Goal: Task Accomplishment & Management: Use online tool/utility

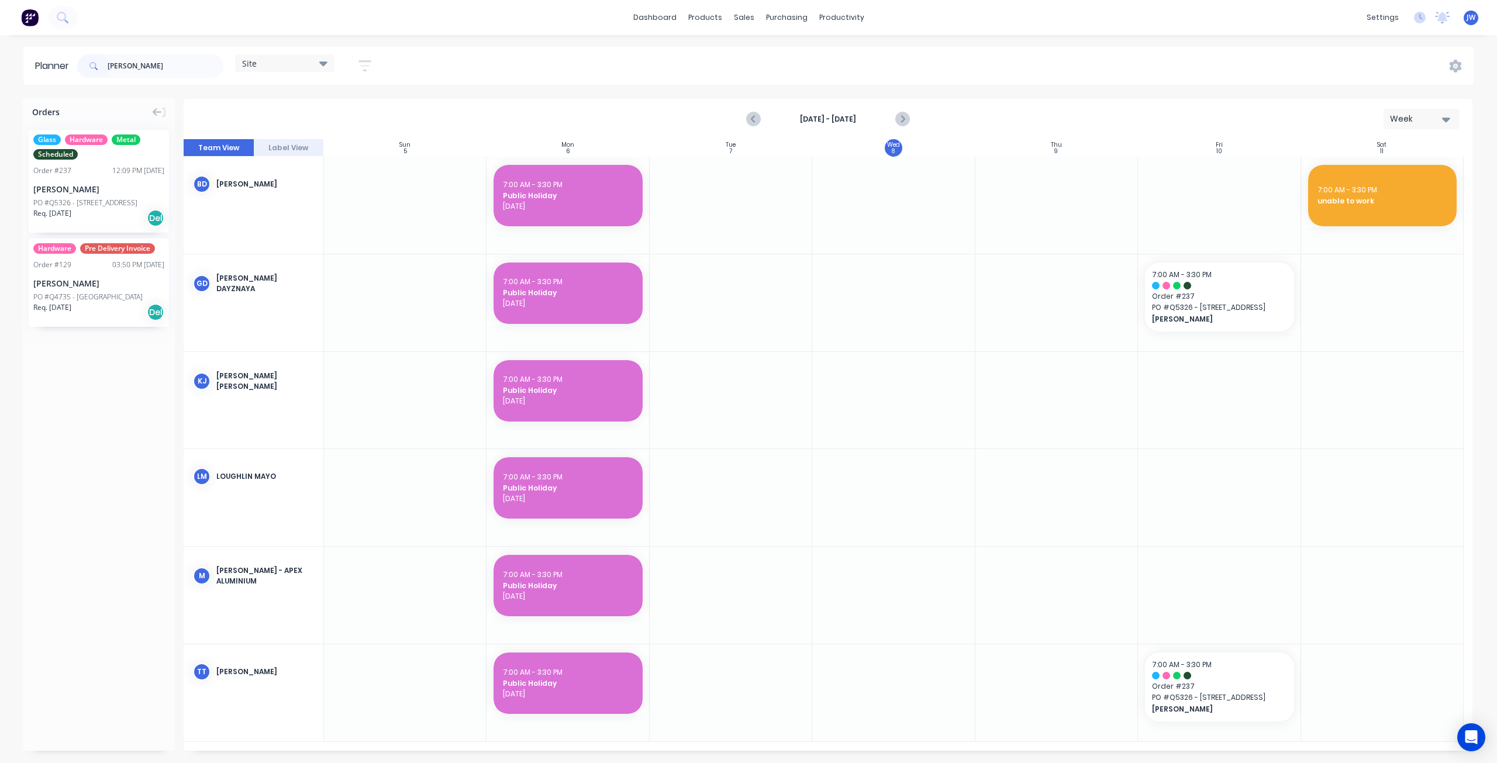
drag, startPoint x: 80, startPoint y: 68, endPoint x: 51, endPoint y: 68, distance: 28.1
click at [51, 68] on header "Planner [PERSON_NAME] Site Save new view None (Default) edit Factory edit Offic…" at bounding box center [748, 66] width 1450 height 38
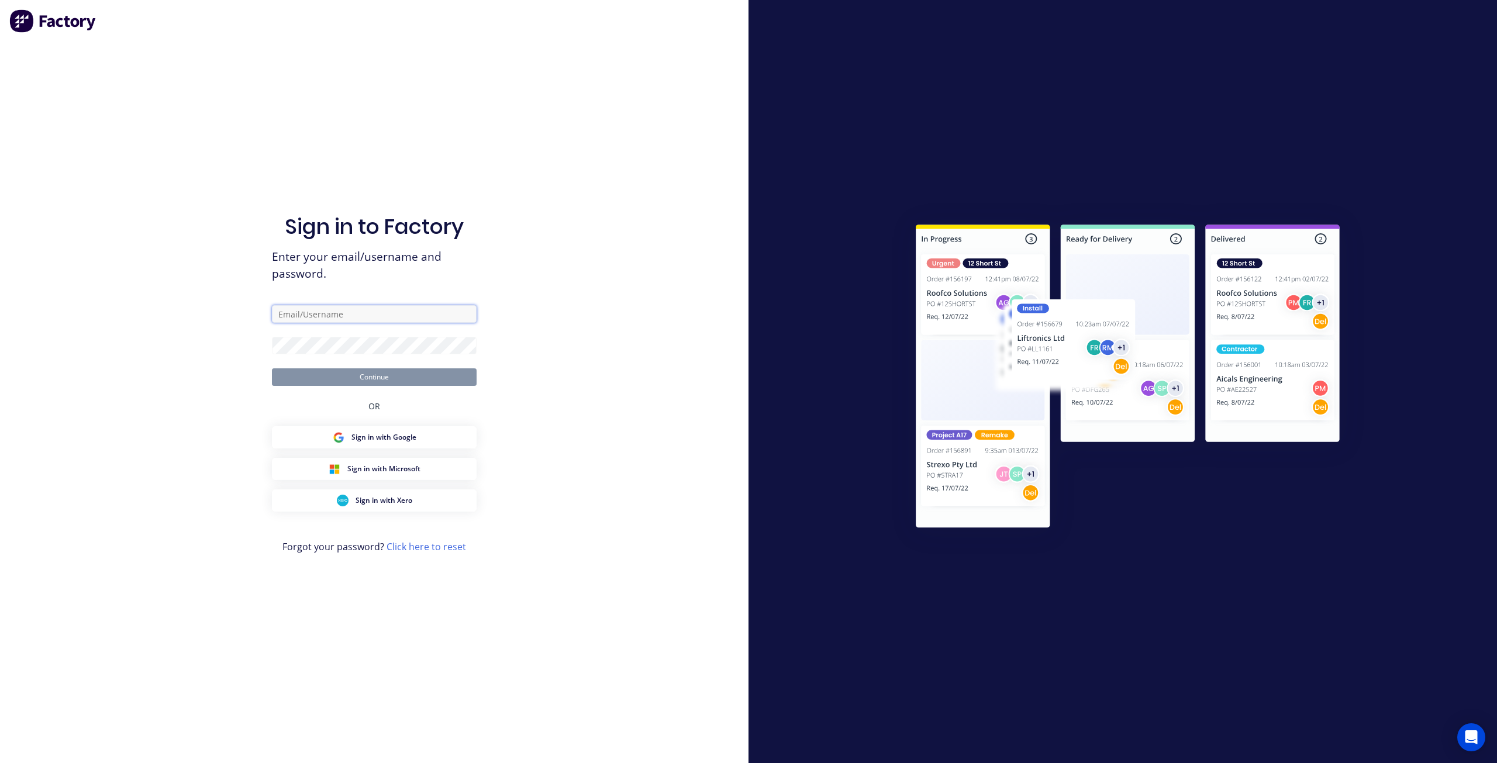
click at [323, 314] on input "text" at bounding box center [374, 314] width 205 height 18
type input "jeff@cvdglass.com.au"
click at [345, 374] on button "Continue" at bounding box center [374, 377] width 205 height 18
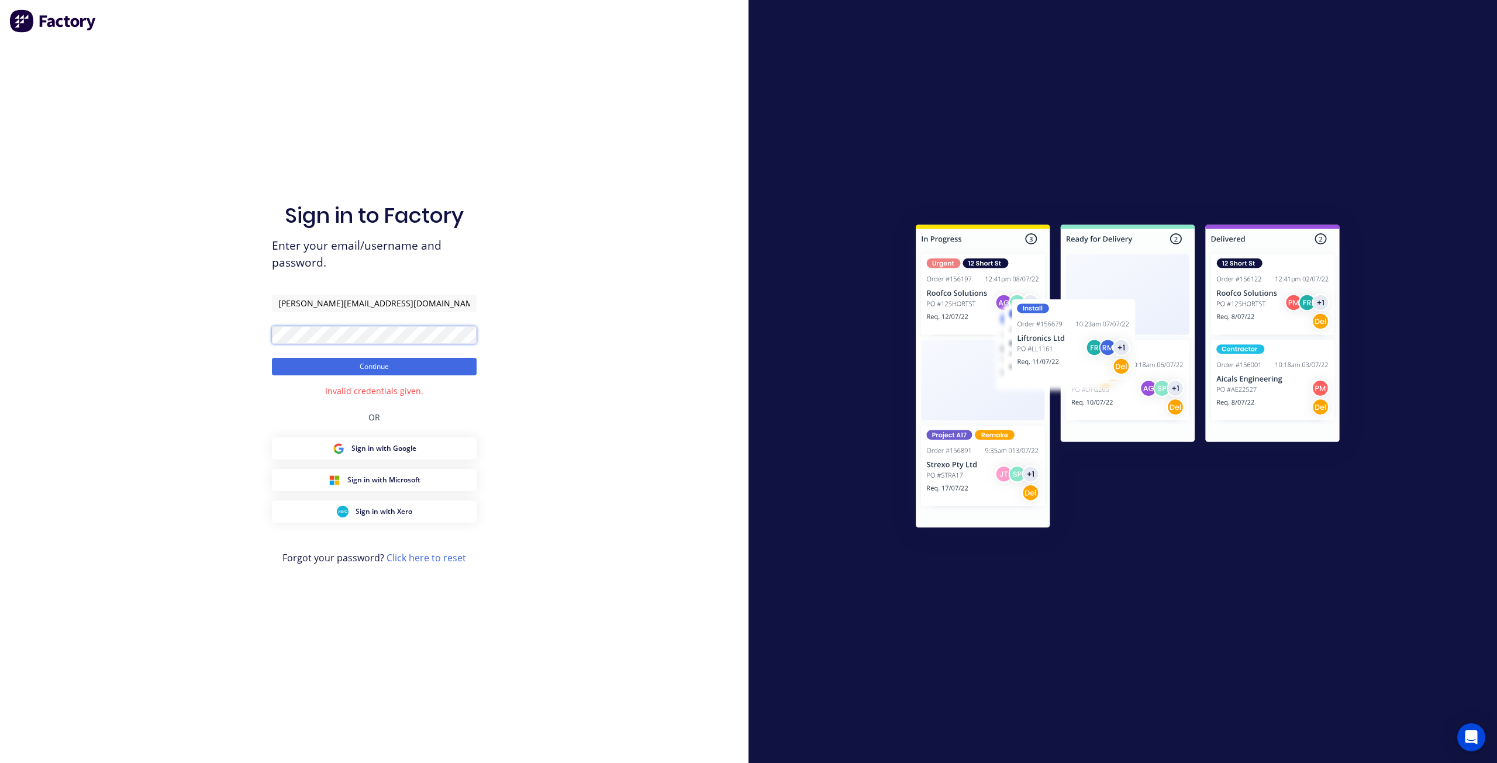
click at [253, 333] on div "Sign in to Factory Enter your email/username and password. jeff@cvdglass.com.au…" at bounding box center [374, 381] width 749 height 763
click at [381, 373] on button "Continue" at bounding box center [374, 367] width 205 height 18
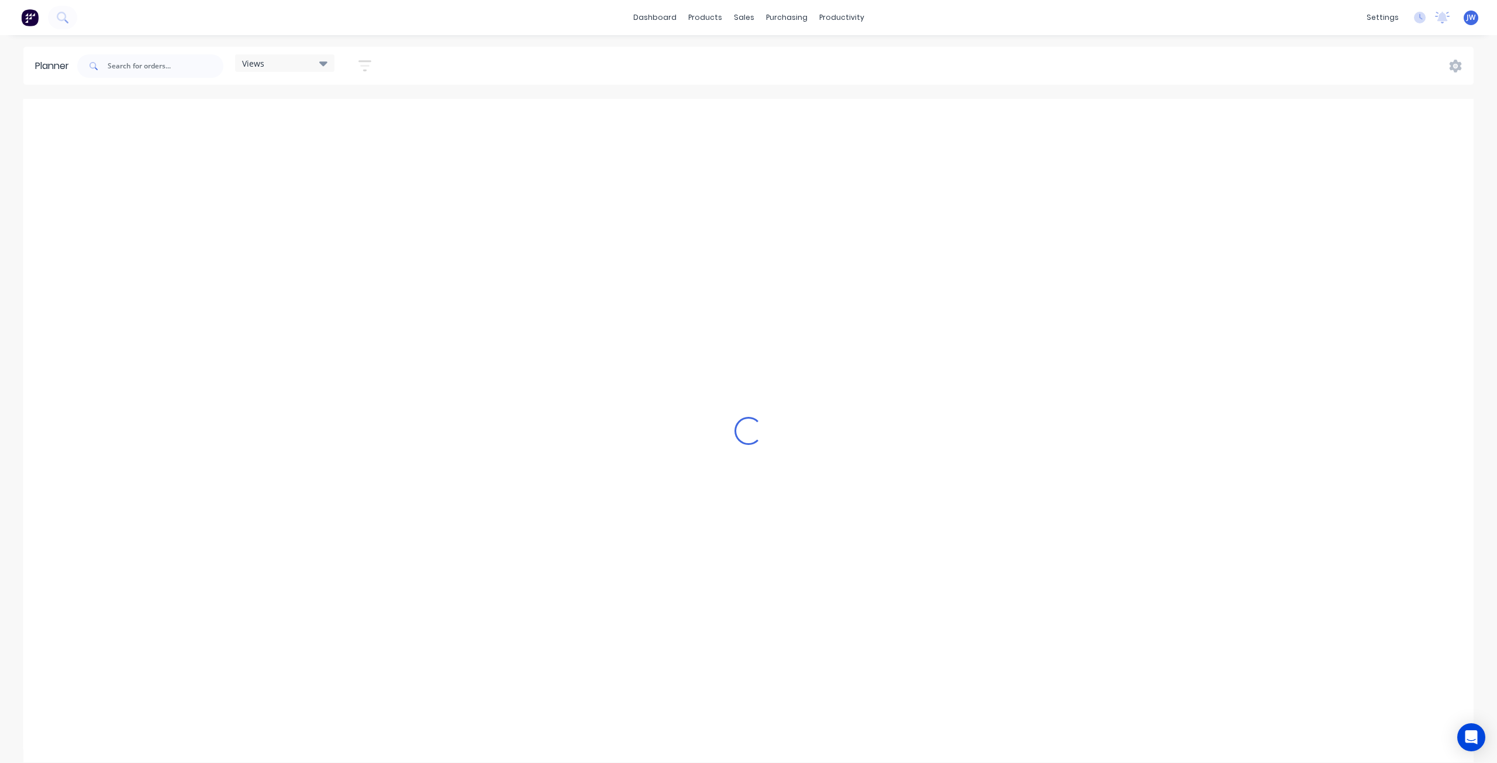
scroll to position [0, 1]
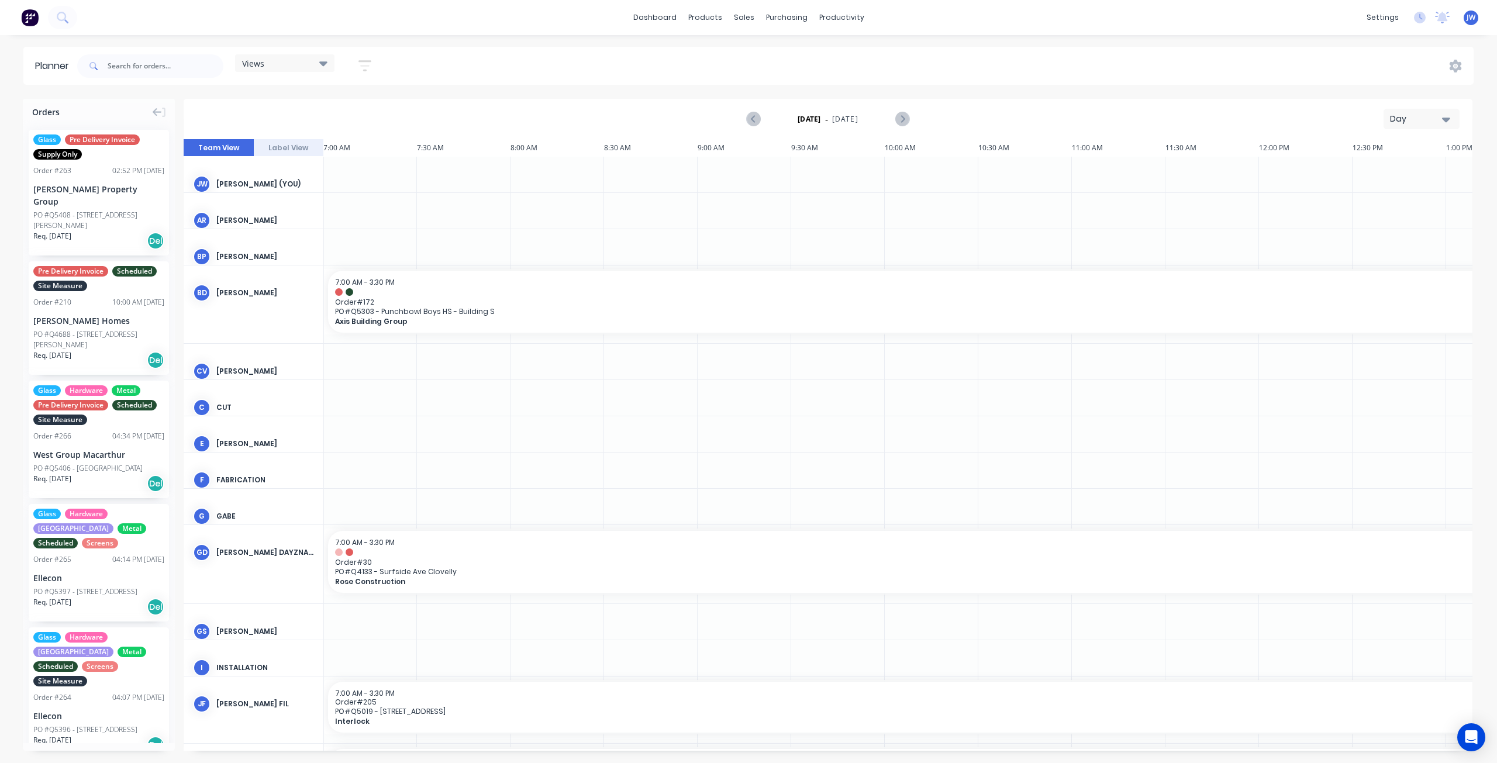
click at [305, 60] on div "Views" at bounding box center [284, 63] width 85 height 11
click at [261, 220] on button "Site" at bounding box center [306, 219] width 125 height 13
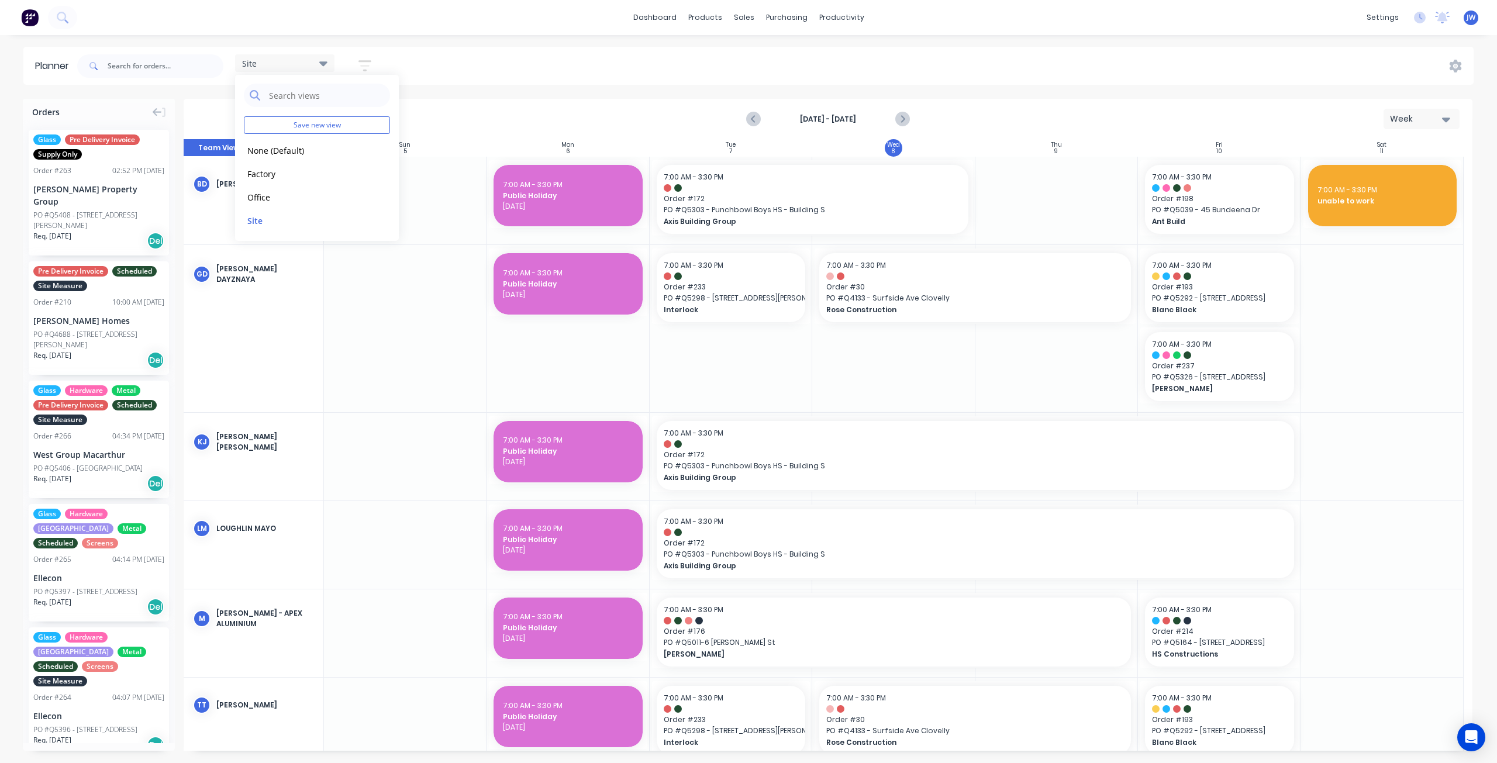
click at [632, 74] on div "Site Save new view None (Default) edit Factory edit Office edit Site edit Show/…" at bounding box center [774, 66] width 1399 height 35
click at [905, 114] on icon "Next page" at bounding box center [902, 119] width 14 height 14
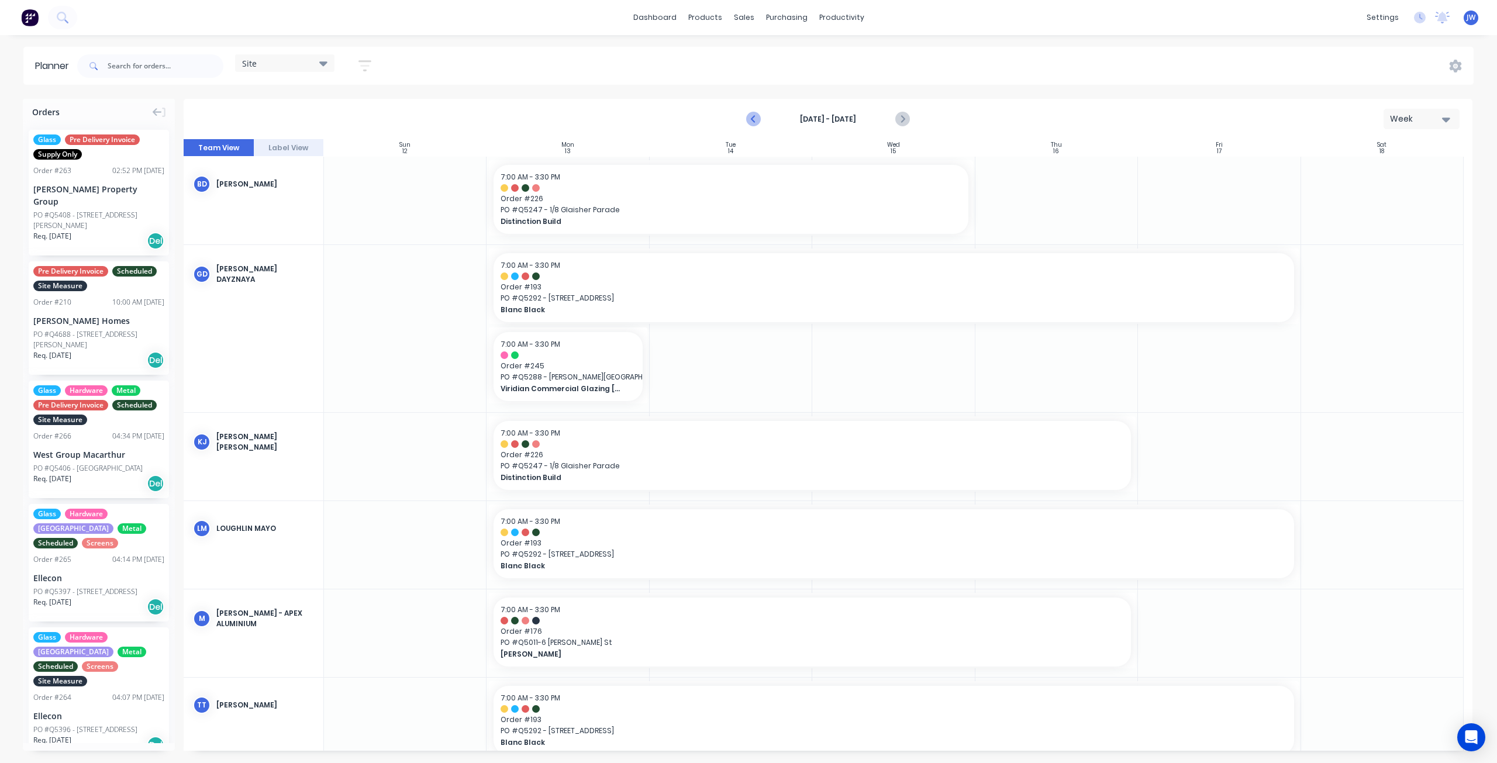
click at [757, 115] on icon "Previous page" at bounding box center [754, 119] width 14 height 14
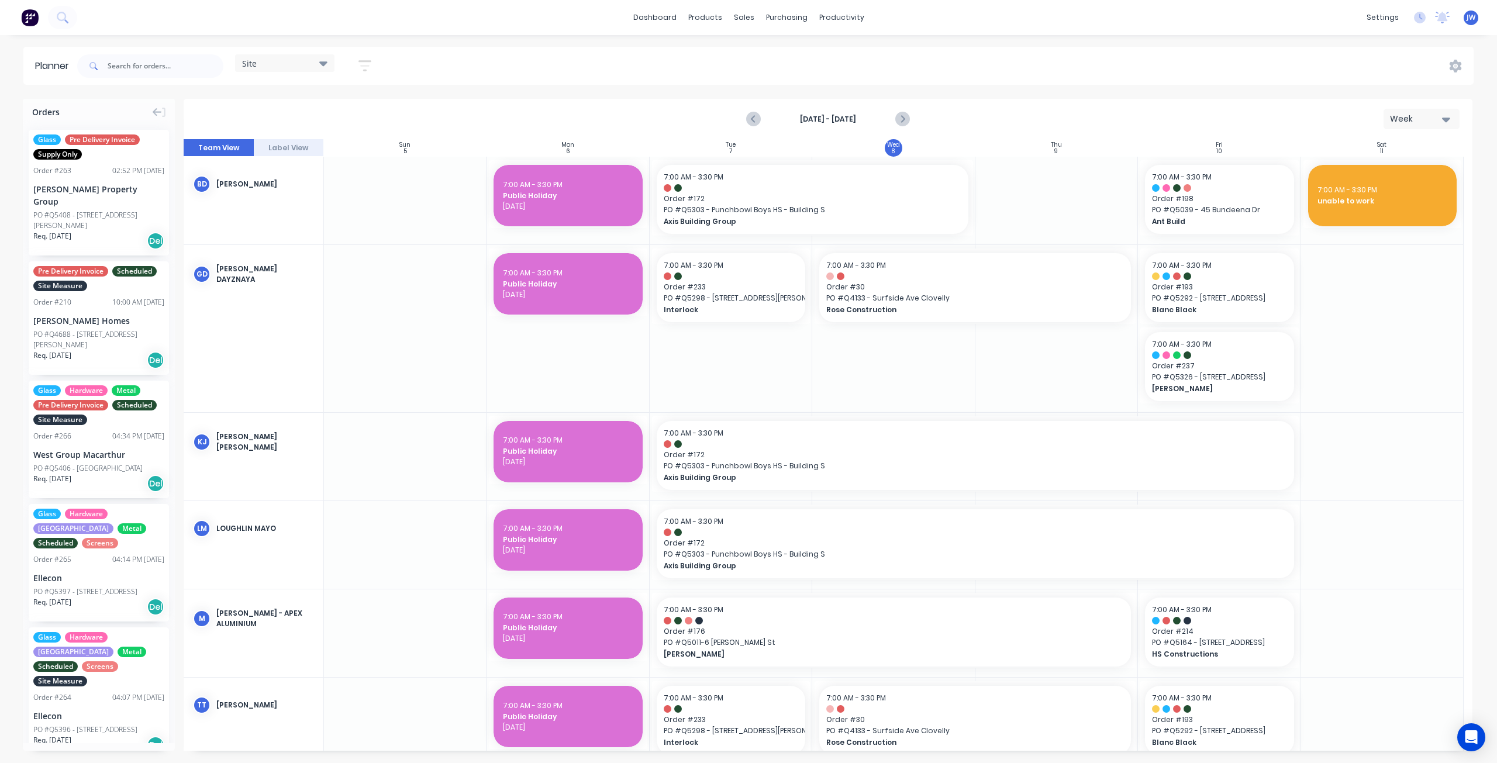
click at [1091, 129] on div "Oct 5th - Oct 11th Week" at bounding box center [828, 119] width 1287 height 38
click at [1035, 202] on div at bounding box center [1056, 201] width 163 height 88
click at [202, 61] on input "text" at bounding box center [166, 65] width 116 height 23
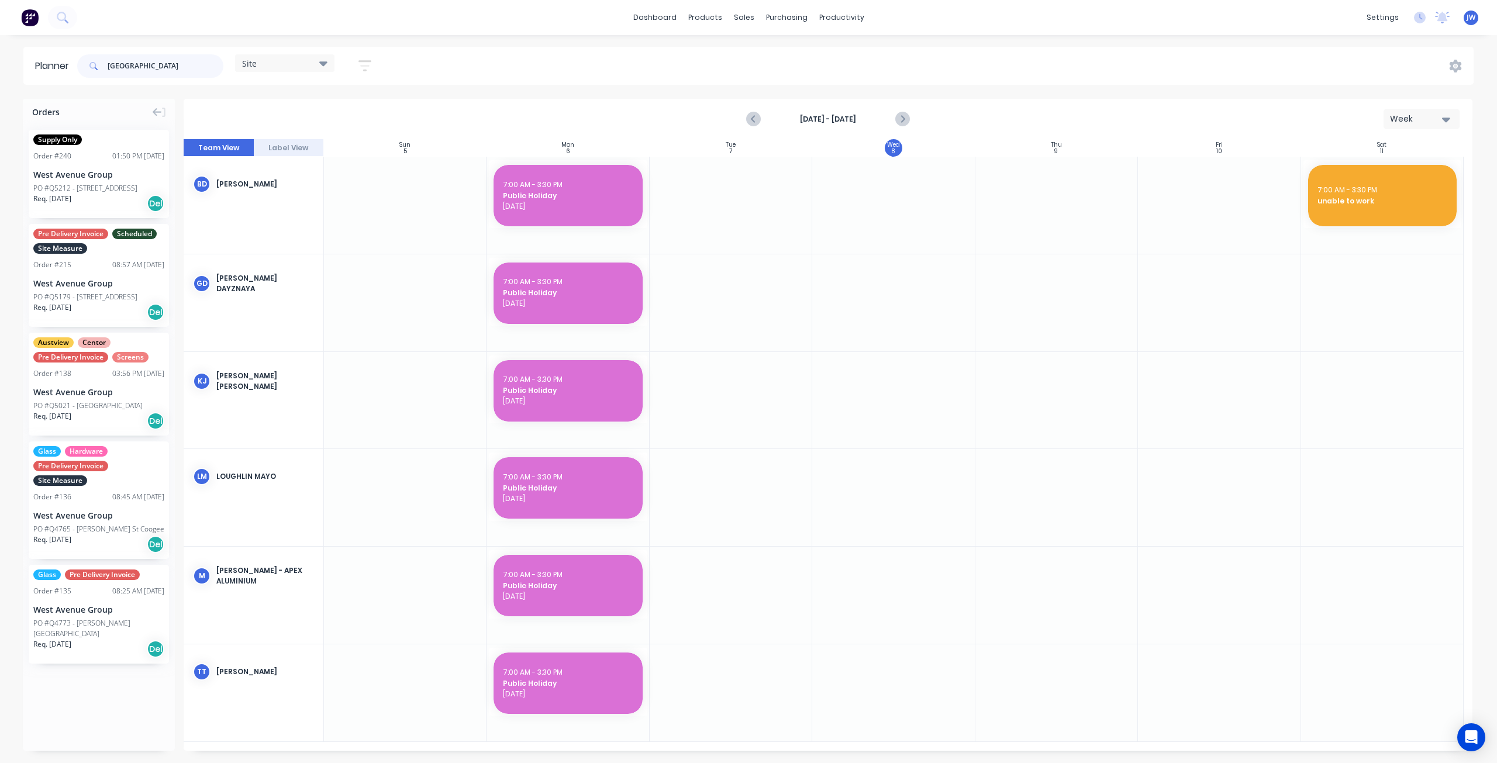
type input "[GEOGRAPHIC_DATA]"
drag, startPoint x: 103, startPoint y: 509, endPoint x: 1039, endPoint y: 226, distance: 977.6
drag, startPoint x: 87, startPoint y: 396, endPoint x: 1027, endPoint y: 242, distance: 953.0
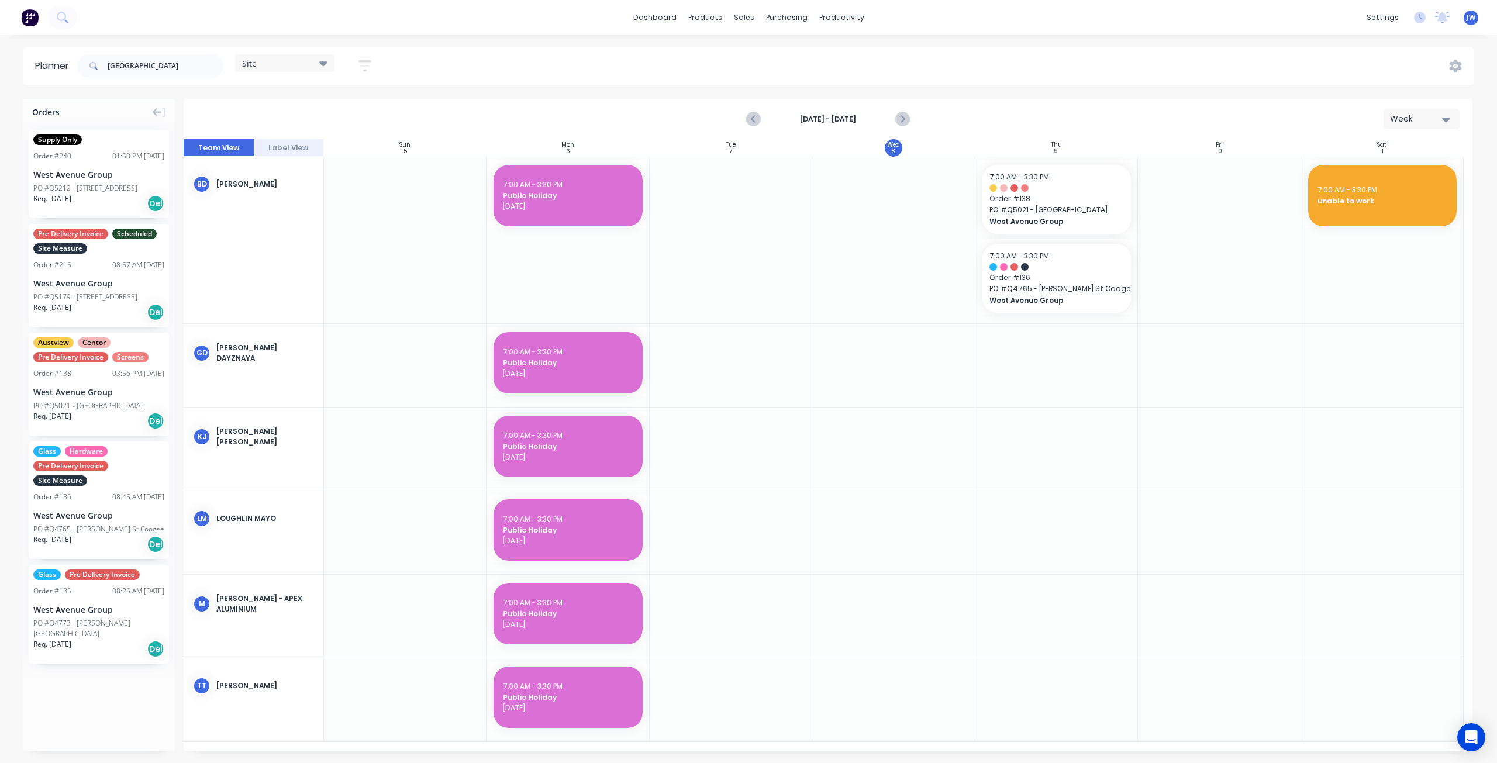
click at [374, 70] on button "button" at bounding box center [364, 65] width 37 height 23
click at [353, 112] on icon "button" at bounding box center [351, 110] width 8 height 5
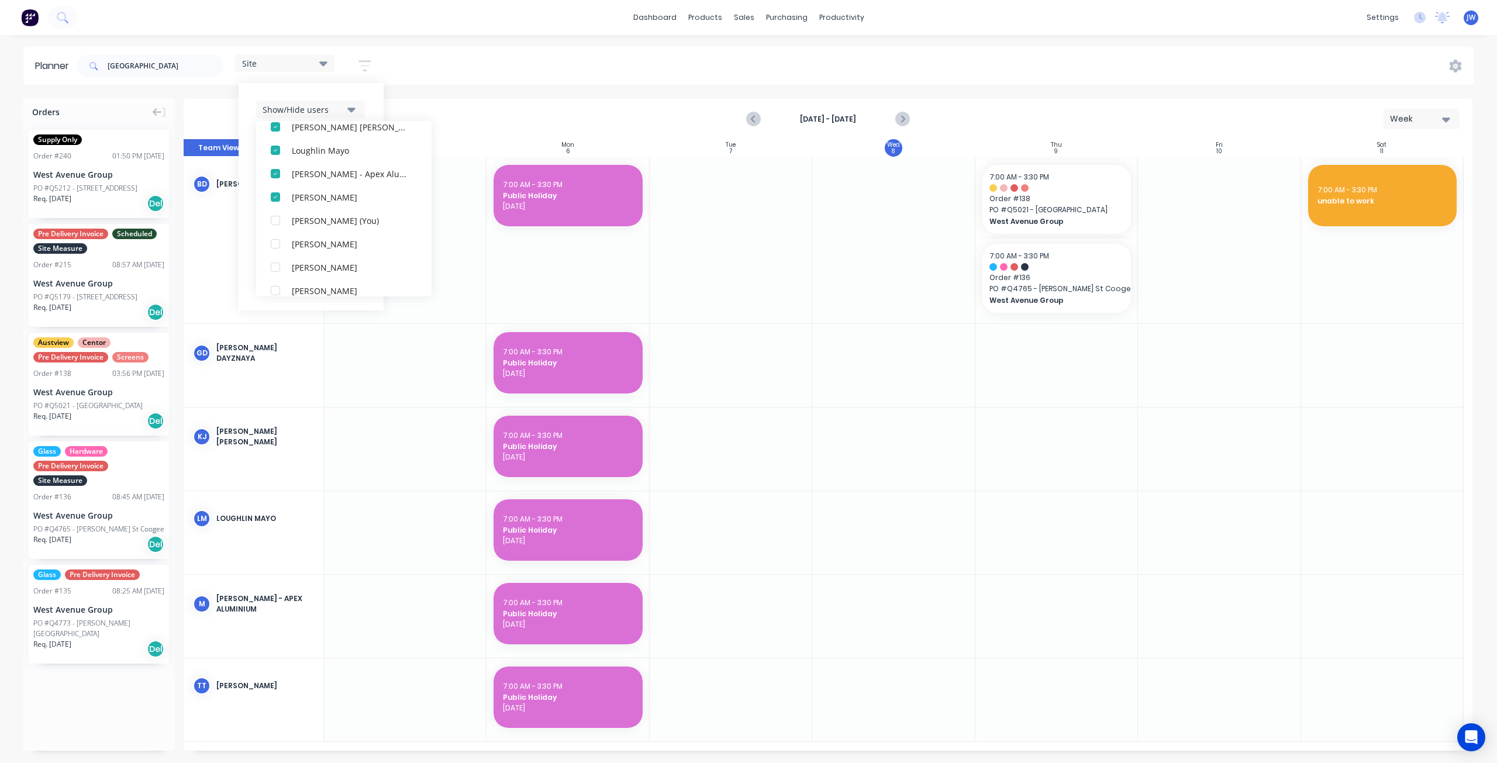
scroll to position [175, 0]
click at [319, 208] on div "[PERSON_NAME]" at bounding box center [350, 208] width 117 height 12
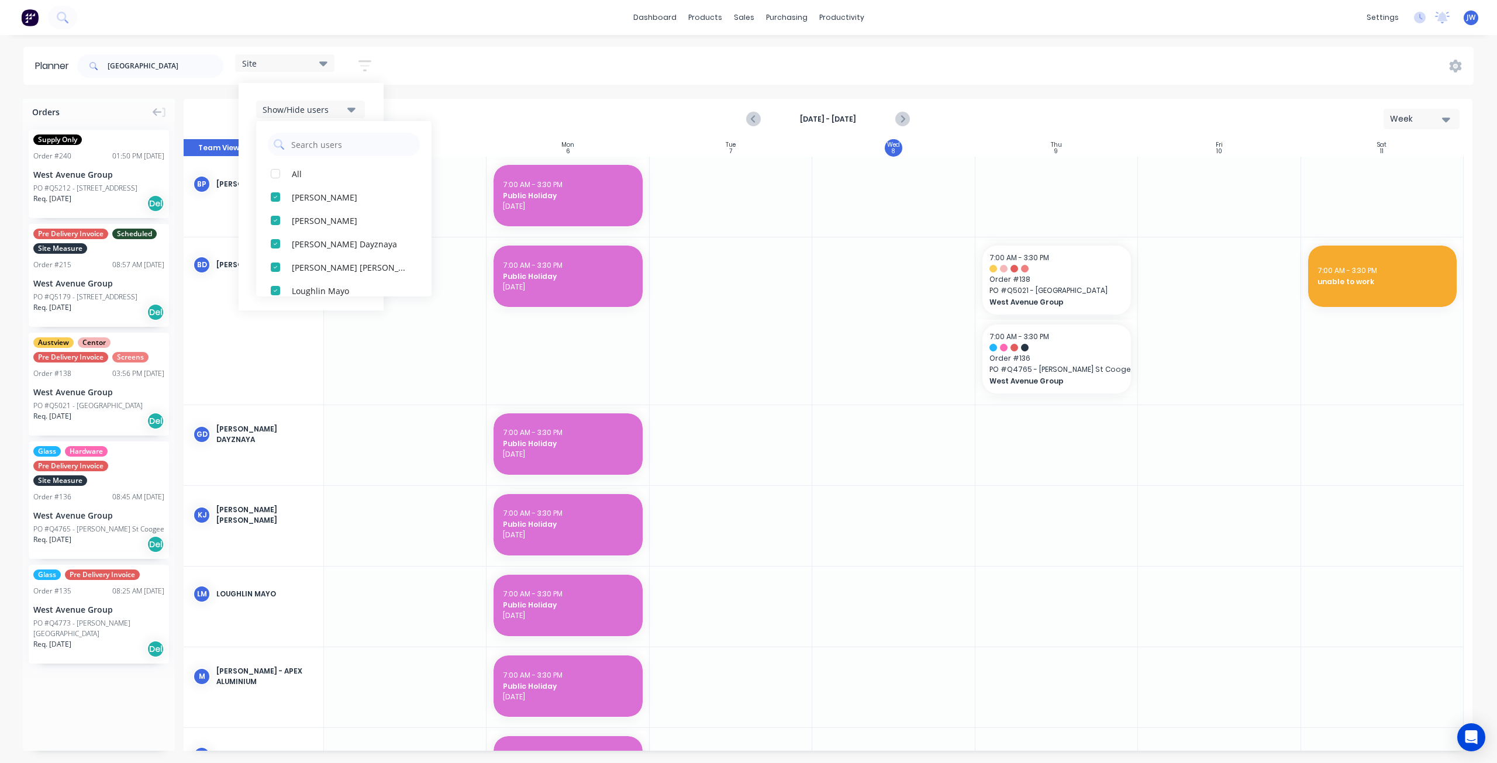
click at [405, 63] on div "west avenue Site Save new view None (Default) edit Factory edit Office edit Sit…" at bounding box center [774, 66] width 1399 height 35
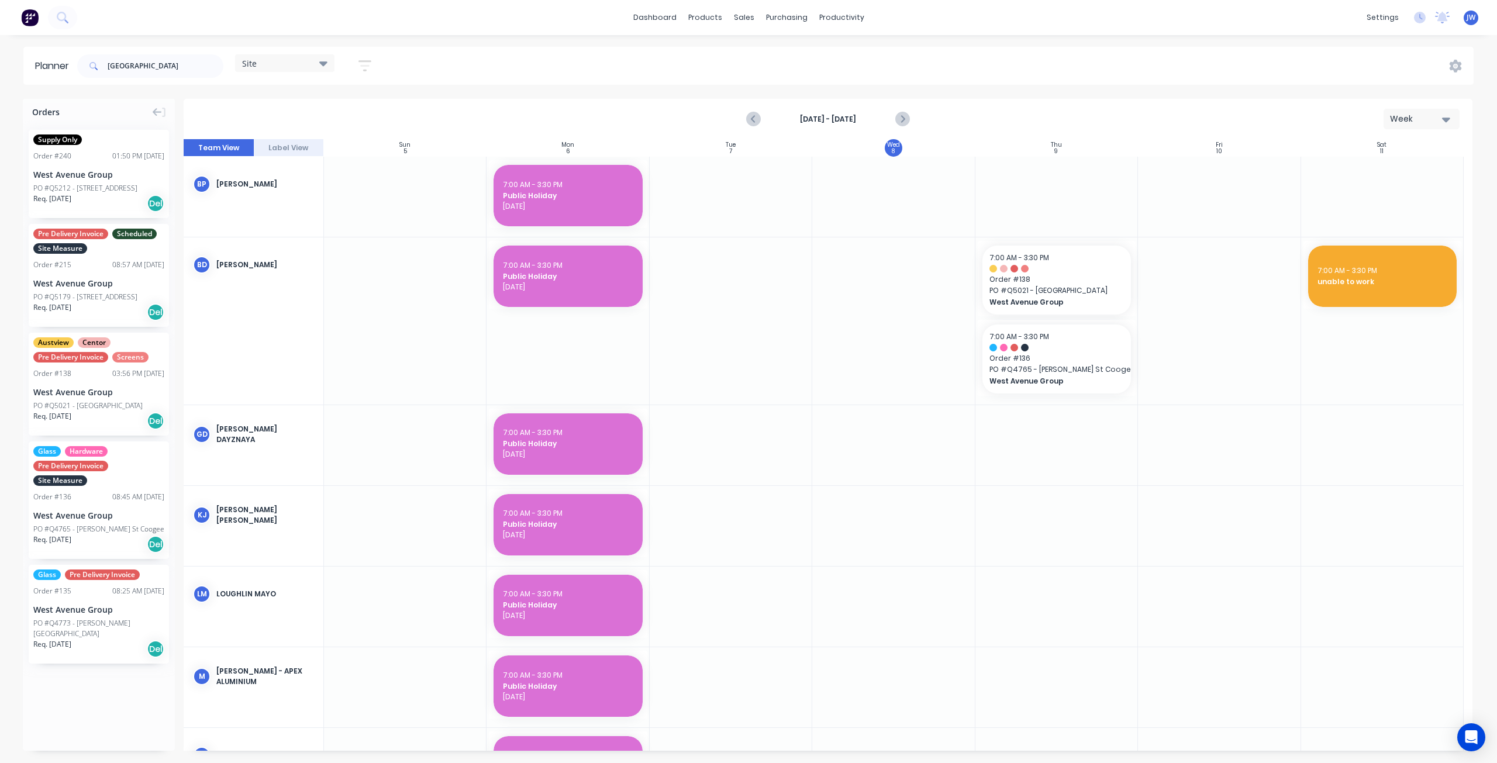
click at [326, 66] on icon at bounding box center [323, 63] width 8 height 13
click at [385, 222] on button "edit" at bounding box center [379, 220] width 15 height 12
click at [466, 149] on button "Update" at bounding box center [451, 147] width 70 height 20
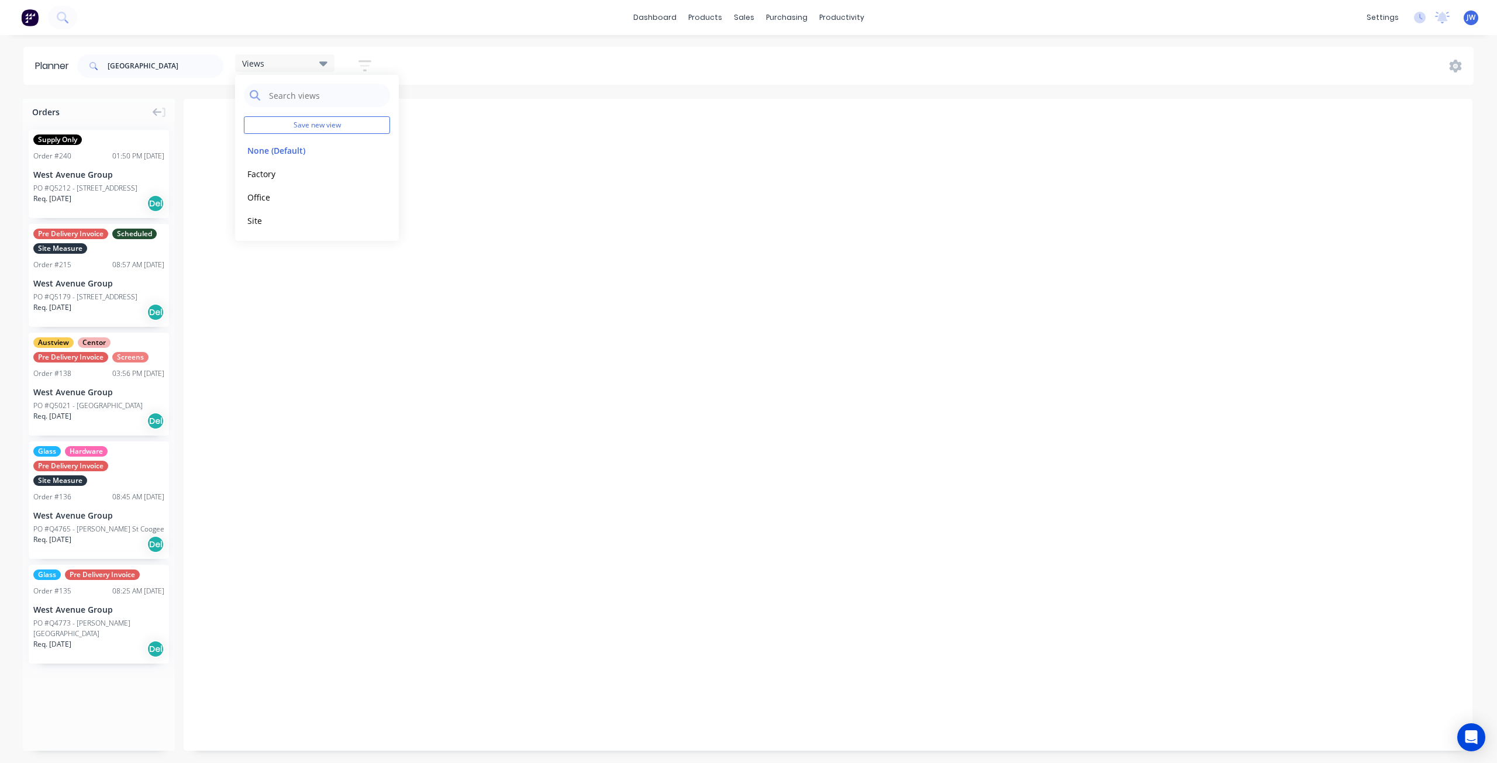
click at [461, 77] on div "west avenue Views Save new view None (Default) edit Factory edit Office edit Si…" at bounding box center [774, 66] width 1399 height 35
click at [310, 63] on div "Views" at bounding box center [284, 63] width 85 height 11
click at [262, 217] on button "Site" at bounding box center [306, 219] width 125 height 13
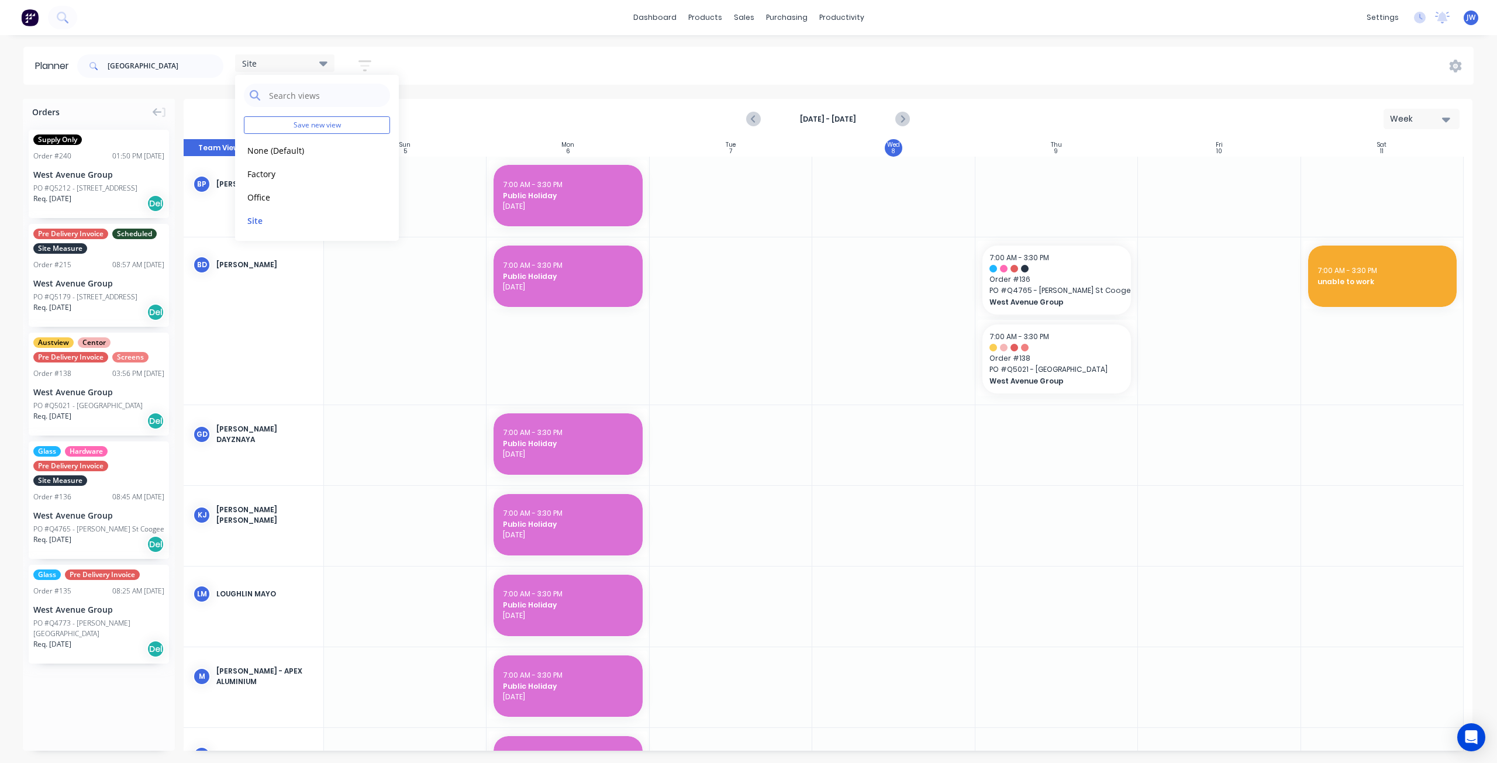
click at [543, 73] on div "[GEOGRAPHIC_DATA] Save new view None (Default) edit Factory edit Office edit Si…" at bounding box center [774, 66] width 1399 height 35
click at [129, 60] on input "[GEOGRAPHIC_DATA]" at bounding box center [166, 65] width 116 height 23
drag, startPoint x: 118, startPoint y: 511, endPoint x: 1037, endPoint y: 210, distance: 967.4
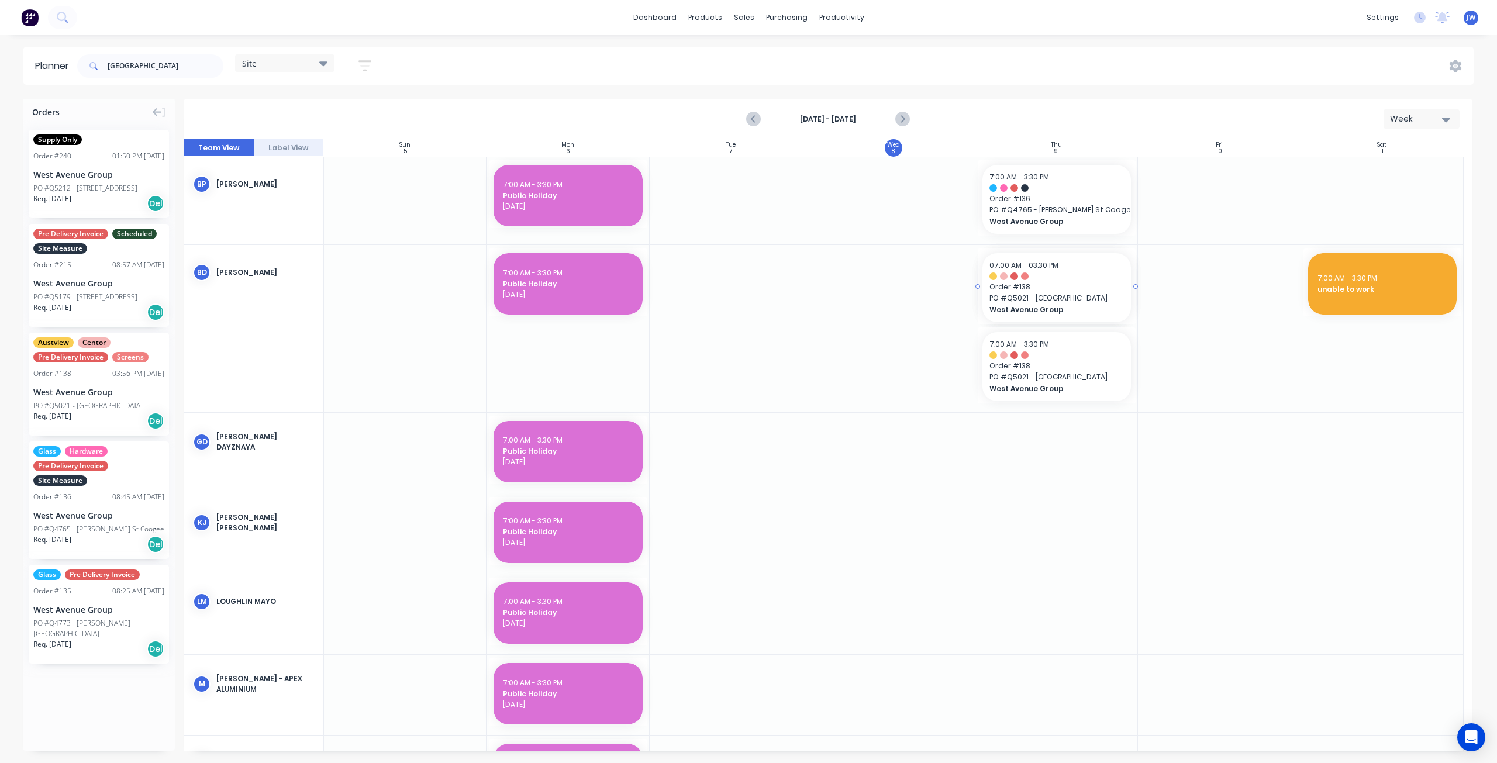
drag, startPoint x: 106, startPoint y: 404, endPoint x: 1059, endPoint y: 239, distance: 967.4
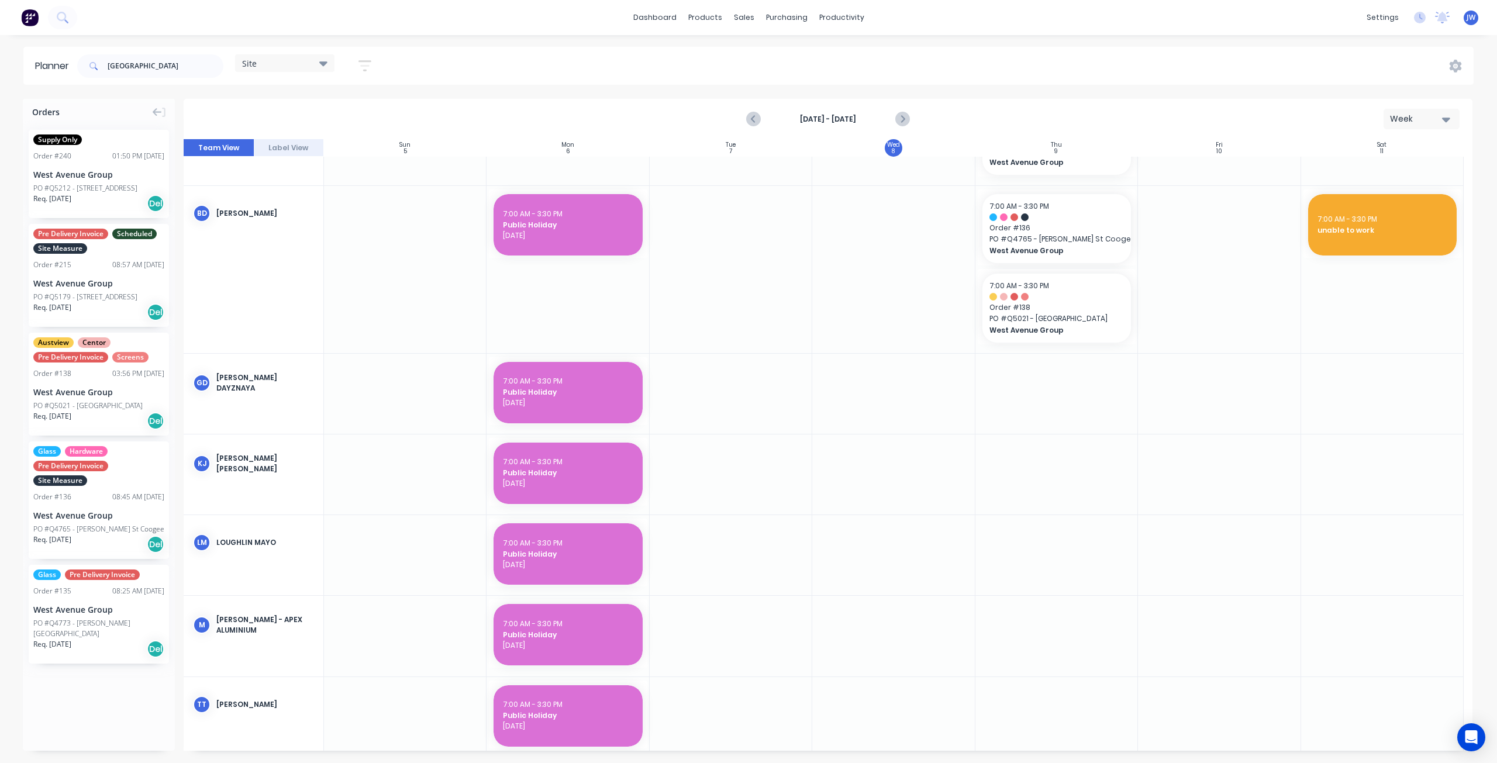
scroll to position [153, 0]
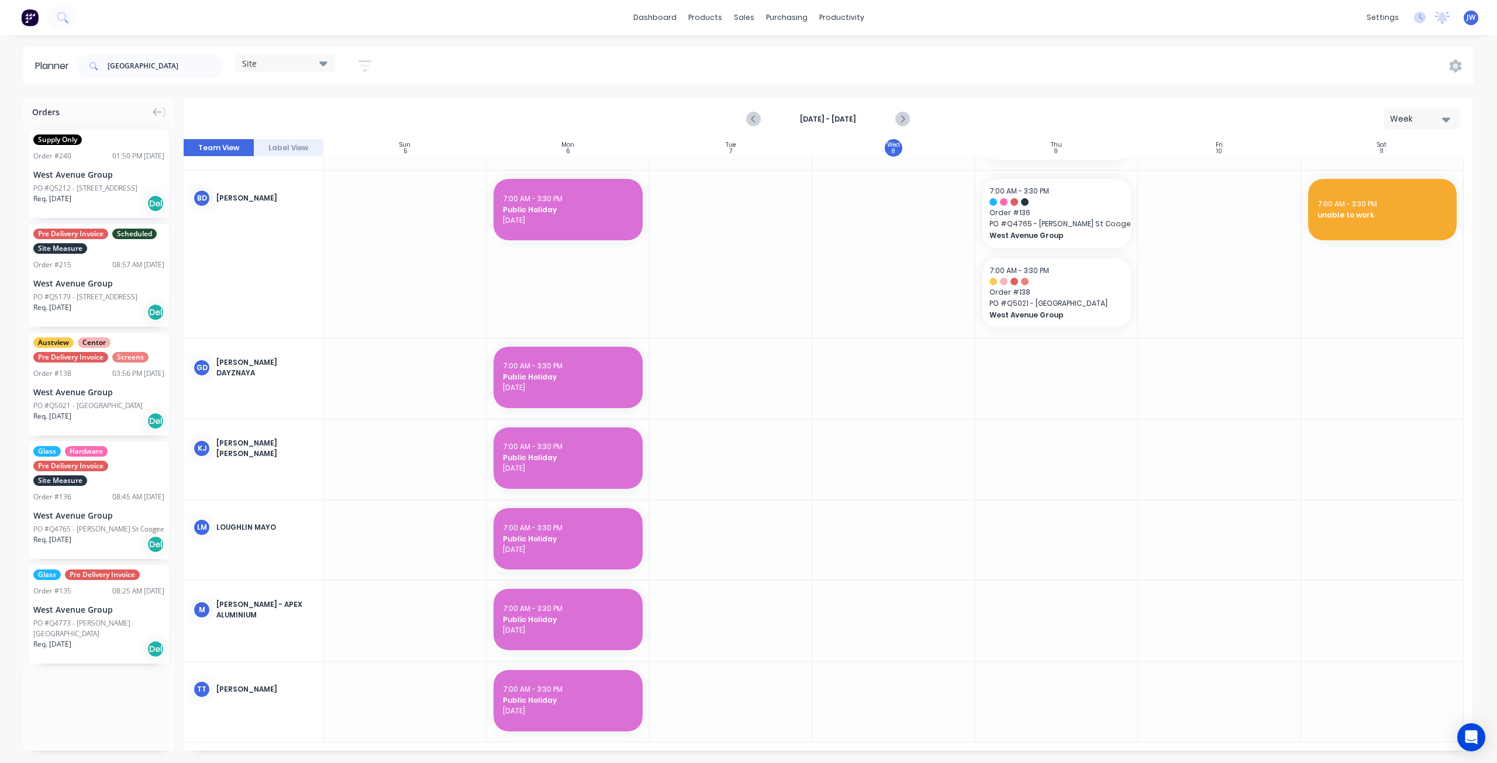
drag, startPoint x: 280, startPoint y: 677, endPoint x: 276, endPoint y: 466, distance: 211.2
click at [277, 488] on div "bp brayden paine BD Bryce Daniels GD Glen Dayznaya KJ Kwan Shing Jim LM Loughli…" at bounding box center [254, 373] width 140 height 739
drag, startPoint x: 243, startPoint y: 391, endPoint x: 249, endPoint y: 615, distance: 223.5
click at [235, 525] on div "bp brayden paine BD Bryce Daniels GD Glen Dayznaya KJ Kwan Shing Jim LM Loughli…" at bounding box center [254, 373] width 140 height 739
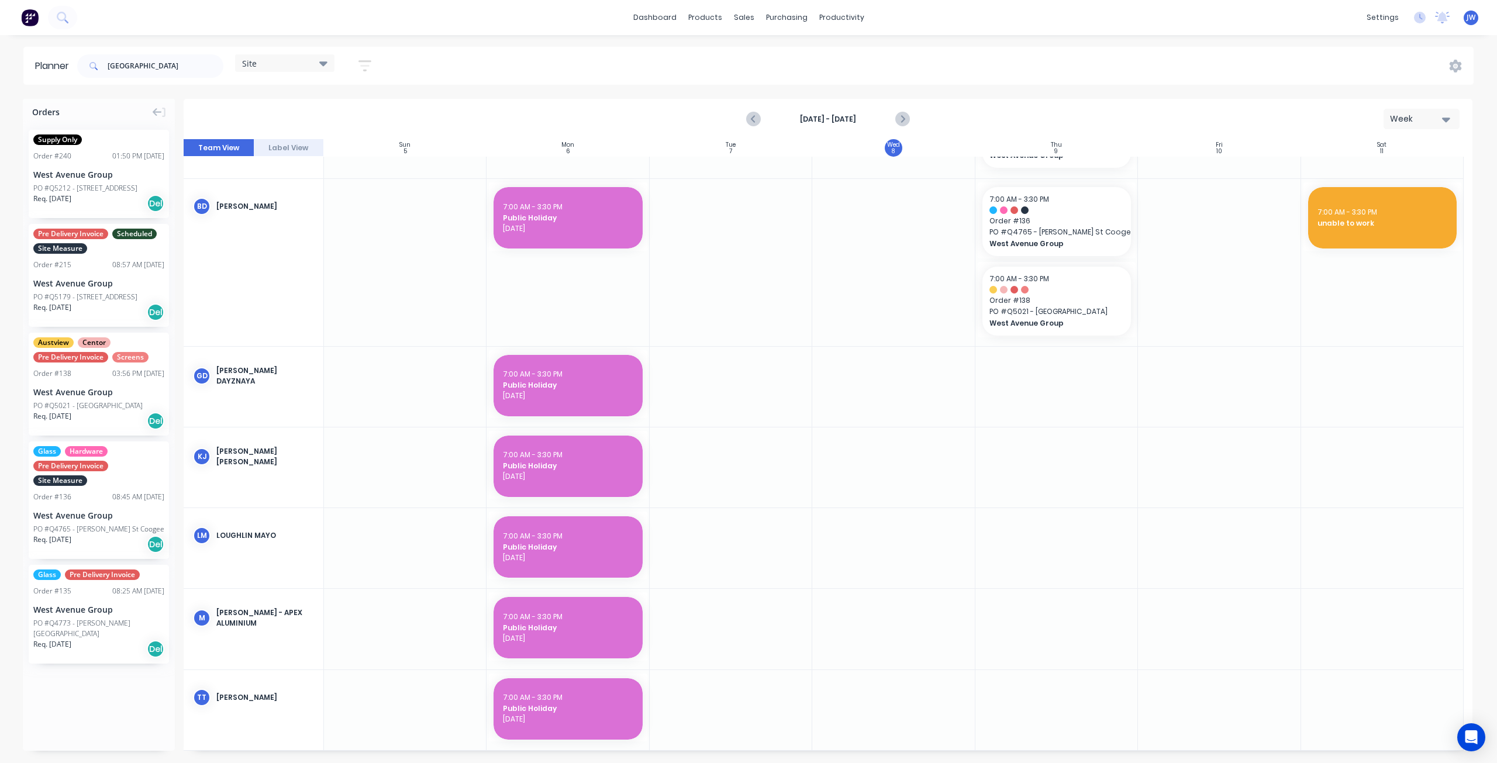
drag, startPoint x: 201, startPoint y: 698, endPoint x: 245, endPoint y: 425, distance: 276.7
click at [245, 425] on div "bp brayden paine BD Bryce Daniels GD Glen Dayznaya KJ Kwan Shing Jim LM Loughli…" at bounding box center [254, 381] width 140 height 739
drag, startPoint x: 237, startPoint y: 710, endPoint x: 249, endPoint y: 233, distance: 477.3
click at [249, 233] on div "BD Bryce Daniels" at bounding box center [254, 206] width 140 height 55
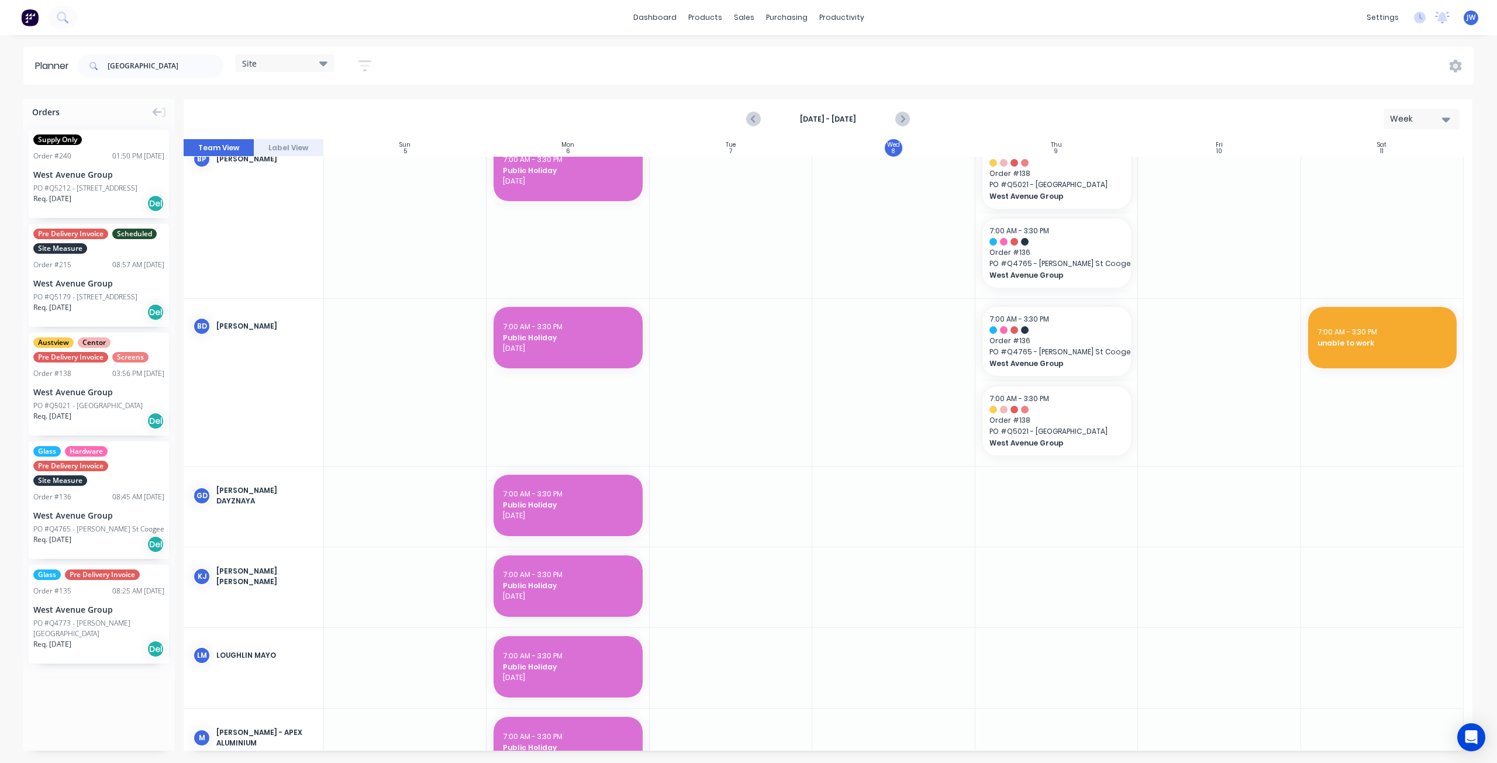
scroll to position [0, 0]
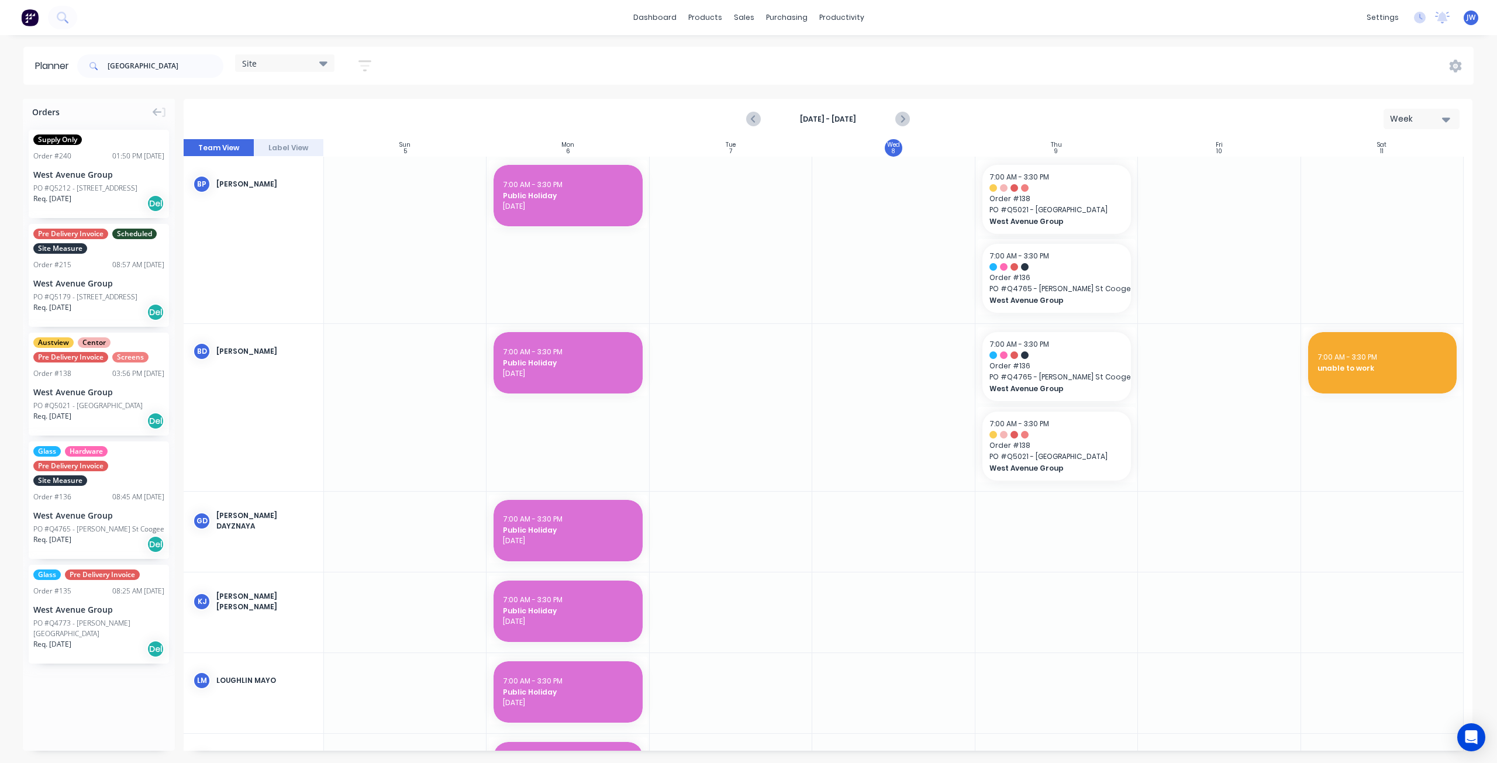
click at [264, 146] on button "Label View" at bounding box center [289, 148] width 70 height 18
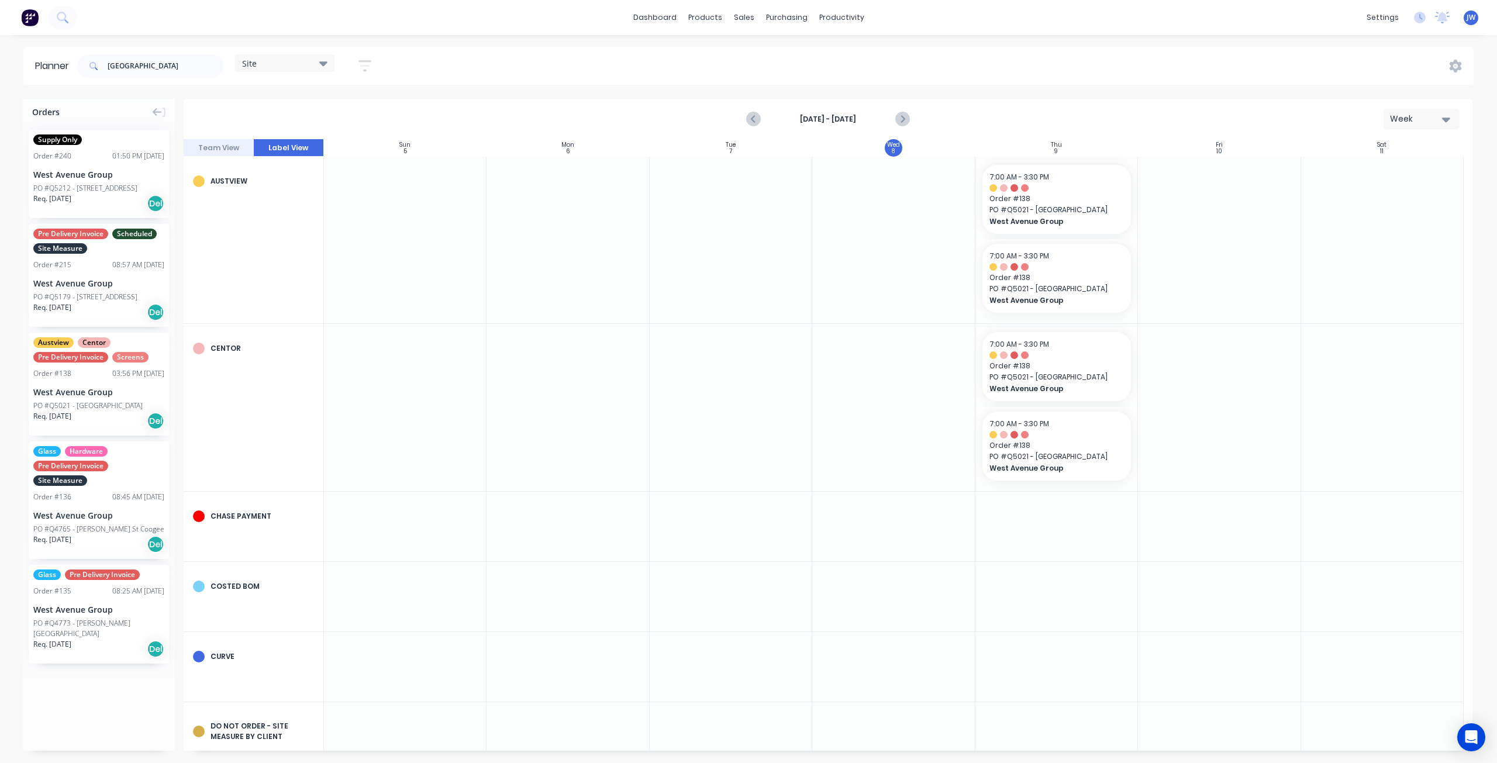
click at [228, 151] on button "Team View" at bounding box center [219, 148] width 70 height 18
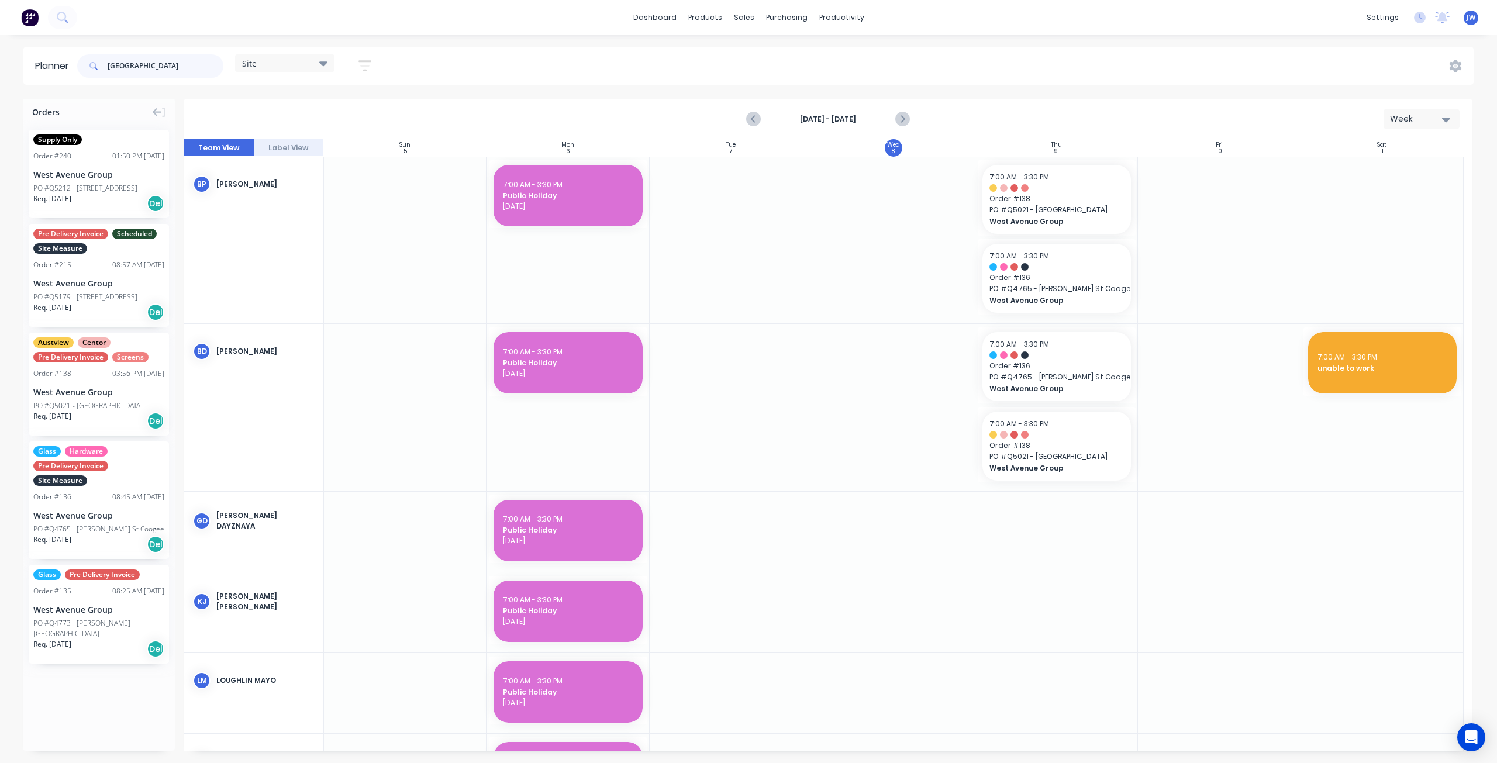
drag, startPoint x: 137, startPoint y: 66, endPoint x: 27, endPoint y: 66, distance: 109.9
click at [29, 66] on header "[GEOGRAPHIC_DATA] Save new view None (Default) edit Factory edit Office edit Si…" at bounding box center [748, 66] width 1450 height 38
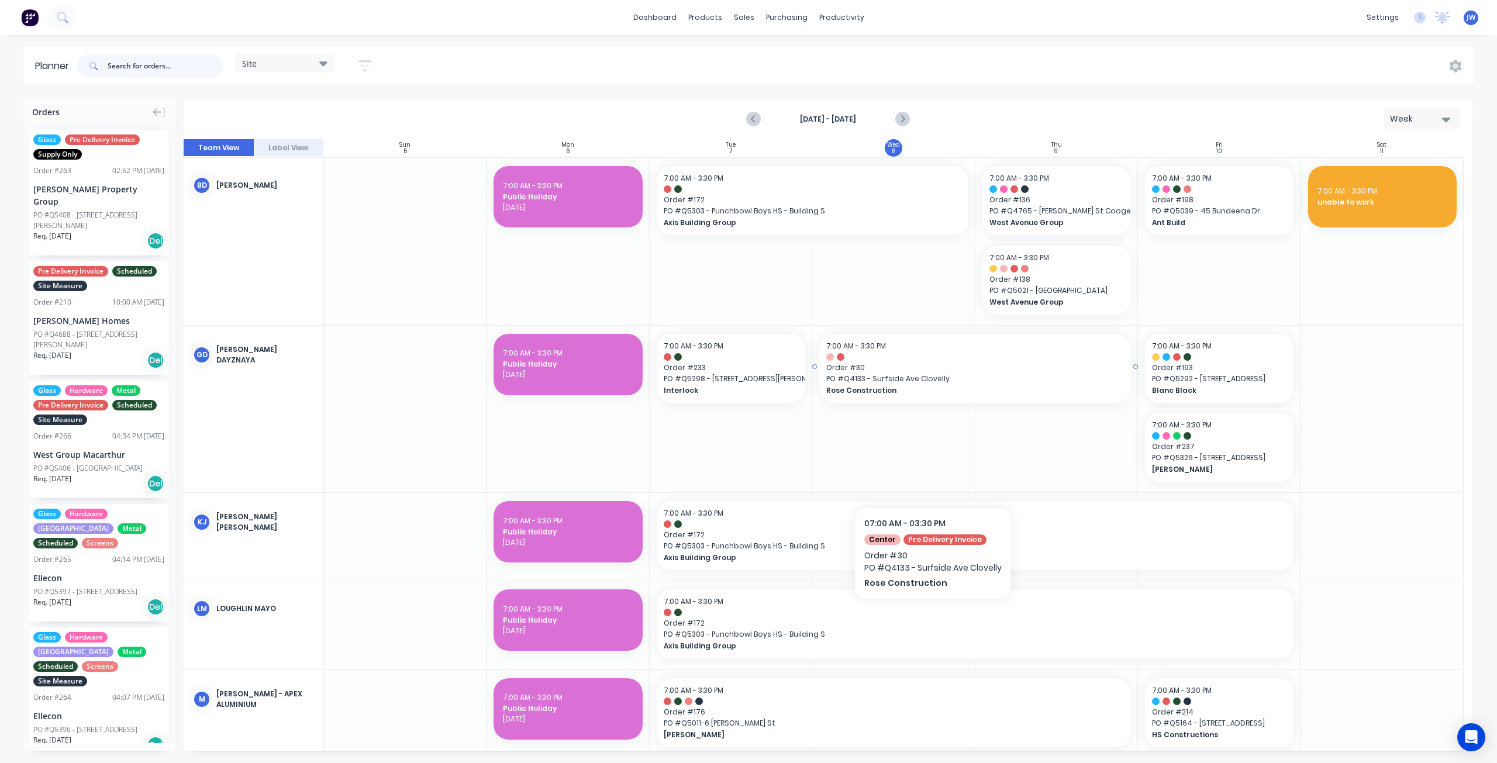
scroll to position [175, 0]
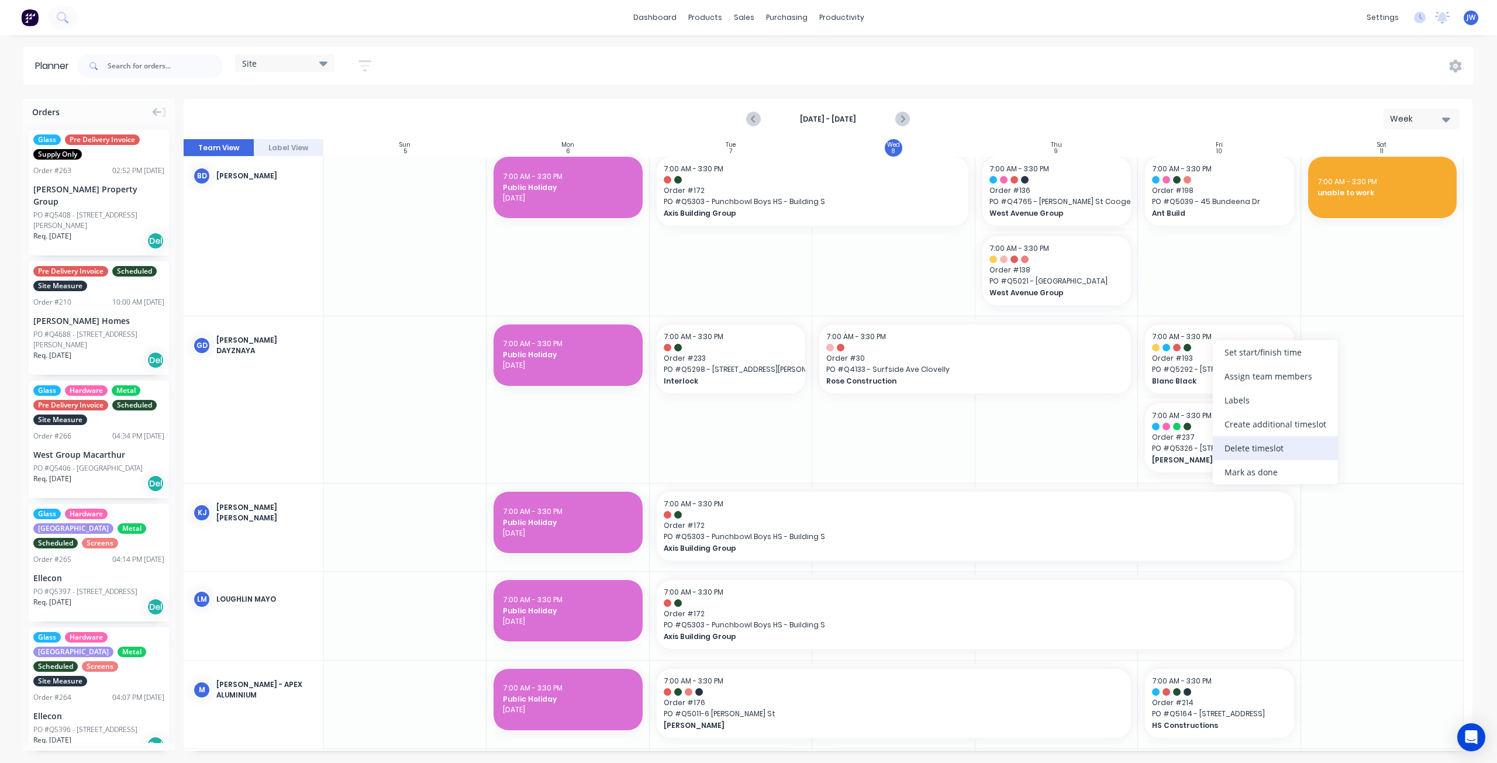
click at [1254, 452] on div "Delete timeslot" at bounding box center [1275, 448] width 125 height 24
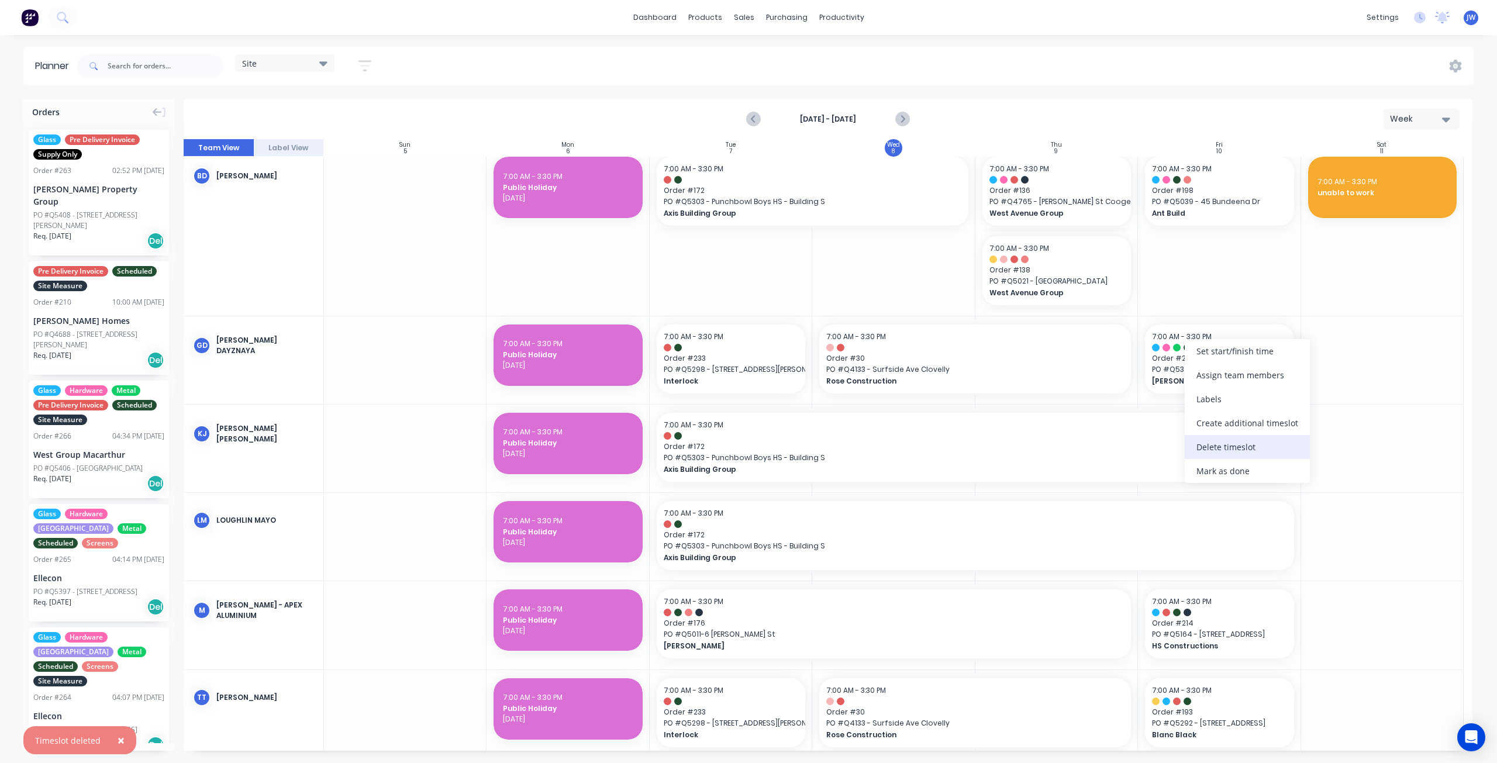
click at [1227, 449] on div "Delete timeslot" at bounding box center [1247, 447] width 125 height 24
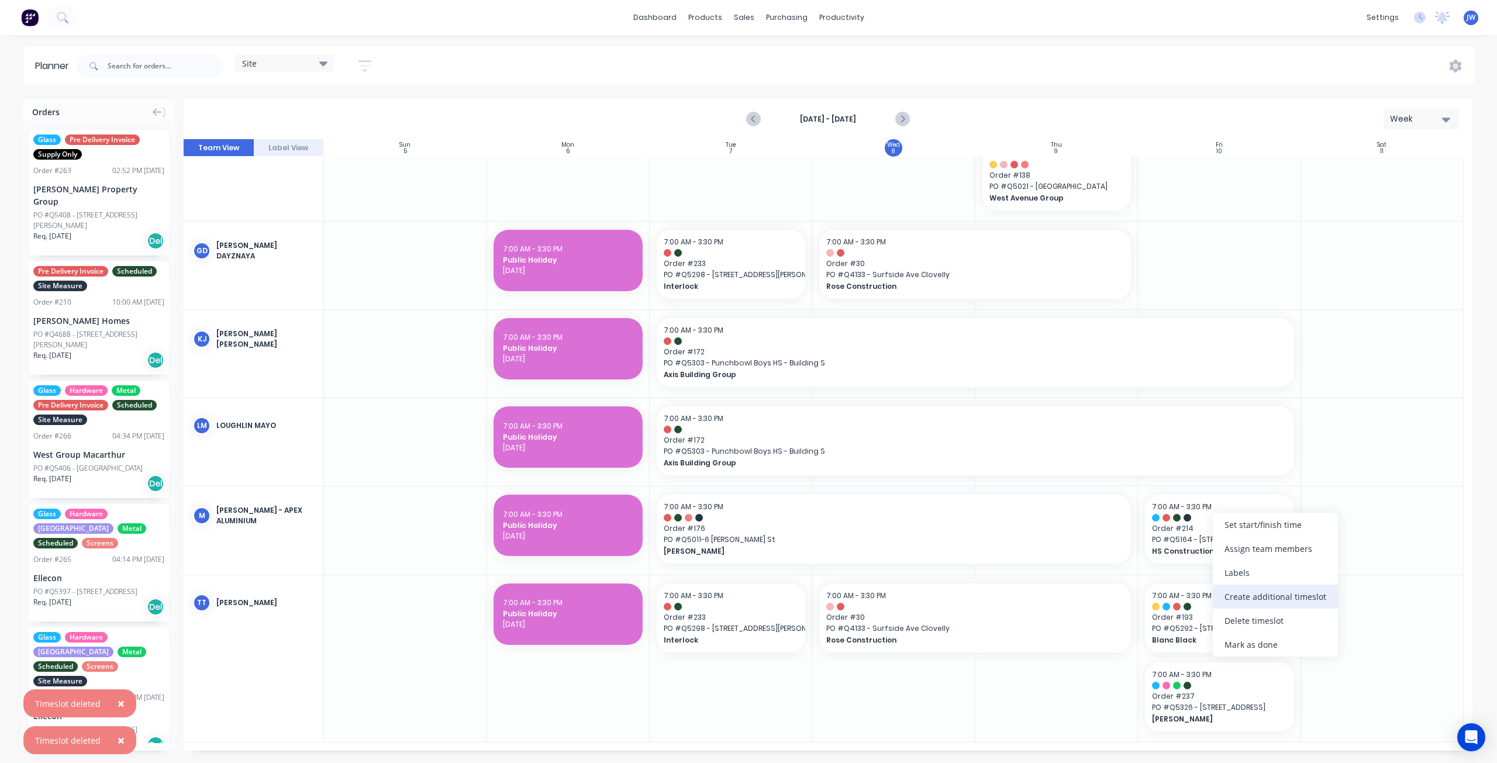
scroll to position [262, 0]
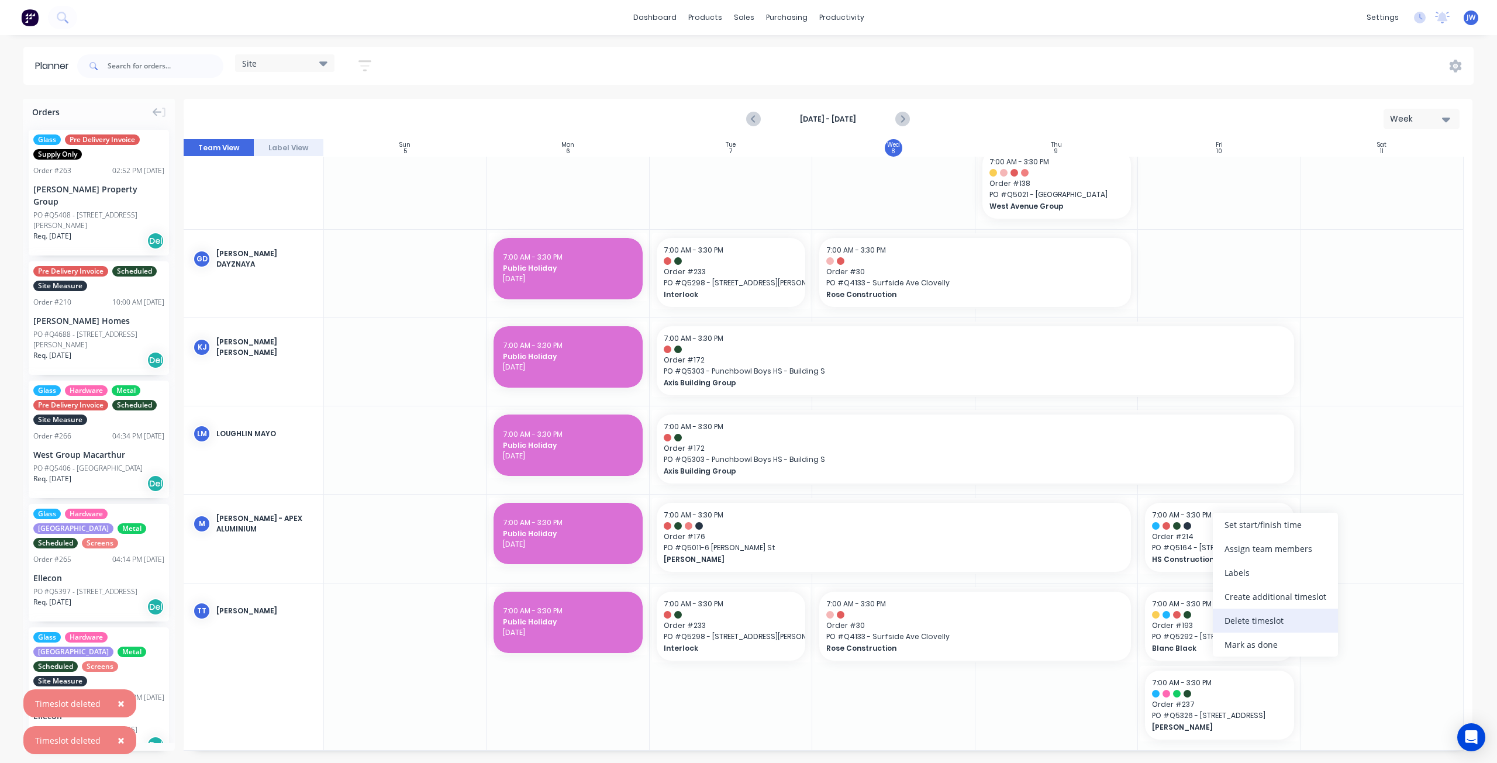
click at [1249, 616] on div "Delete timeslot" at bounding box center [1275, 621] width 125 height 24
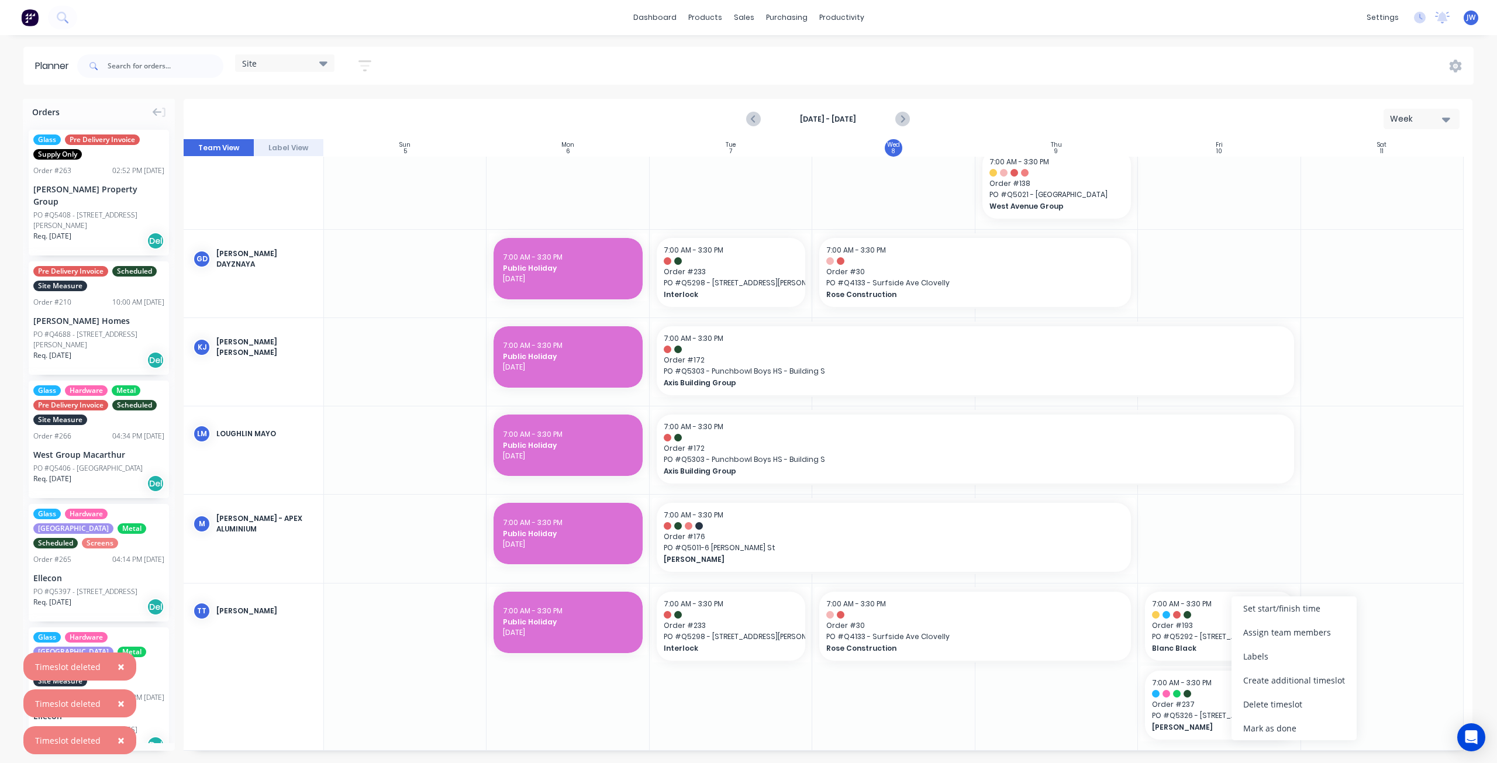
click at [1293, 708] on div "Delete timeslot" at bounding box center [1294, 704] width 125 height 24
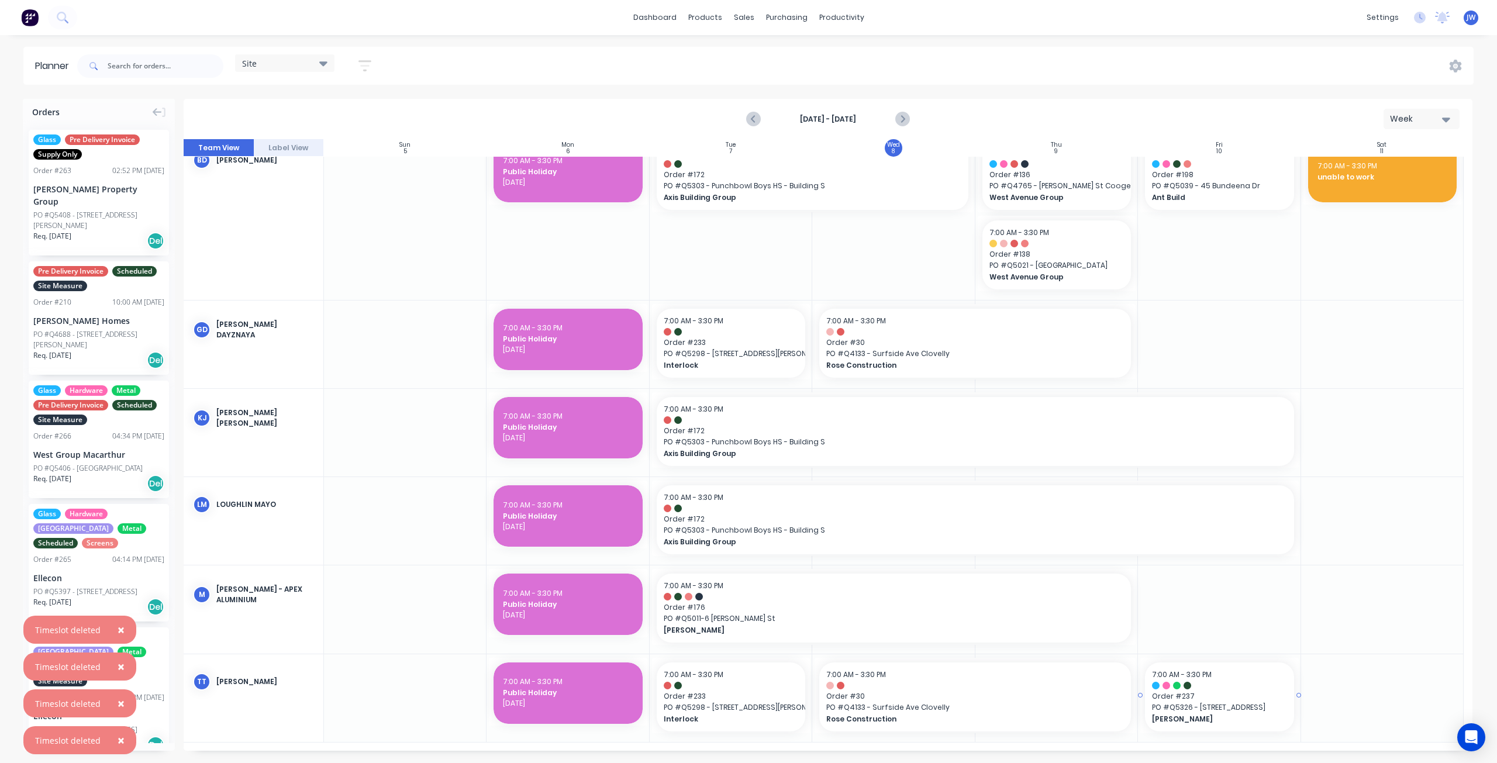
scroll to position [182, 0]
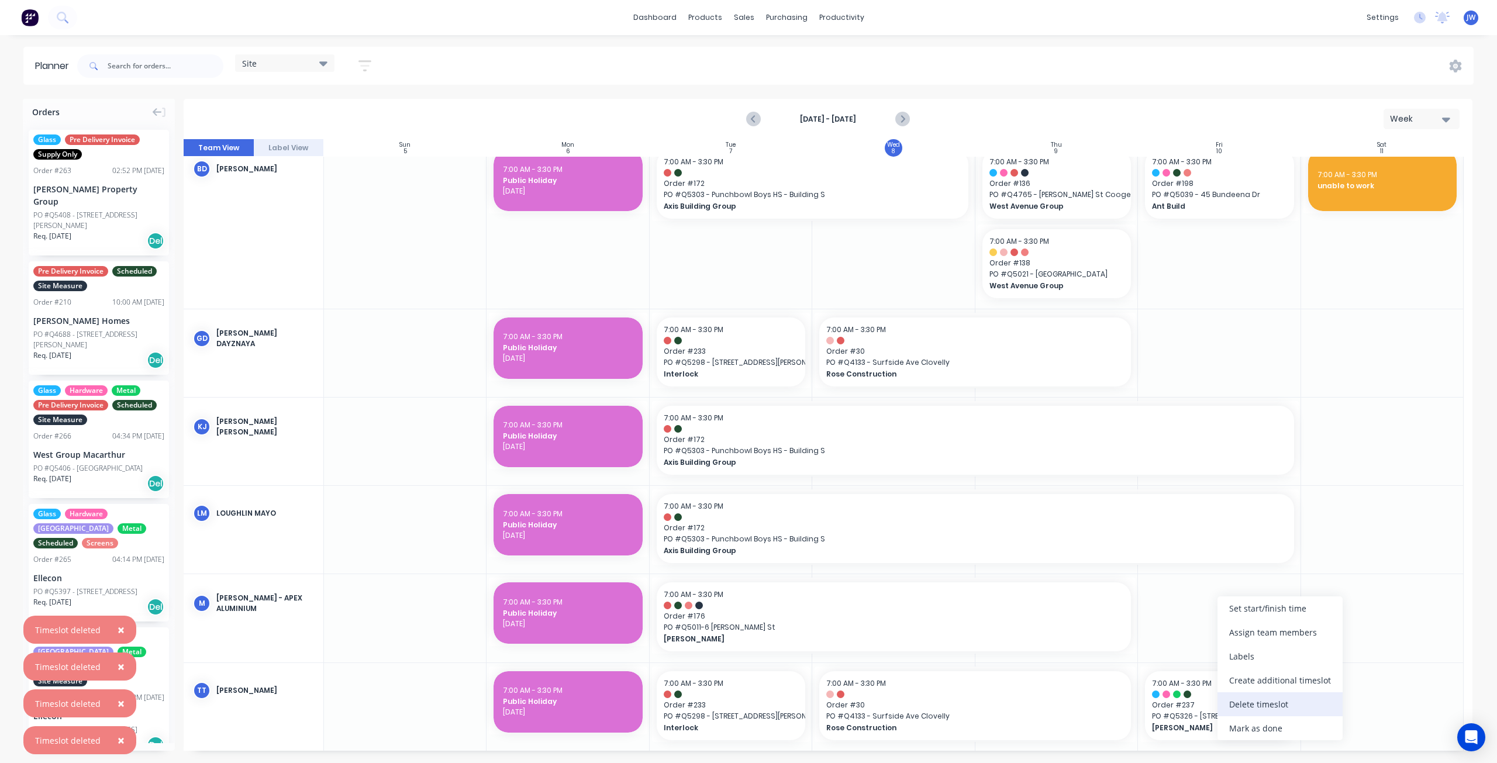
click at [1268, 706] on div "Delete timeslot" at bounding box center [1280, 704] width 125 height 24
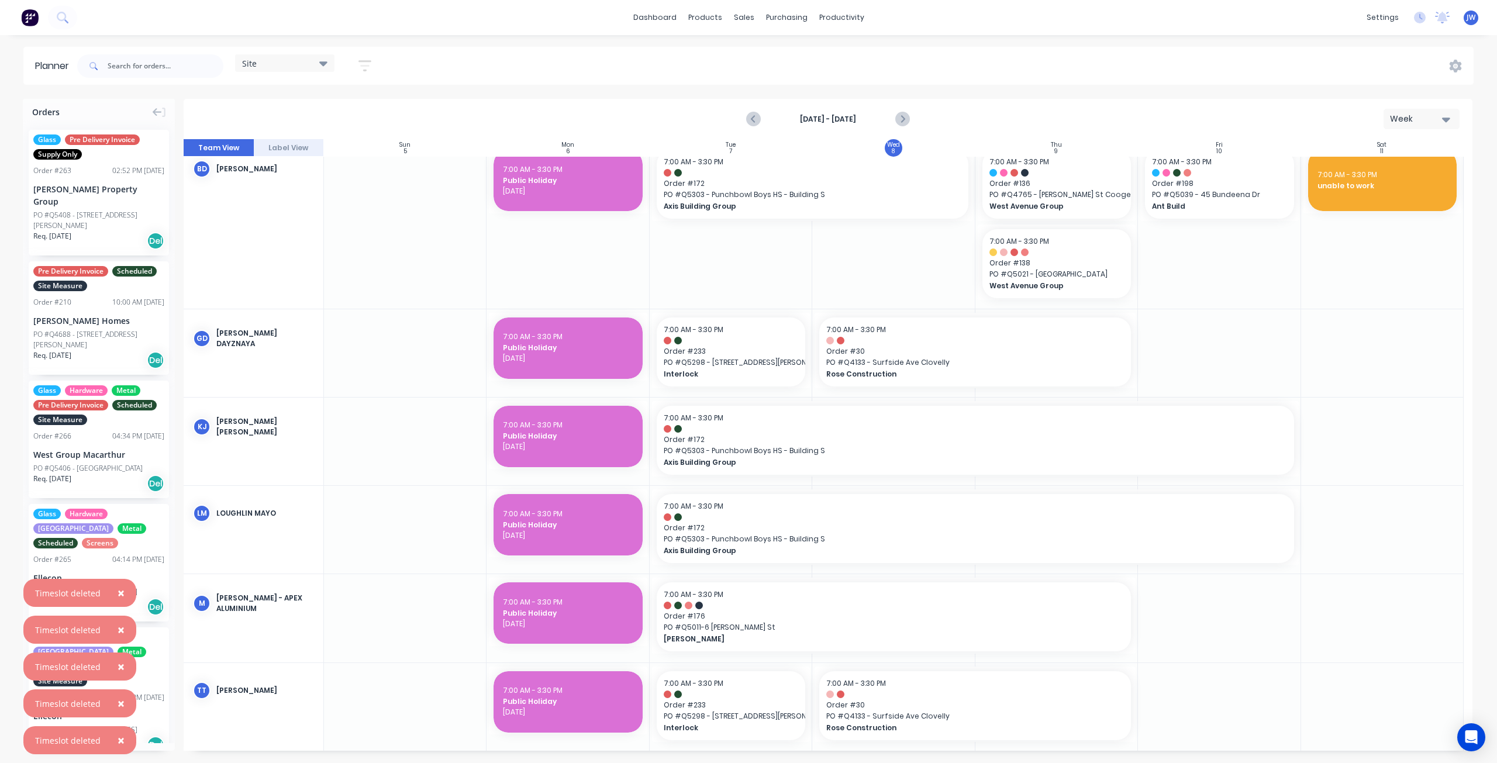
scroll to position [191, 0]
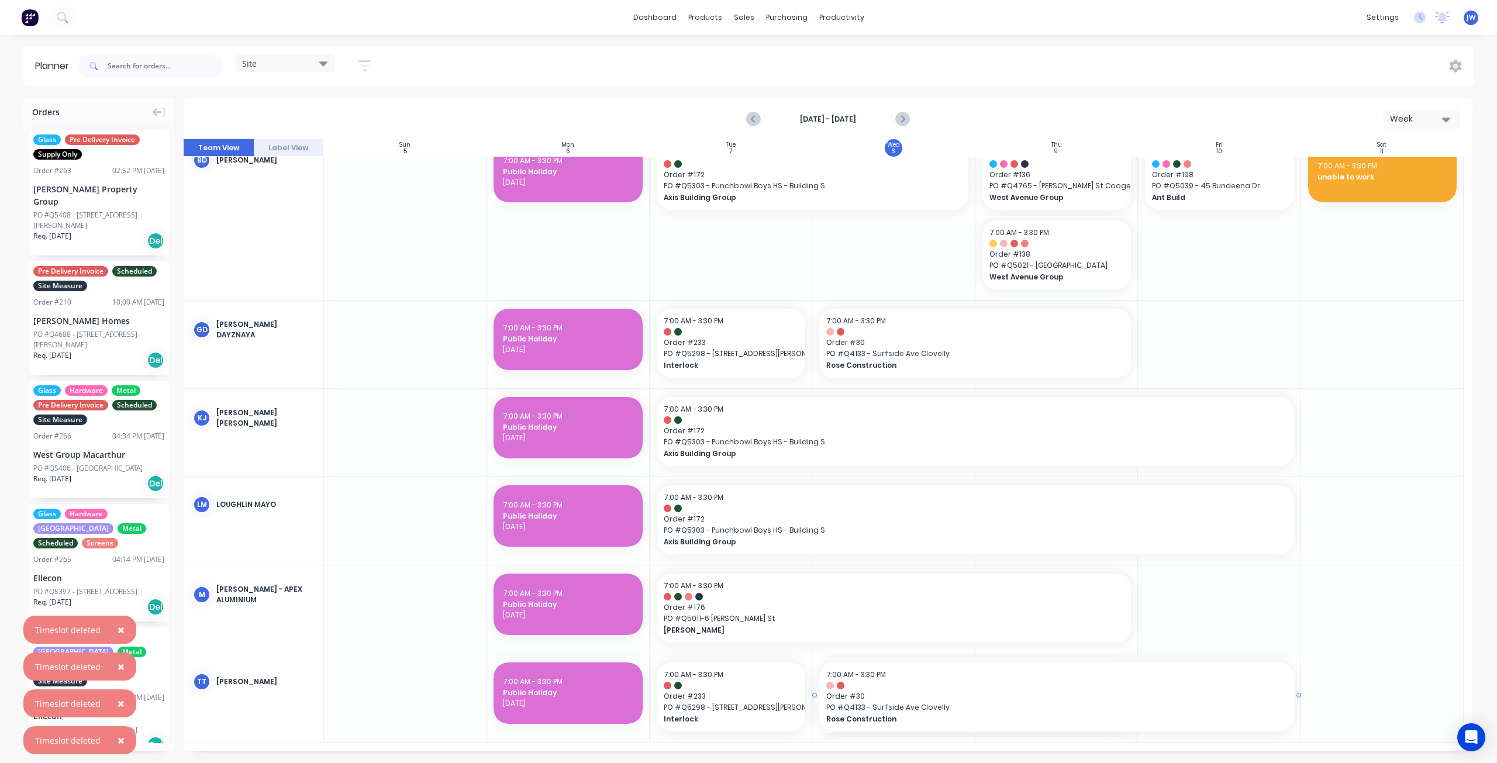
drag, startPoint x: 1132, startPoint y: 695, endPoint x: 1275, endPoint y: 698, distance: 142.7
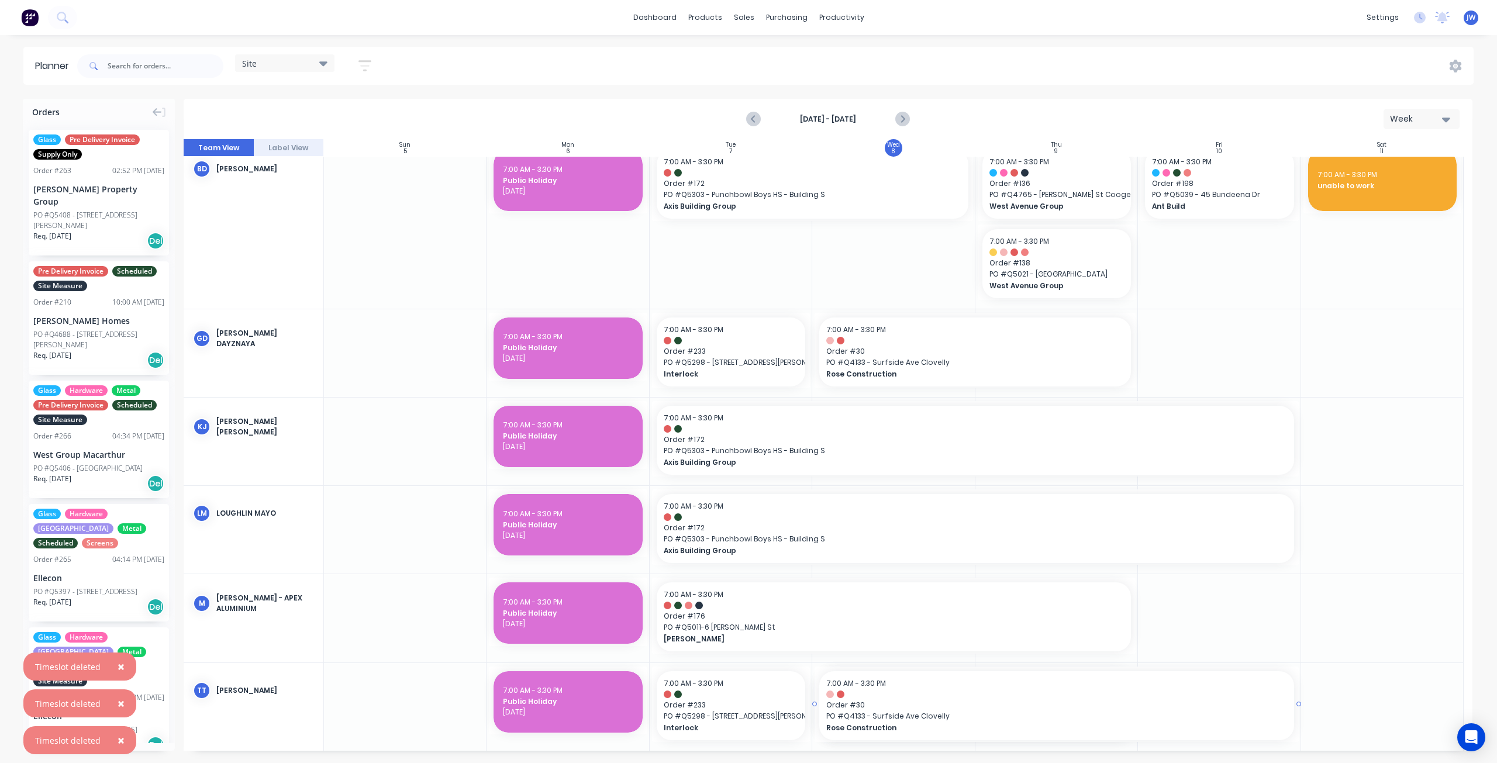
click at [1111, 353] on div at bounding box center [828, 445] width 1289 height 612
click at [1359, 340] on div at bounding box center [828, 445] width 1289 height 612
click at [1056, 353] on div at bounding box center [828, 445] width 1289 height 612
click at [997, 438] on div at bounding box center [828, 445] width 1289 height 612
click at [1001, 436] on div at bounding box center [828, 445] width 1289 height 612
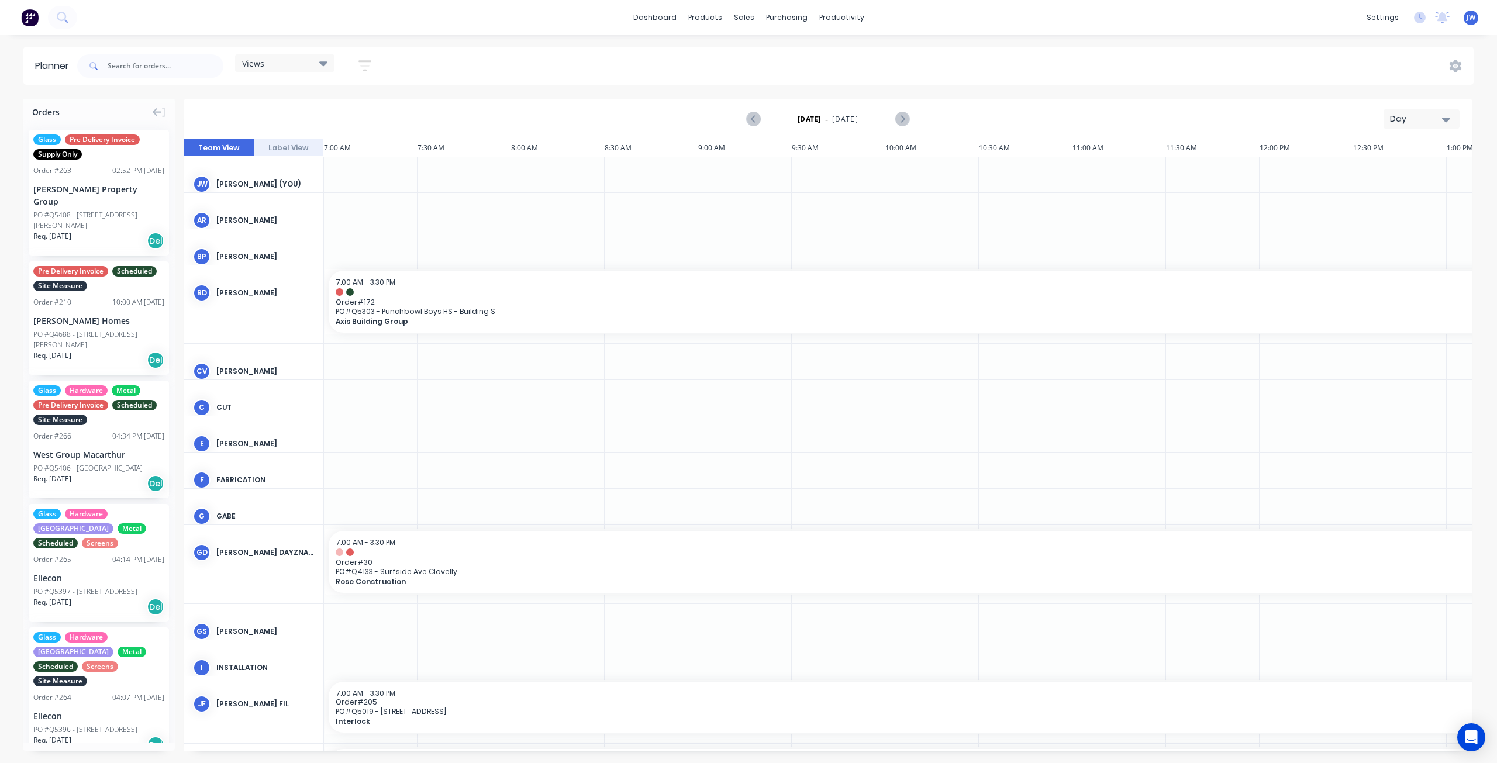
scroll to position [0, 1]
click at [325, 70] on div "Views" at bounding box center [284, 63] width 99 height 18
click at [254, 216] on button "Site" at bounding box center [306, 219] width 125 height 13
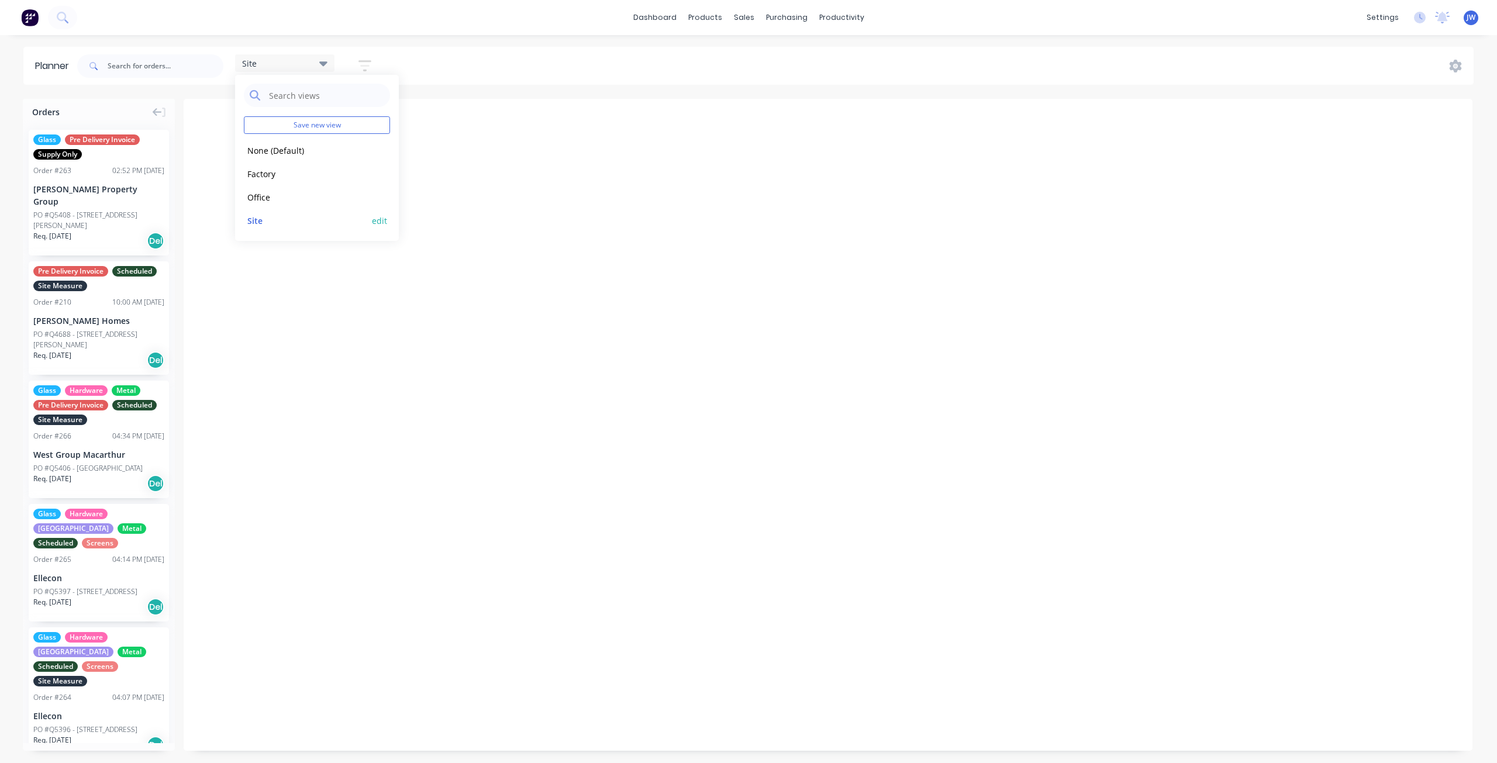
type input "[GEOGRAPHIC_DATA]"
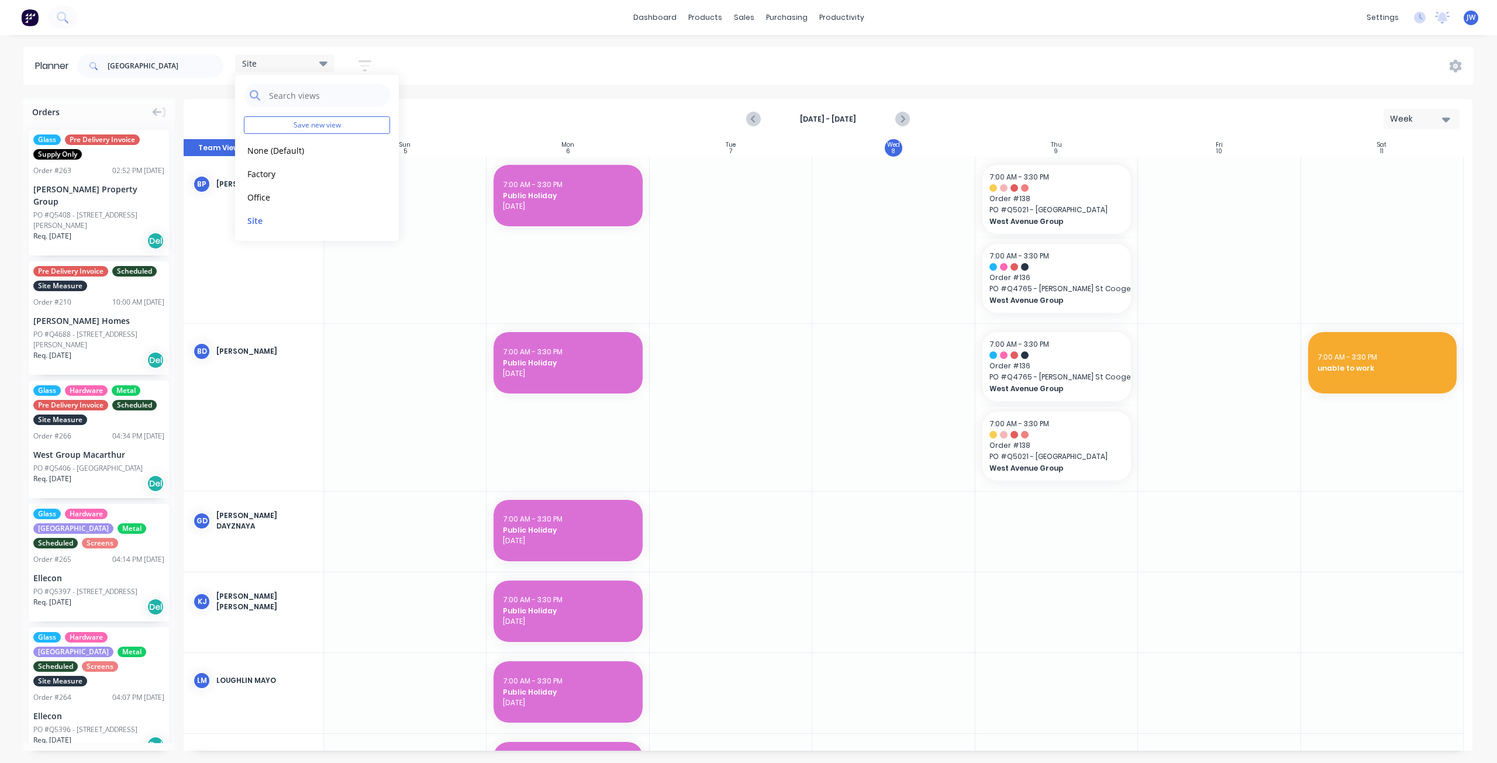
click at [661, 73] on div "[GEOGRAPHIC_DATA] Save new view None (Default) edit Factory edit Office edit Si…" at bounding box center [774, 66] width 1399 height 35
click at [755, 119] on icon "Previous page" at bounding box center [754, 119] width 14 height 14
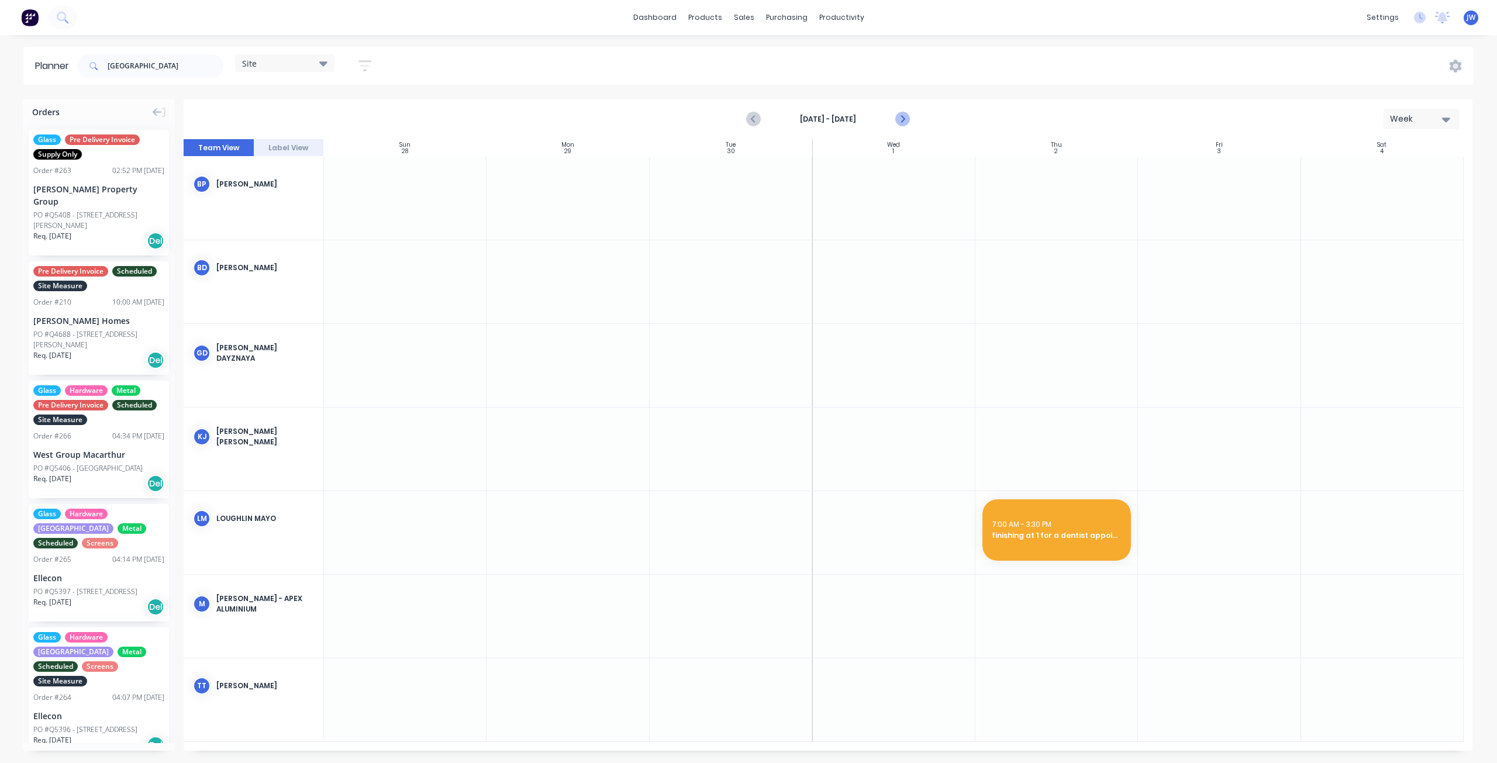
click at [897, 119] on icon "Next page" at bounding box center [902, 119] width 14 height 14
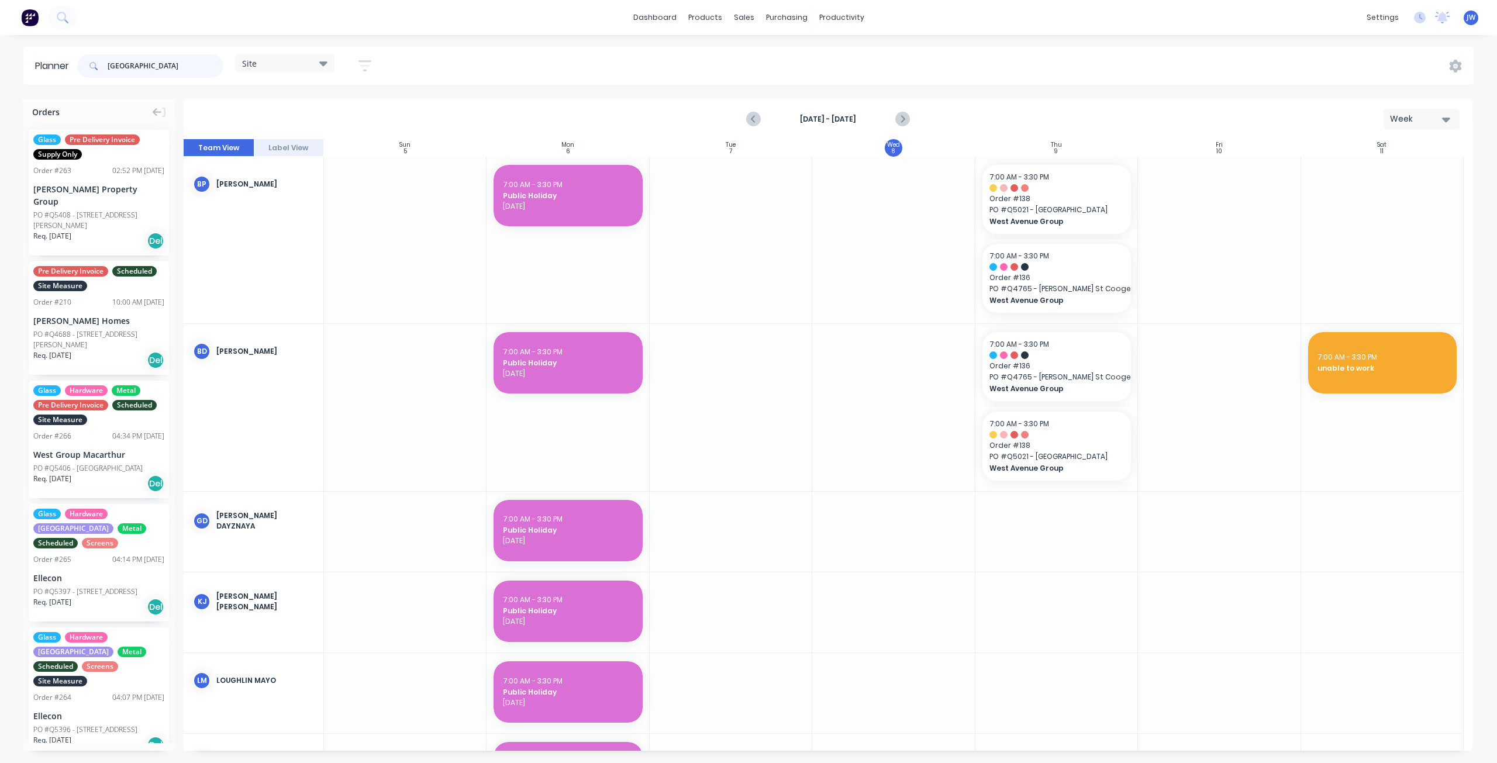
drag, startPoint x: 167, startPoint y: 65, endPoint x: 35, endPoint y: 63, distance: 132.2
click at [43, 63] on header "[GEOGRAPHIC_DATA] Save new view None (Default) edit Factory edit Office edit Si…" at bounding box center [748, 66] width 1450 height 38
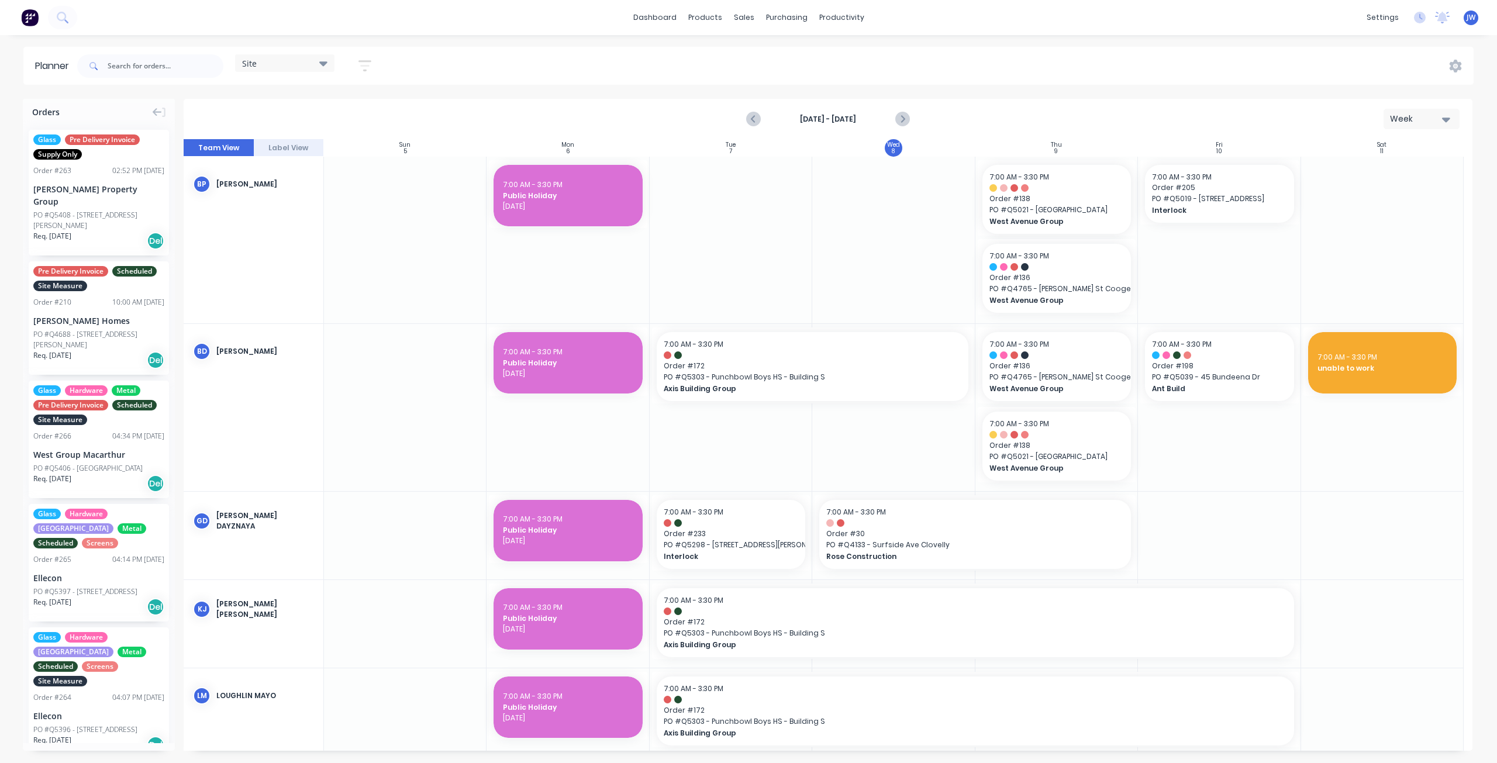
click at [325, 66] on icon at bounding box center [323, 63] width 8 height 5
click at [378, 222] on button "edit" at bounding box center [379, 220] width 15 height 12
click at [456, 141] on button "Update" at bounding box center [451, 147] width 70 height 20
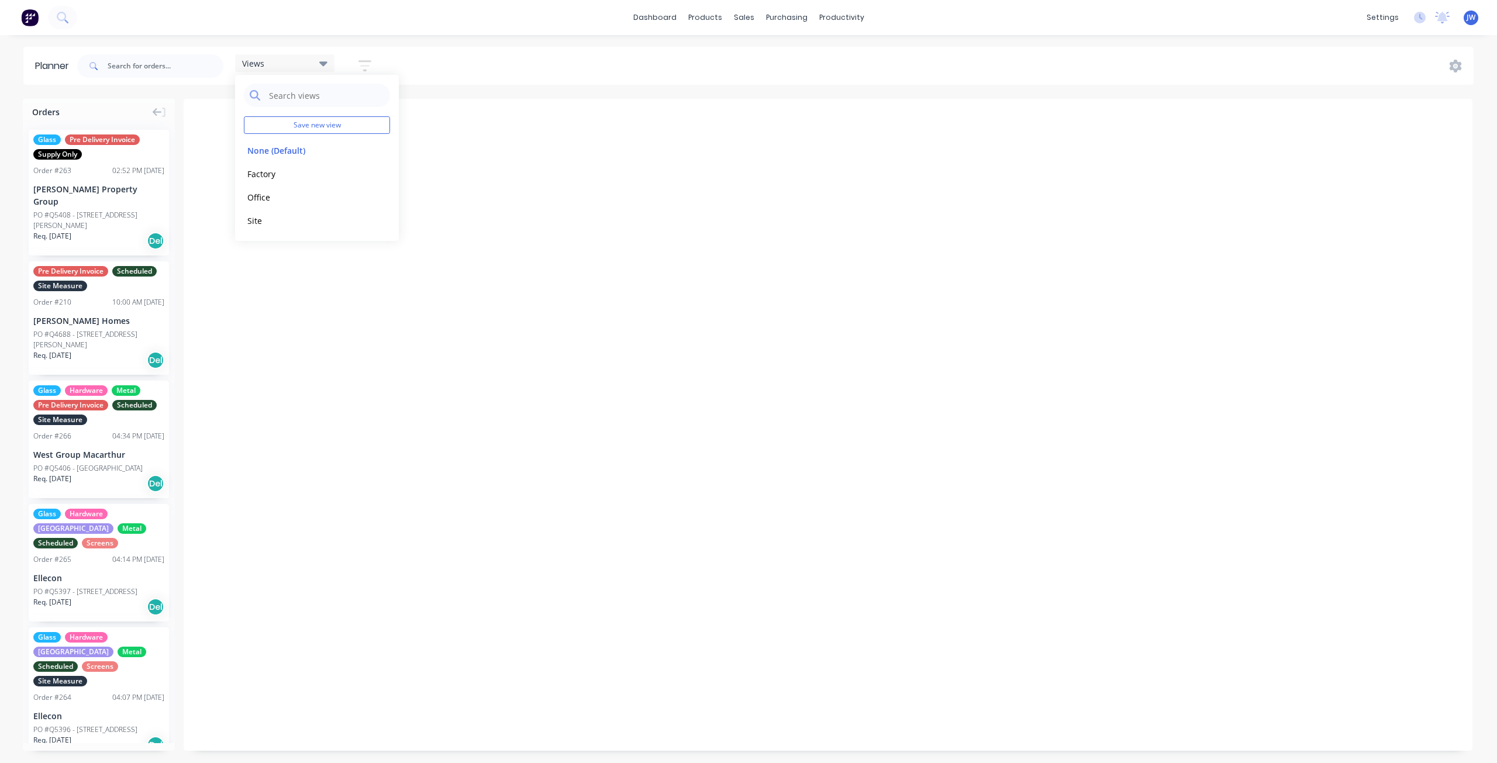
click at [443, 77] on div "Views Save new view None (Default) edit Factory edit Office edit Site edit Show…" at bounding box center [774, 66] width 1399 height 35
click at [326, 66] on icon at bounding box center [323, 63] width 8 height 13
click at [264, 223] on button "Site" at bounding box center [306, 219] width 125 height 13
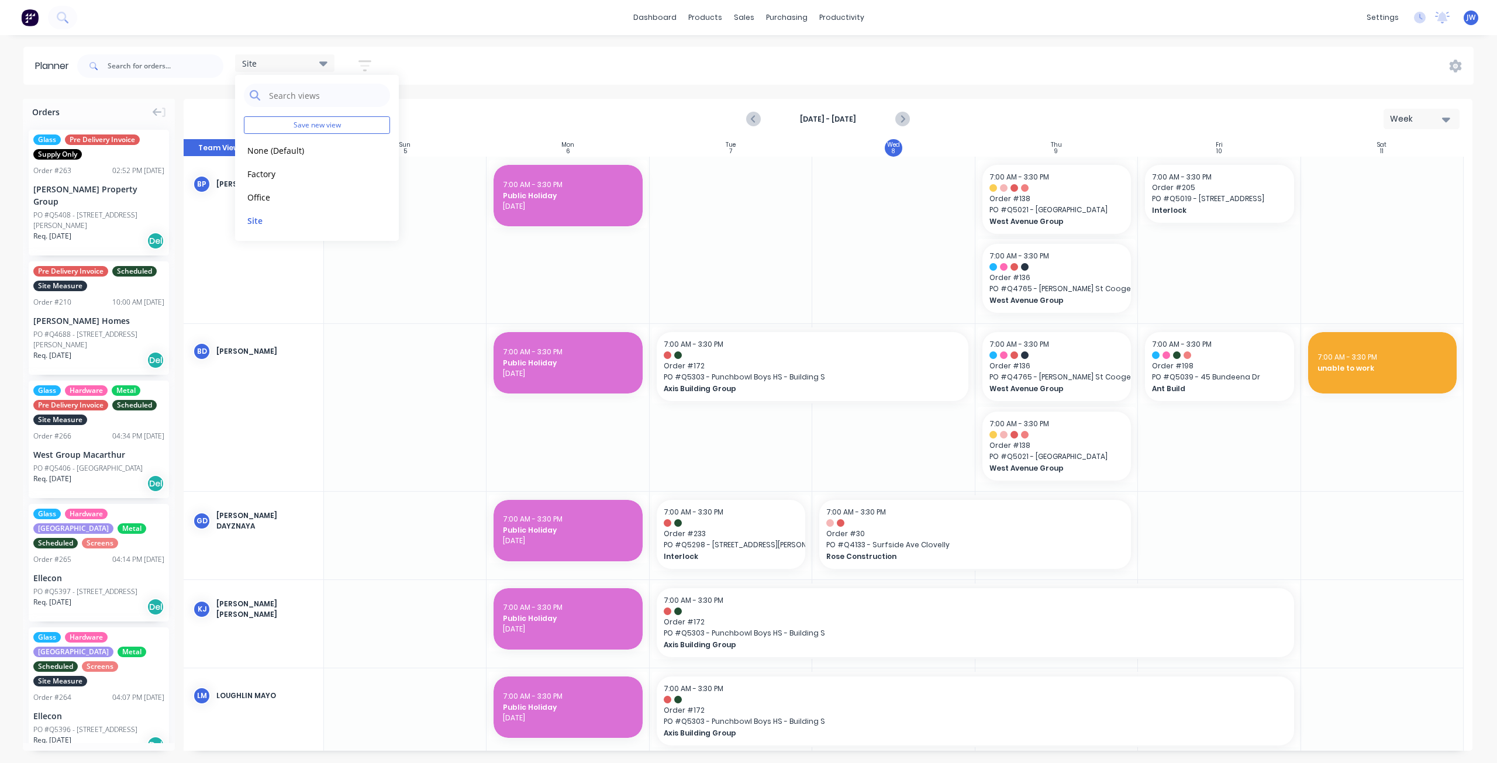
click at [690, 81] on div "Site Save new view None (Default) edit Factory edit Office edit Site edit Show/…" at bounding box center [774, 66] width 1399 height 35
drag, startPoint x: 1134, startPoint y: 533, endPoint x: 1221, endPoint y: 532, distance: 87.1
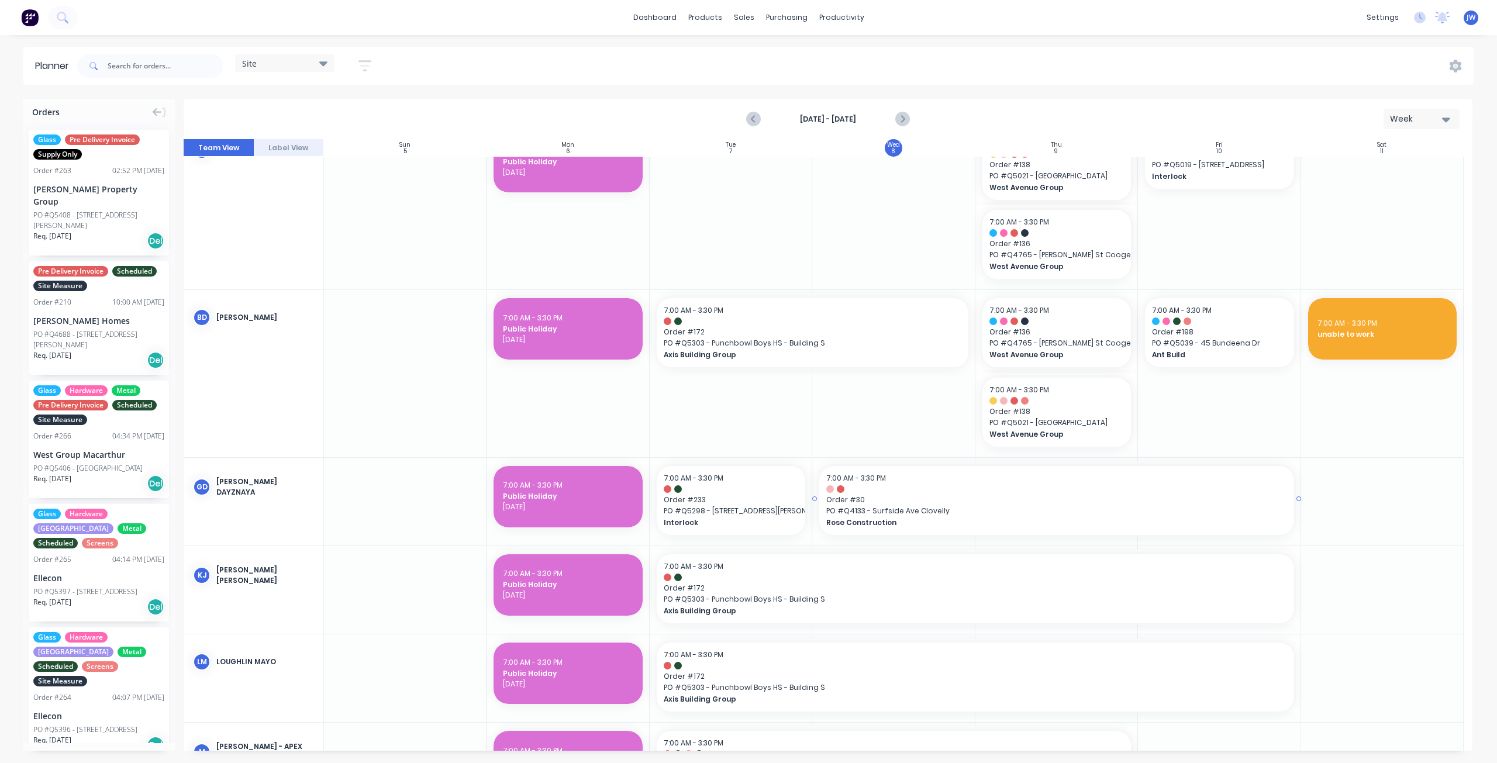
scroll to position [58, 0]
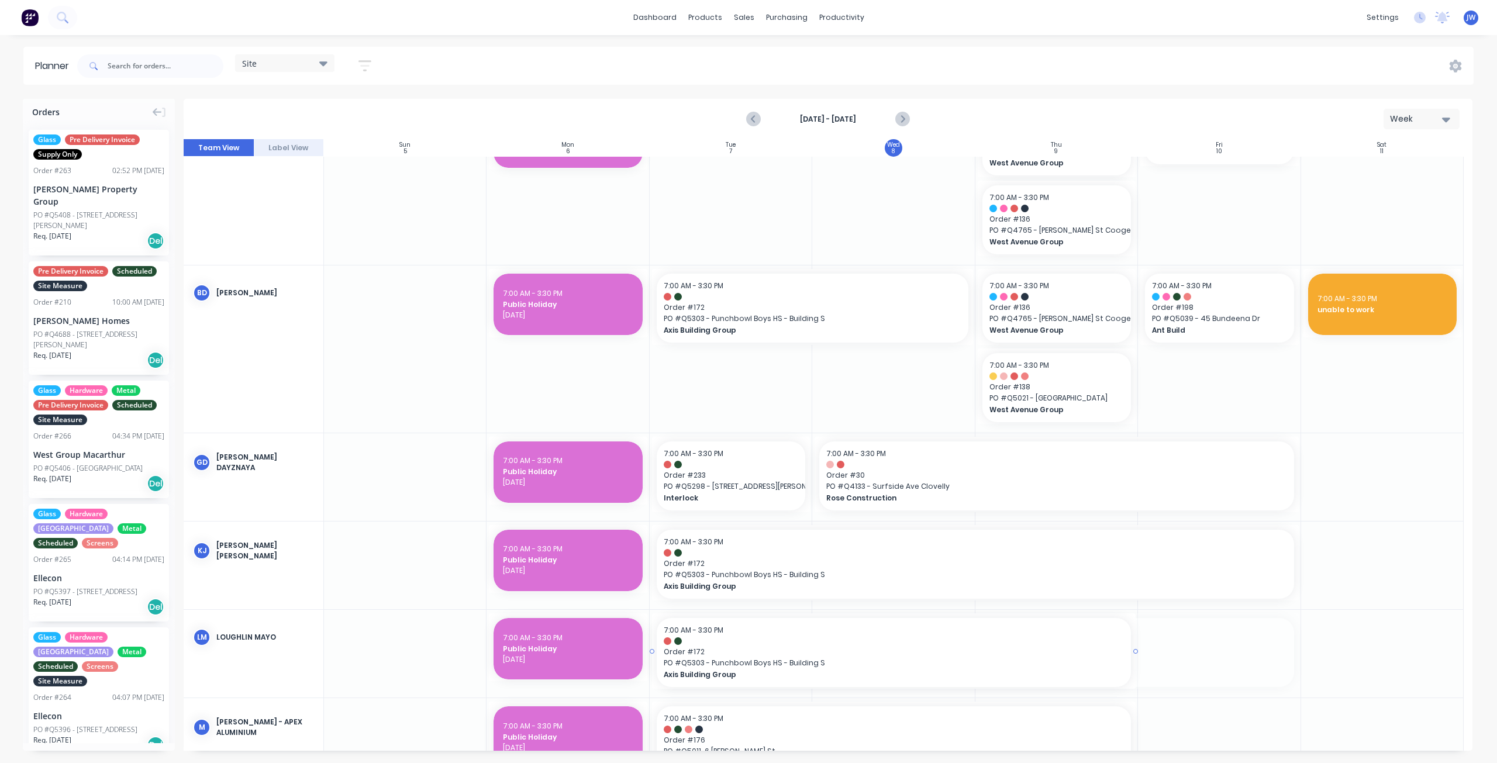
drag, startPoint x: 1296, startPoint y: 651, endPoint x: 1133, endPoint y: 656, distance: 162.7
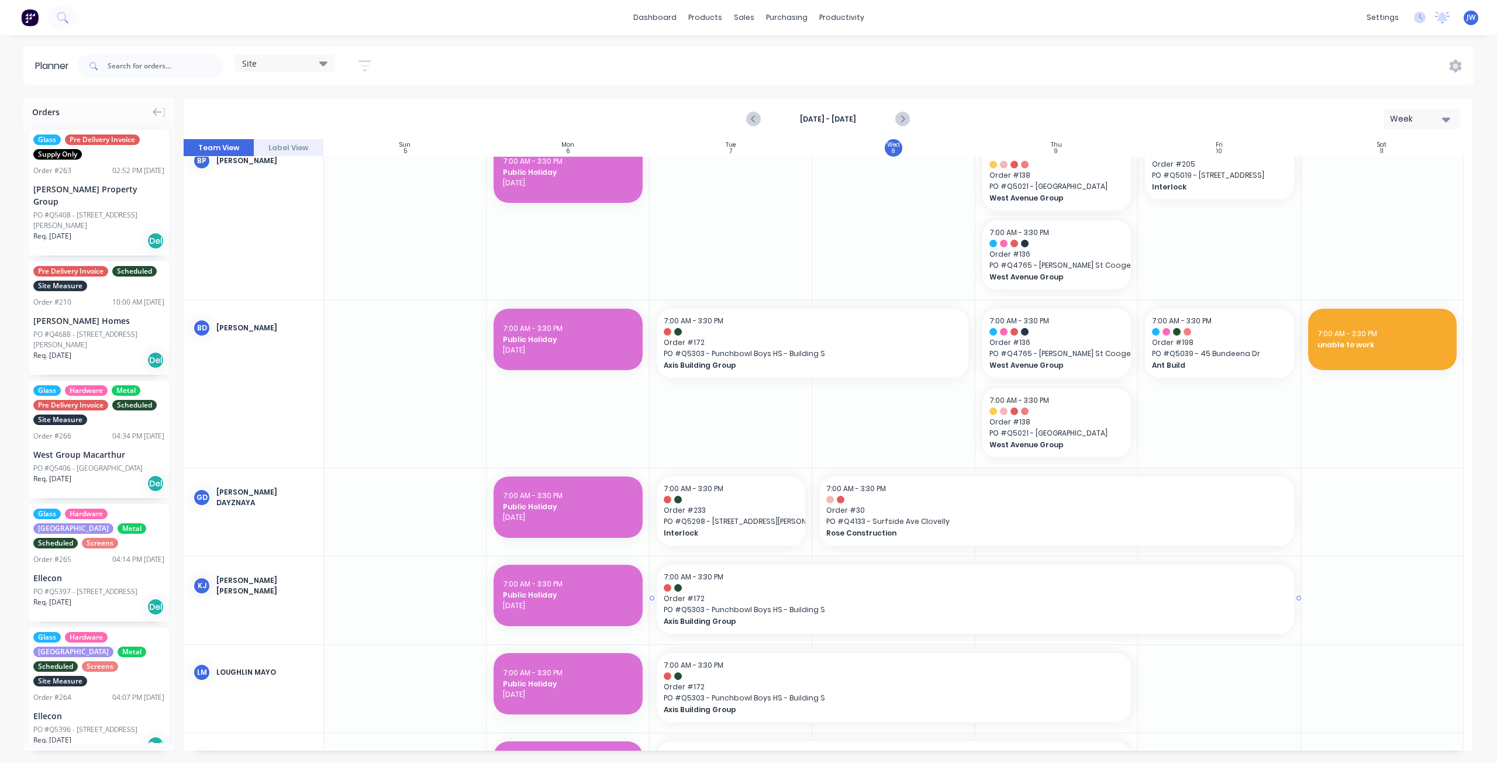
scroll to position [0, 0]
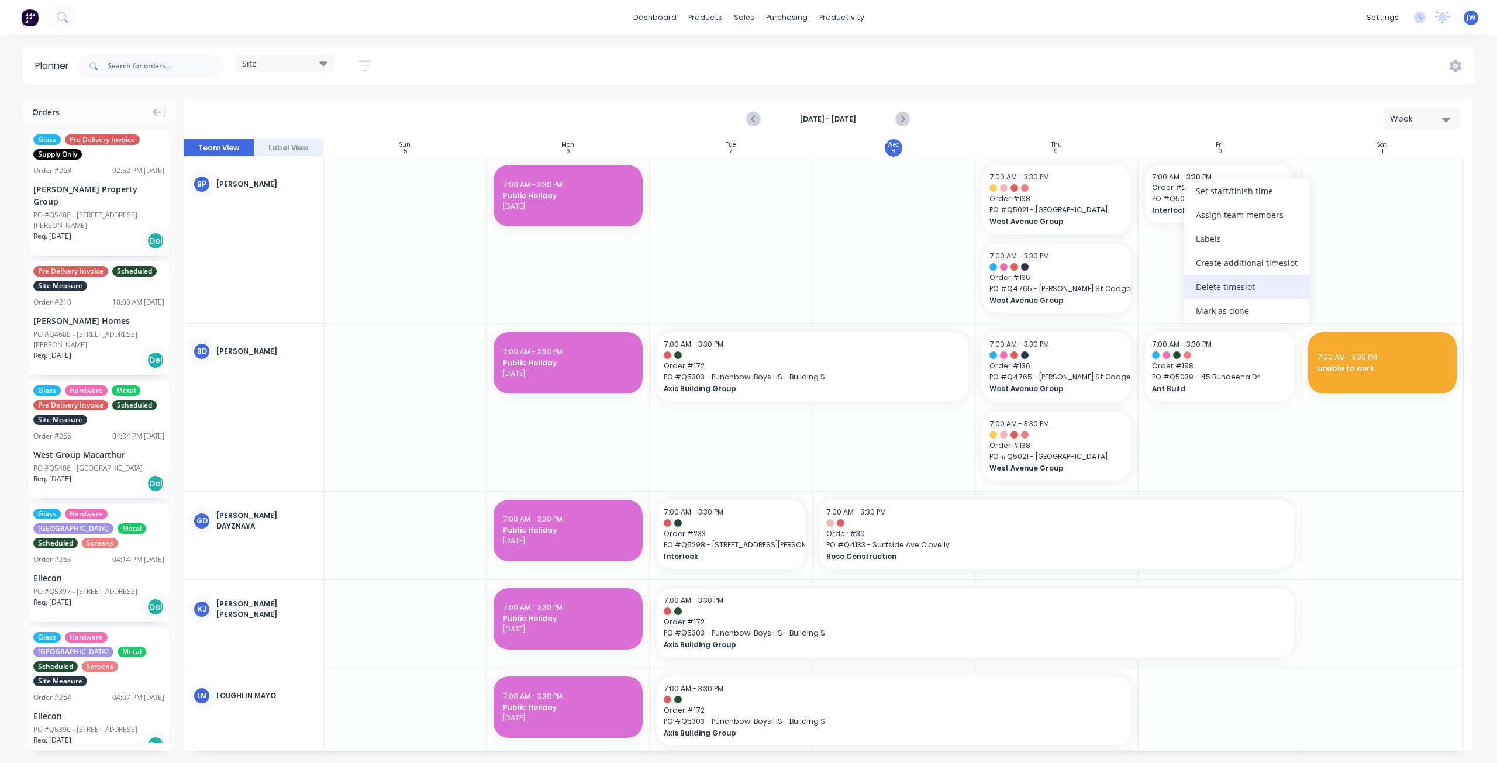
click at [1229, 294] on div "Delete timeslot" at bounding box center [1246, 287] width 125 height 24
click at [181, 66] on input "text" at bounding box center [166, 65] width 116 height 23
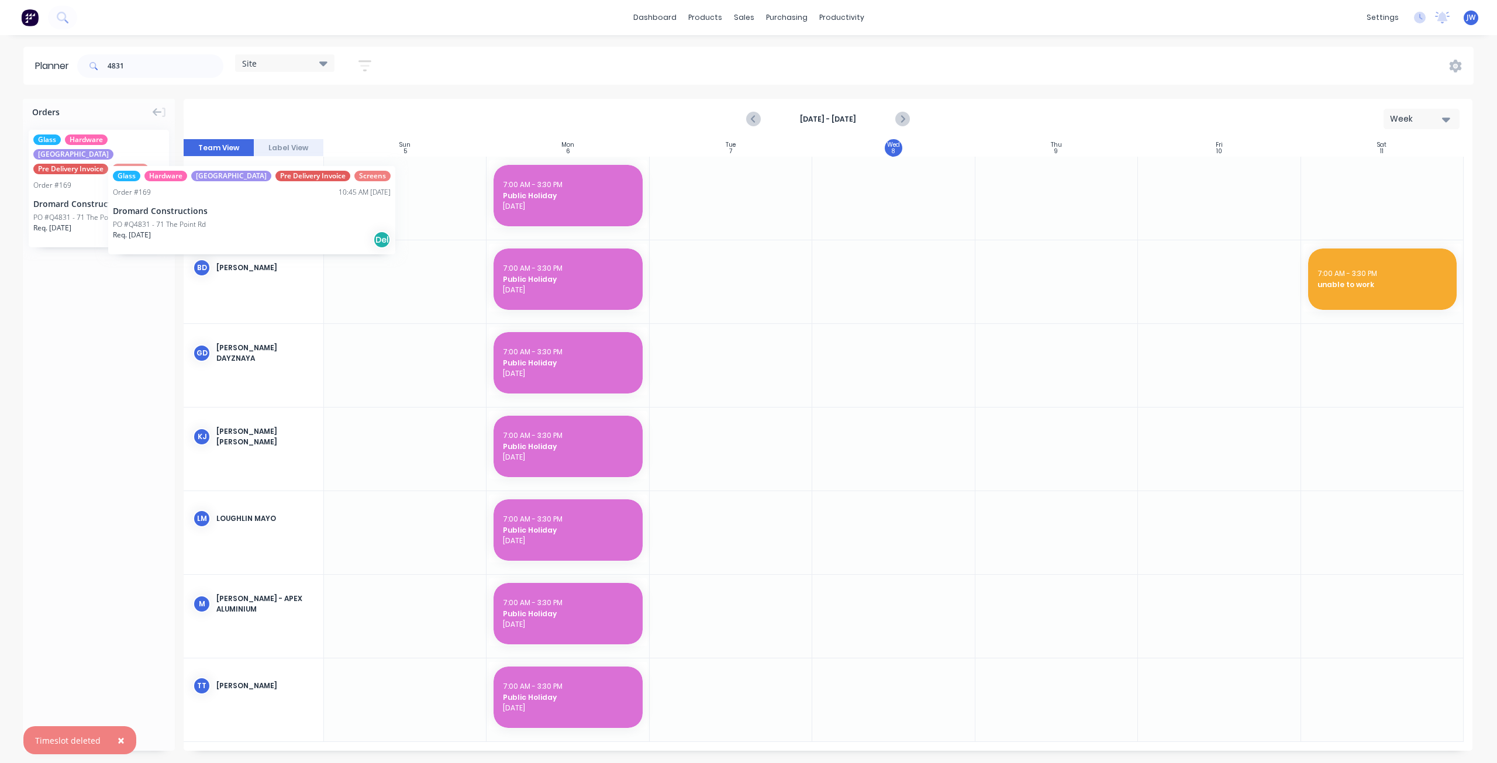
drag, startPoint x: 105, startPoint y: 200, endPoint x: 91, endPoint y: 139, distance: 62.4
click at [142, 59] on input "4831" at bounding box center [166, 65] width 116 height 23
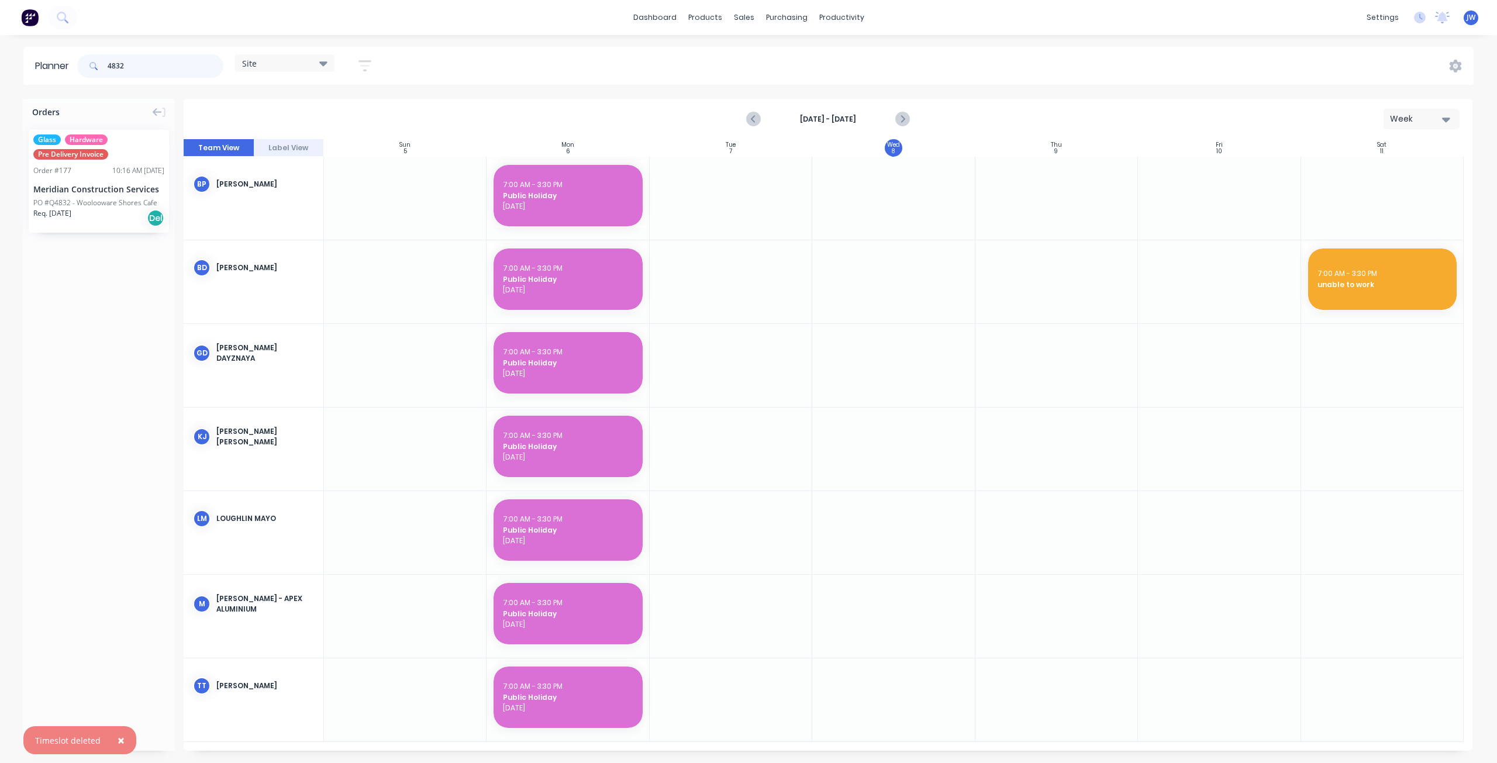
type input "4832"
drag, startPoint x: 91, startPoint y: 183, endPoint x: 1208, endPoint y: 204, distance: 1117.2
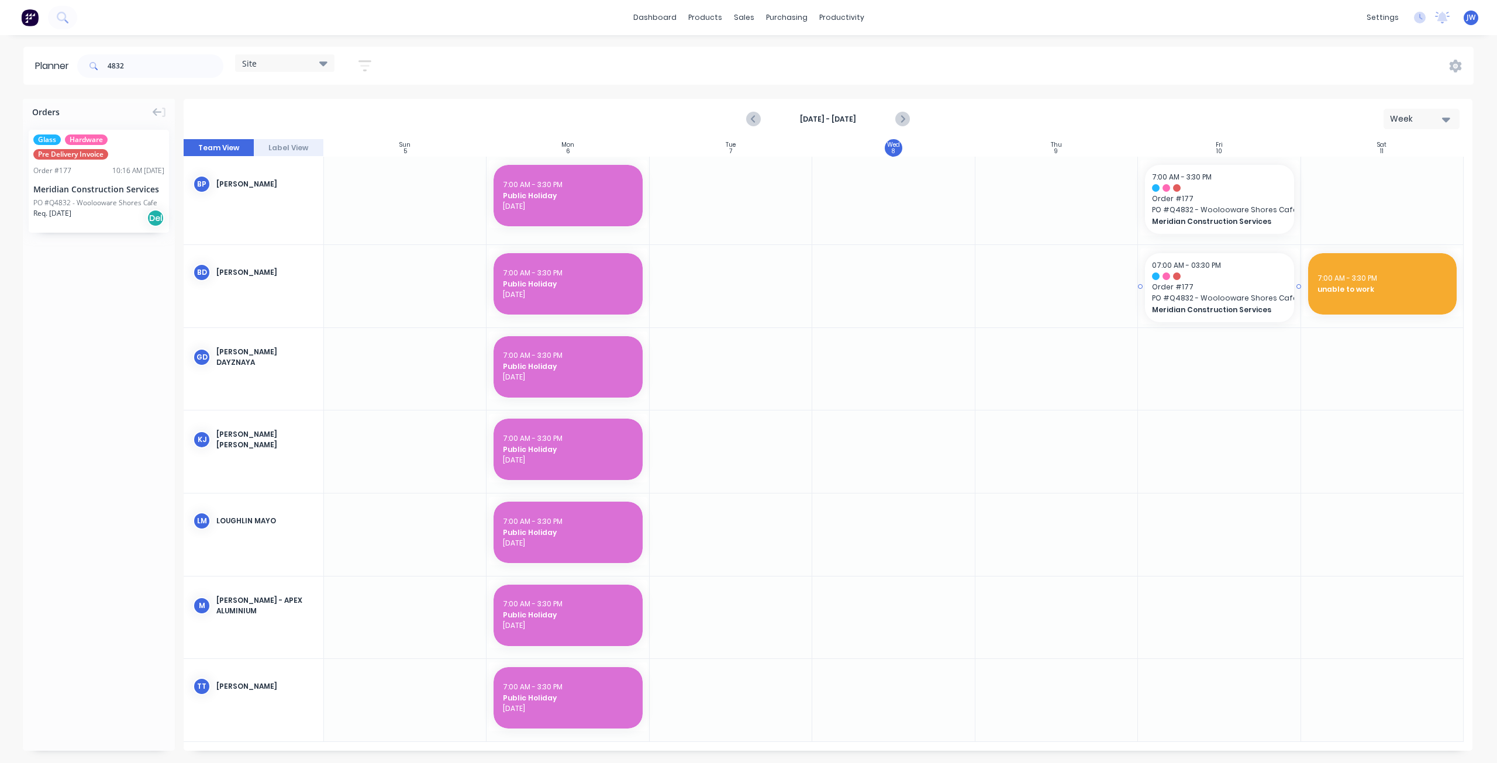
drag, startPoint x: 98, startPoint y: 193, endPoint x: 1273, endPoint y: 303, distance: 1180.0
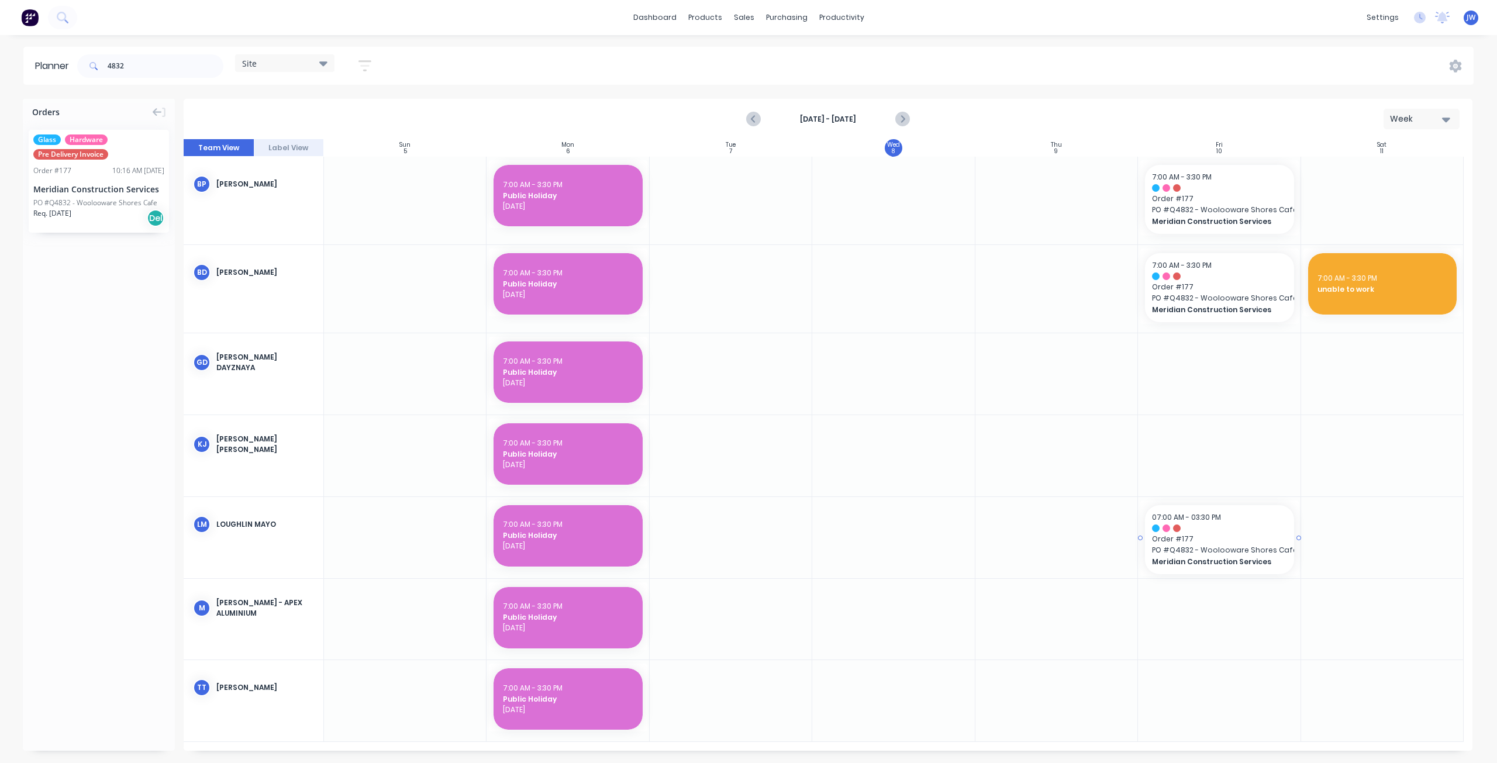
drag, startPoint x: 109, startPoint y: 188, endPoint x: 1246, endPoint y: 563, distance: 1197.7
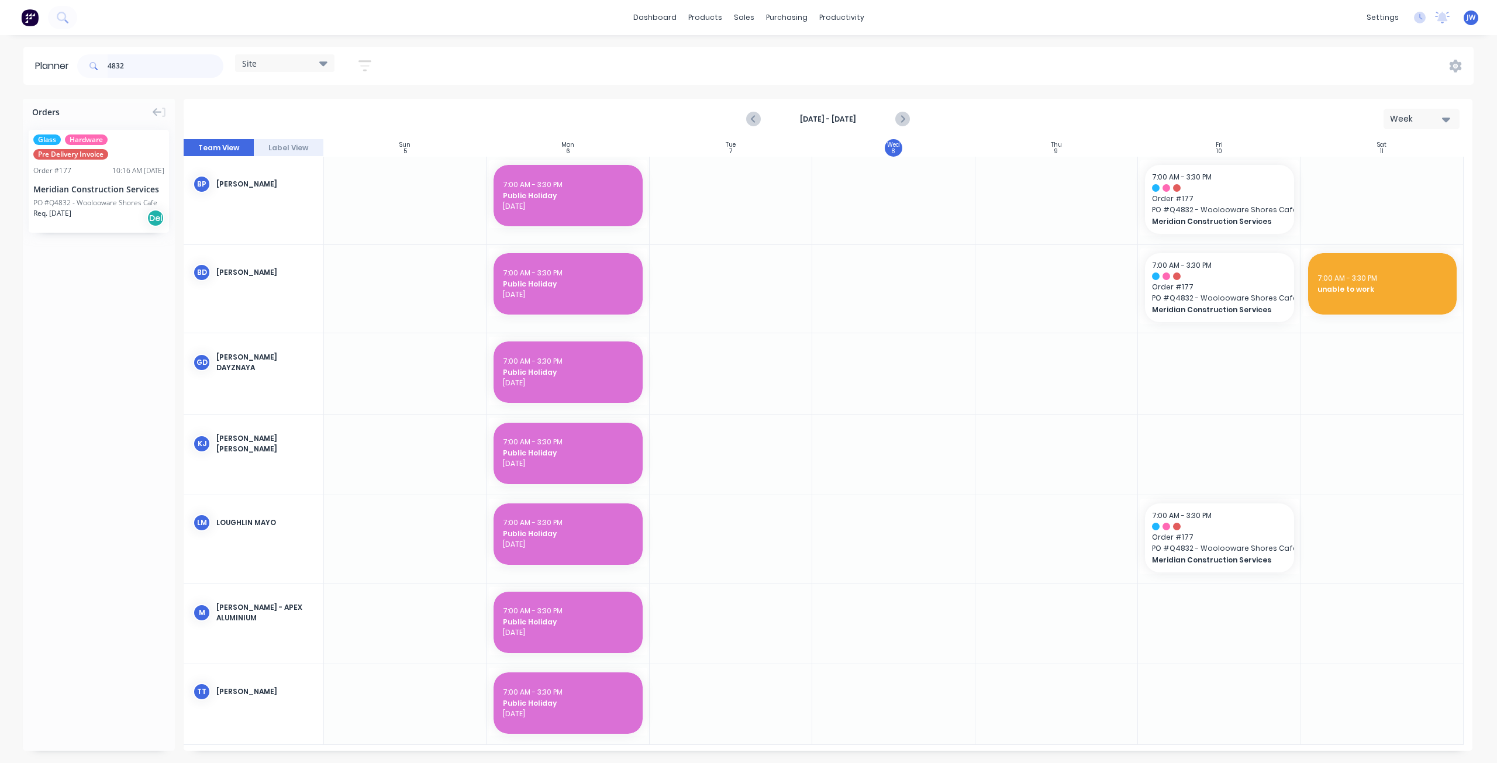
click at [34, 64] on header "Planner 4832 Site Save new view None (Default) edit Factory edit Office edit Si…" at bounding box center [748, 66] width 1450 height 38
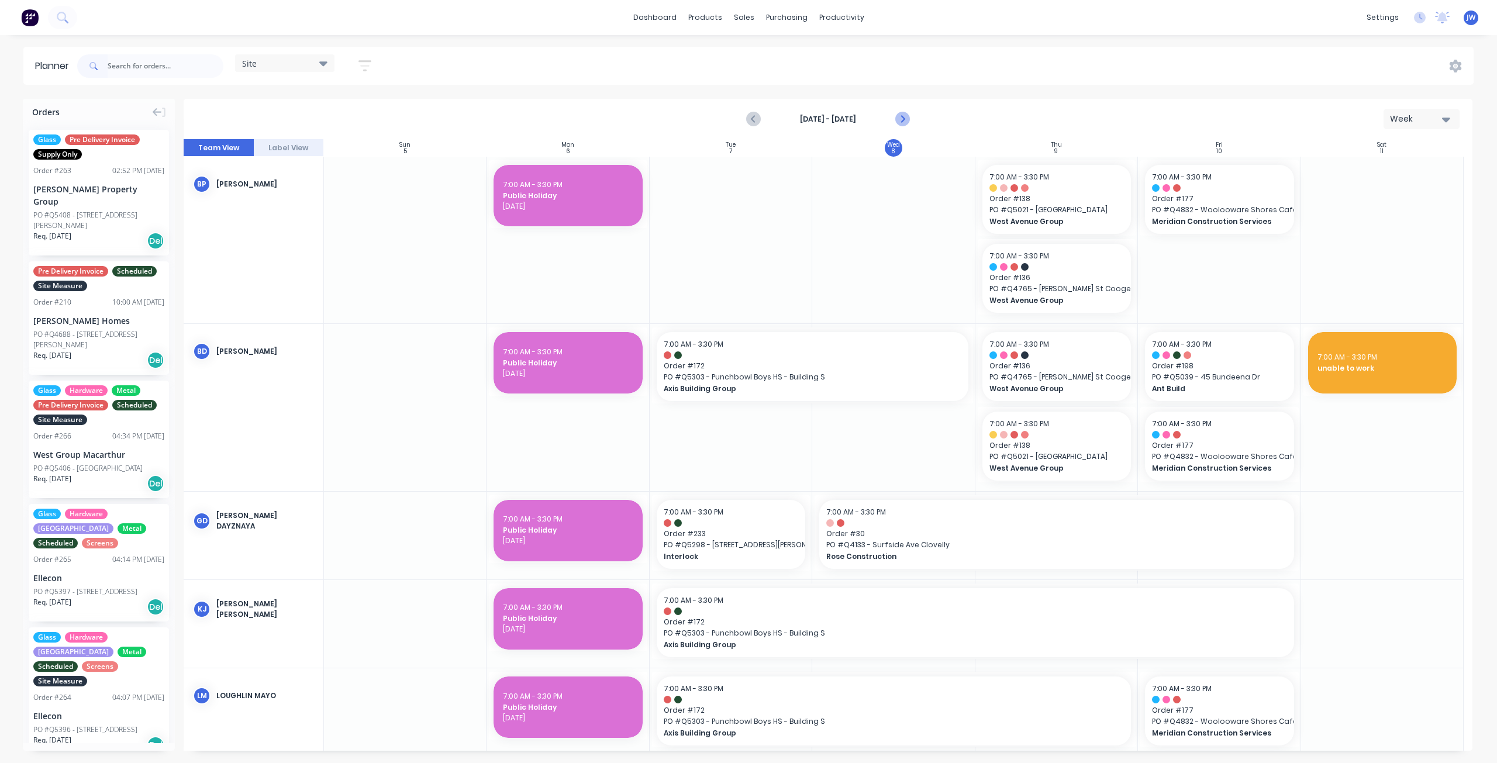
click at [898, 121] on icon "Next page" at bounding box center [902, 119] width 14 height 14
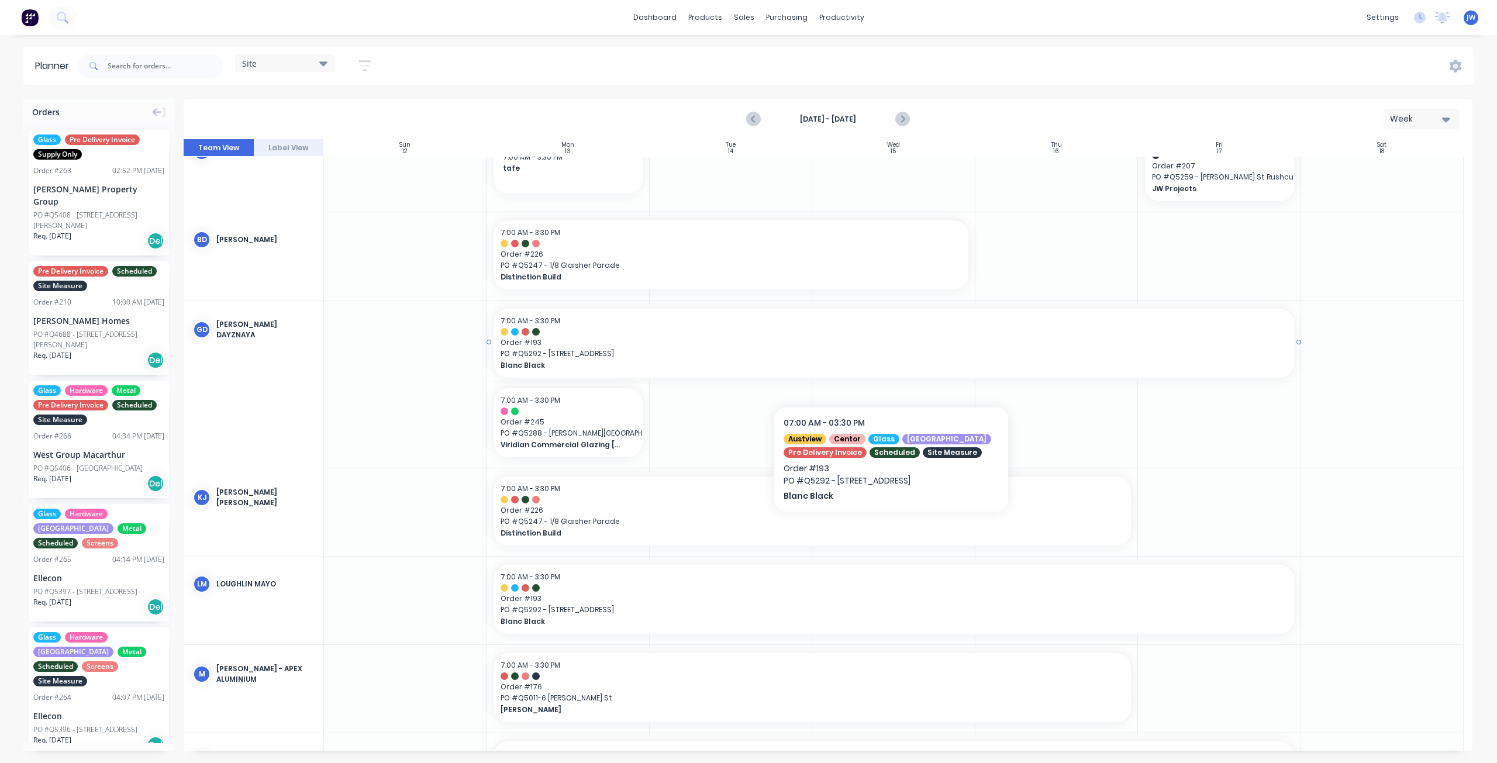
scroll to position [58, 0]
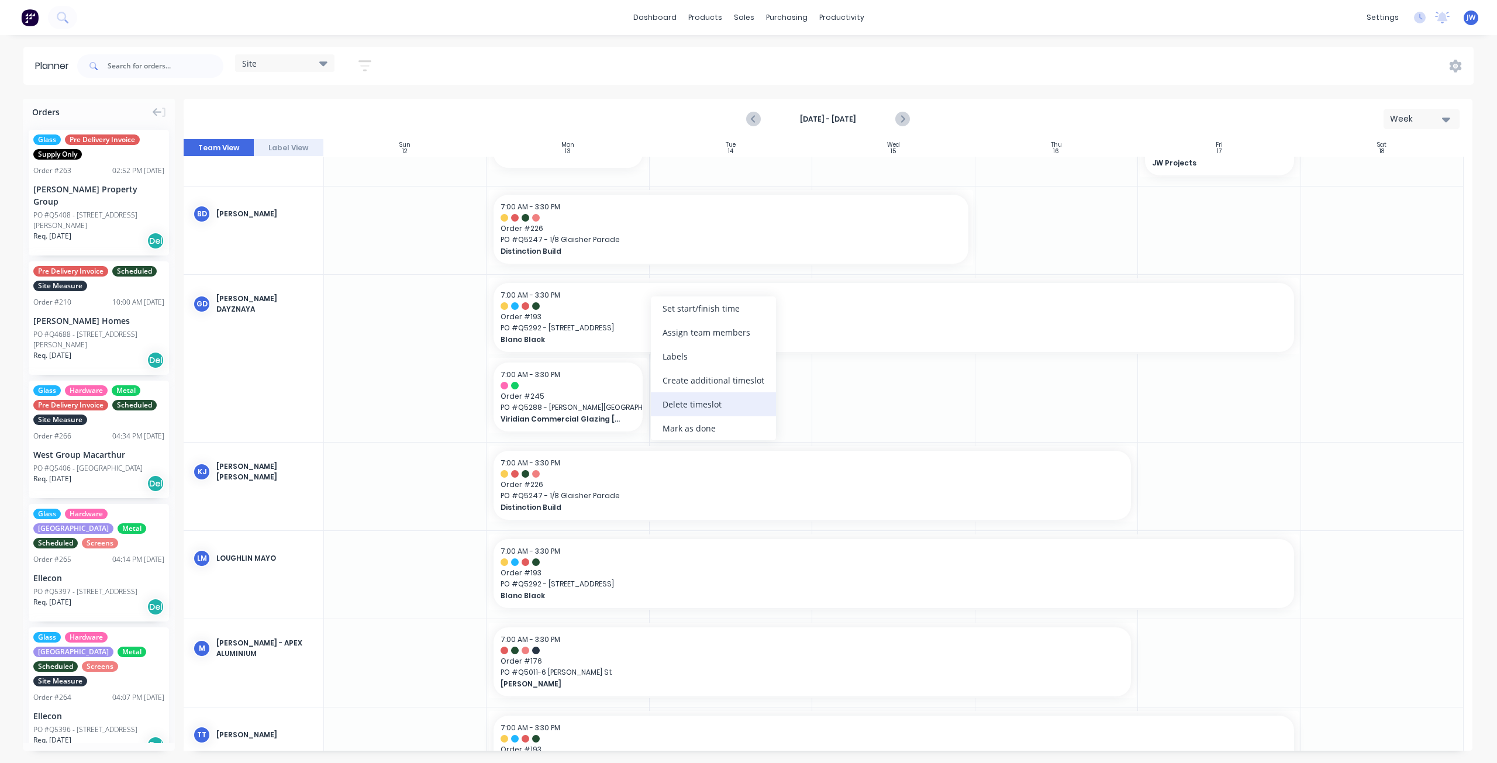
click at [706, 398] on div "Delete timeslot" at bounding box center [713, 404] width 125 height 24
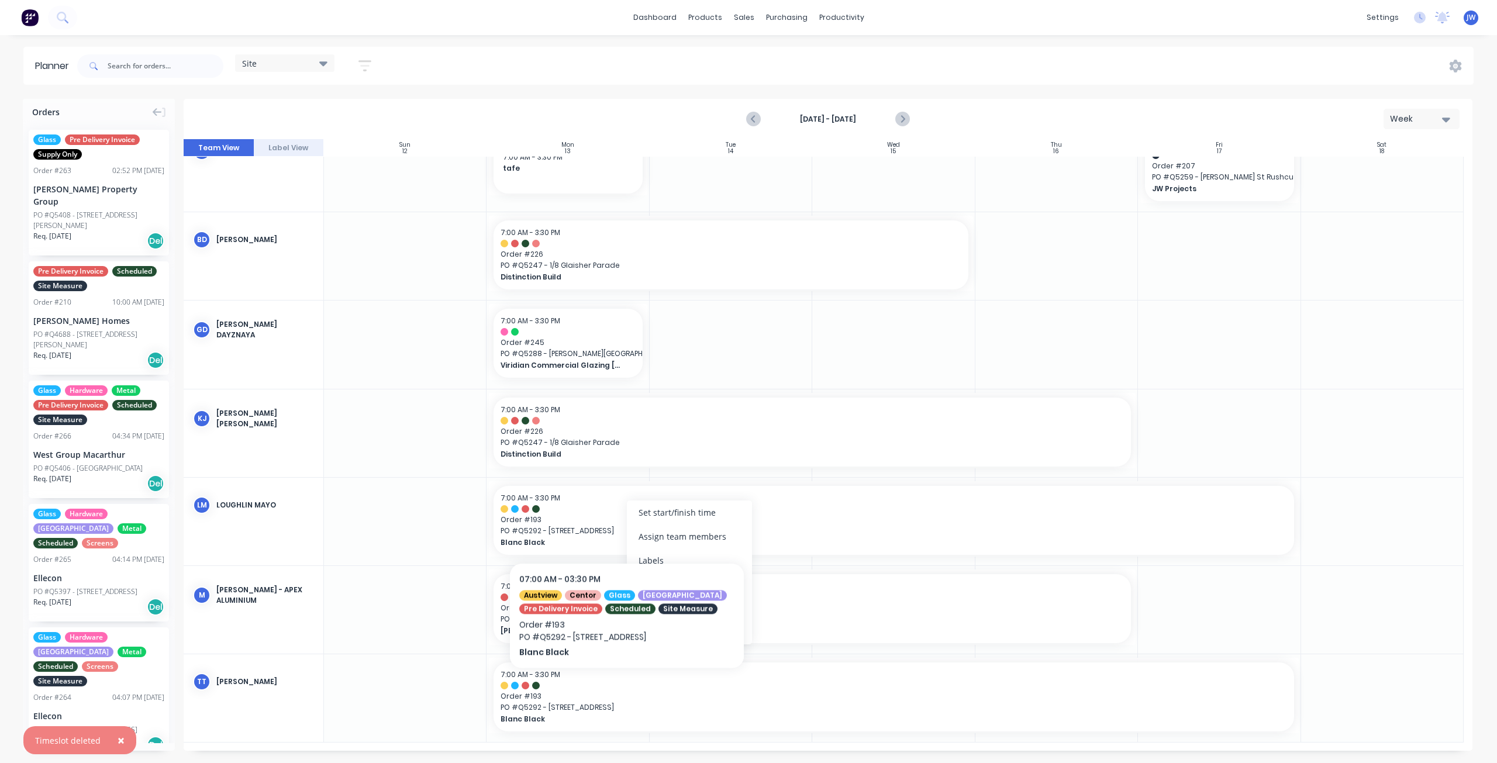
scroll to position [25, 0]
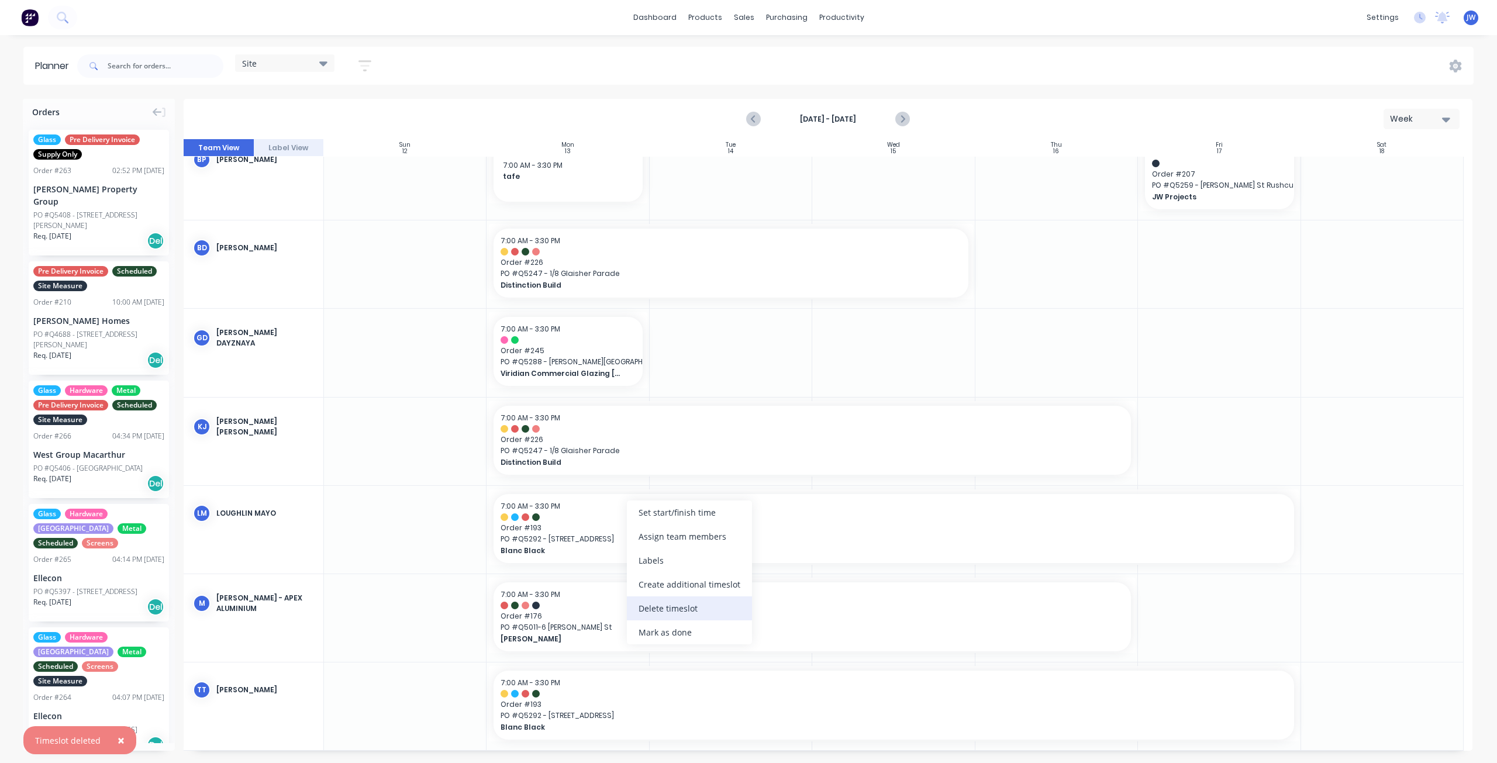
click at [675, 607] on div "Delete timeslot" at bounding box center [689, 609] width 125 height 24
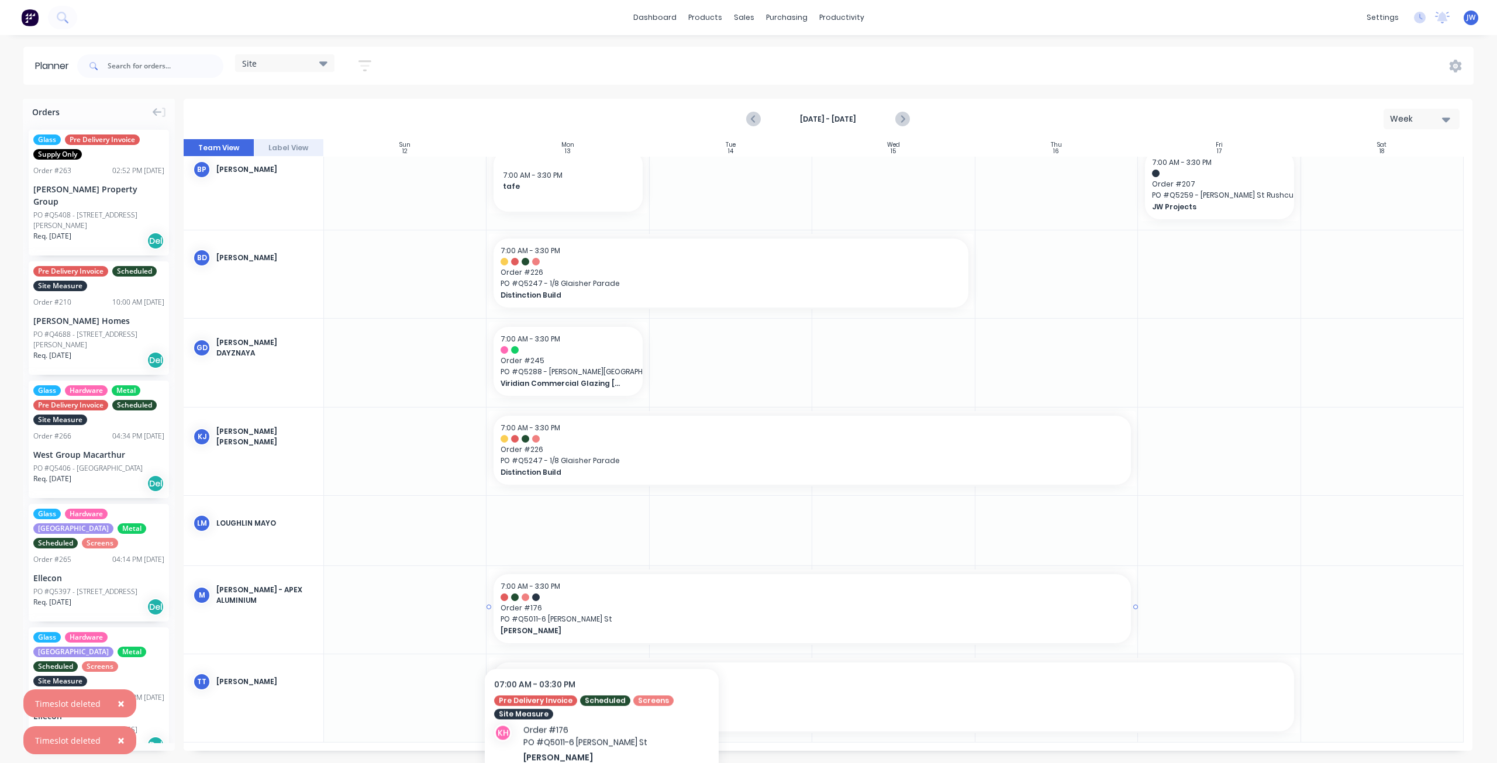
scroll to position [6, 0]
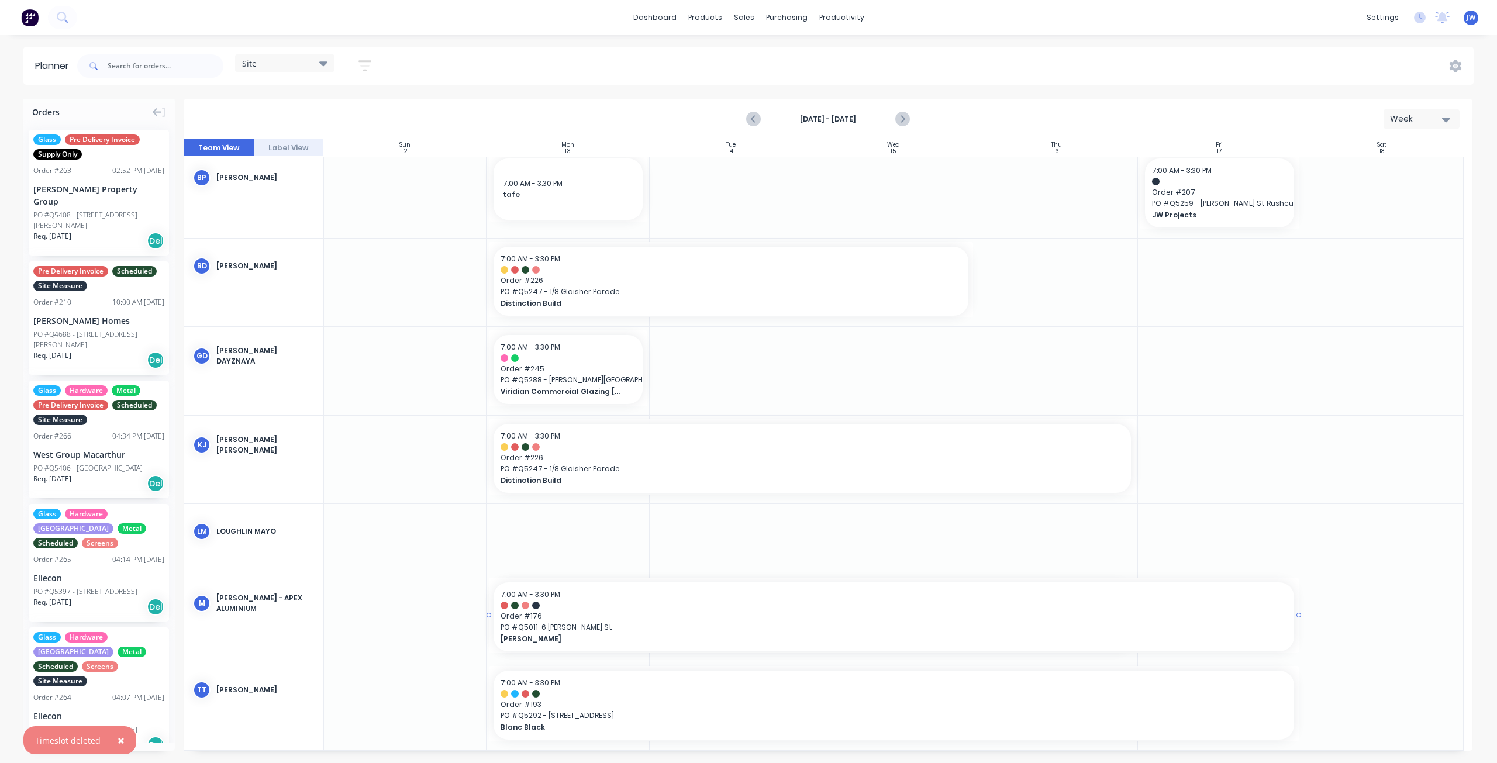
drag, startPoint x: 1133, startPoint y: 616, endPoint x: 1237, endPoint y: 619, distance: 103.6
drag, startPoint x: 1295, startPoint y: 616, endPoint x: 616, endPoint y: 613, distance: 679.0
click at [732, 705] on div "Delete timeslot" at bounding box center [747, 704] width 125 height 24
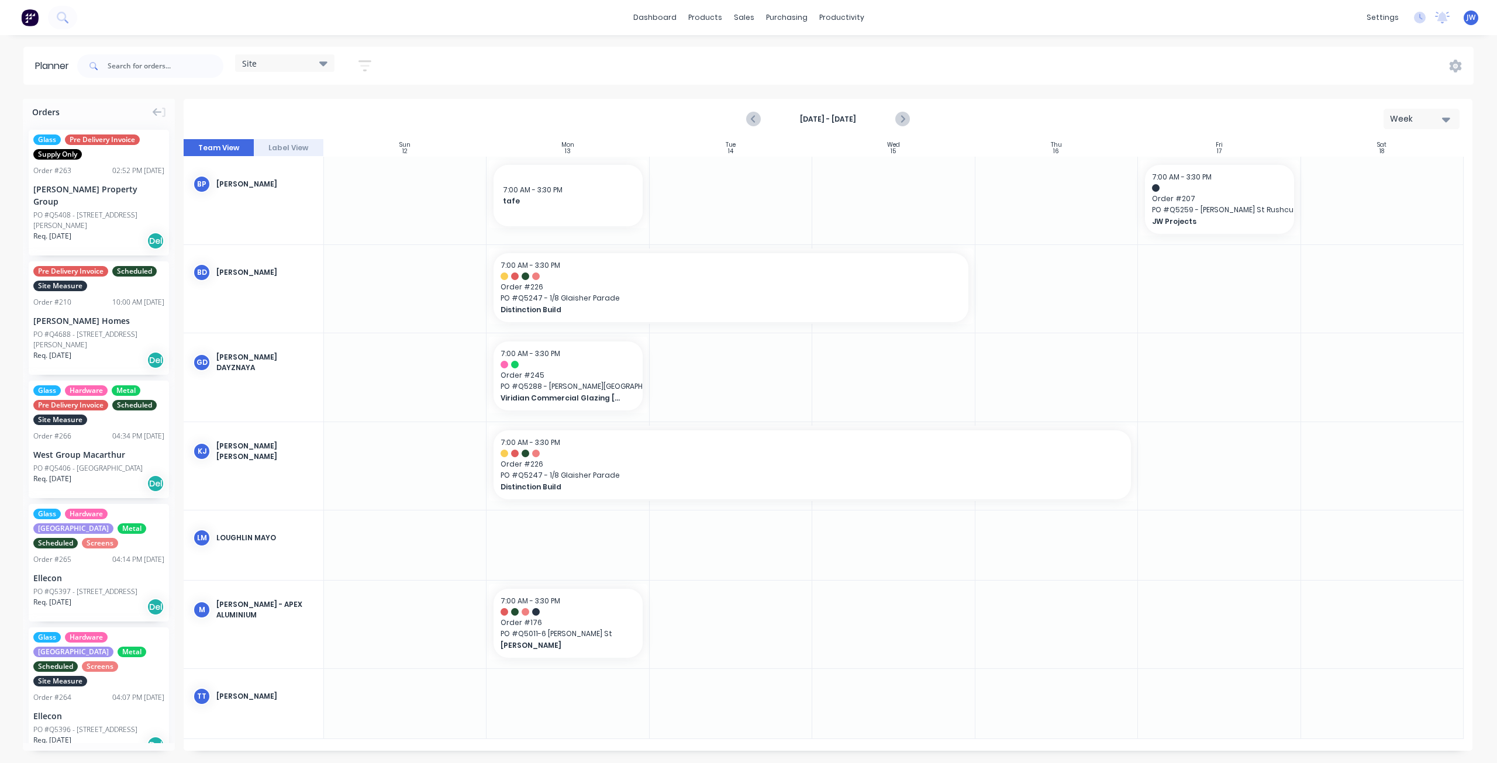
scroll to position [0, 0]
click at [171, 71] on input "text" at bounding box center [166, 65] width 116 height 23
click at [754, 119] on icon "Previous page" at bounding box center [754, 119] width 14 height 14
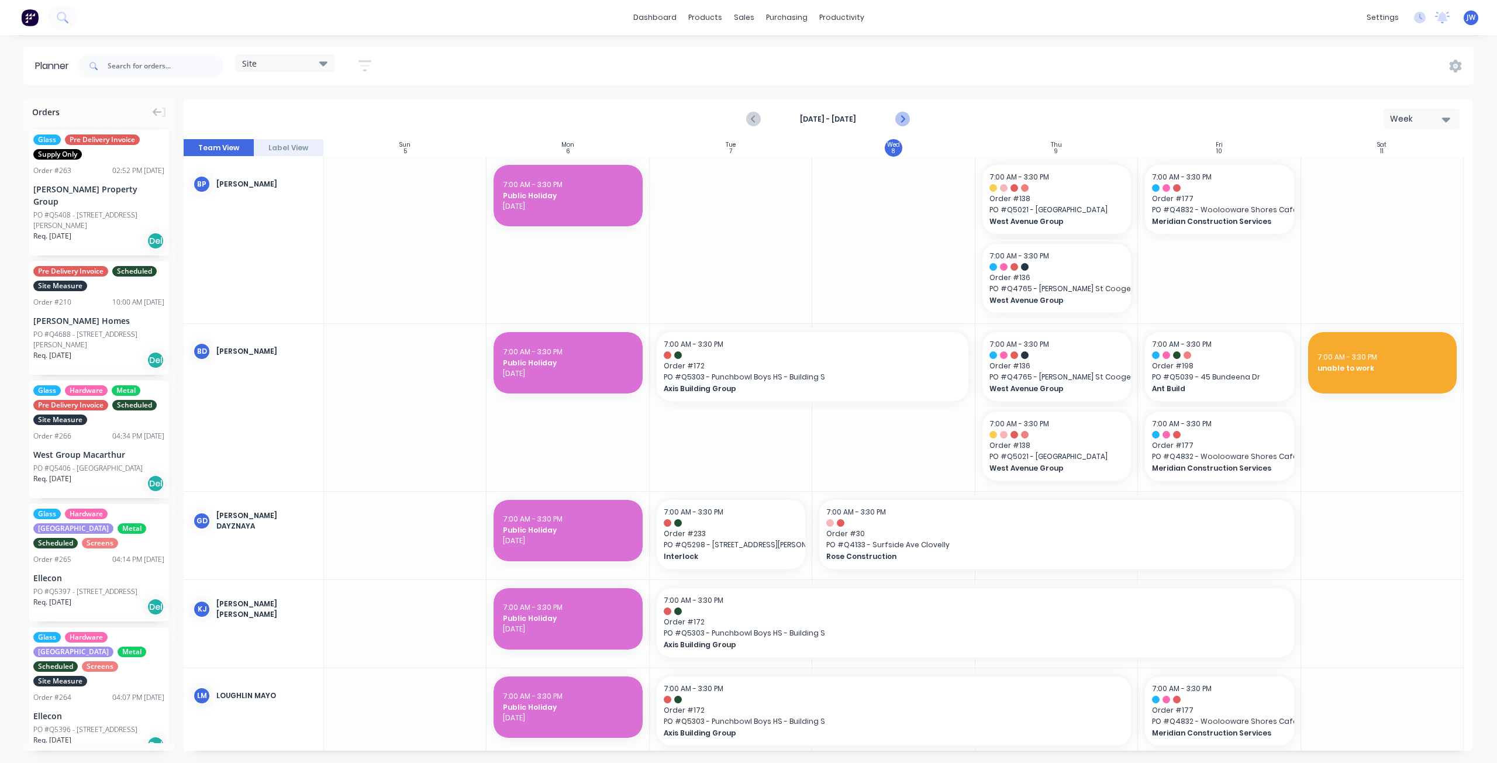
click at [901, 115] on icon "Next page" at bounding box center [901, 119] width 5 height 9
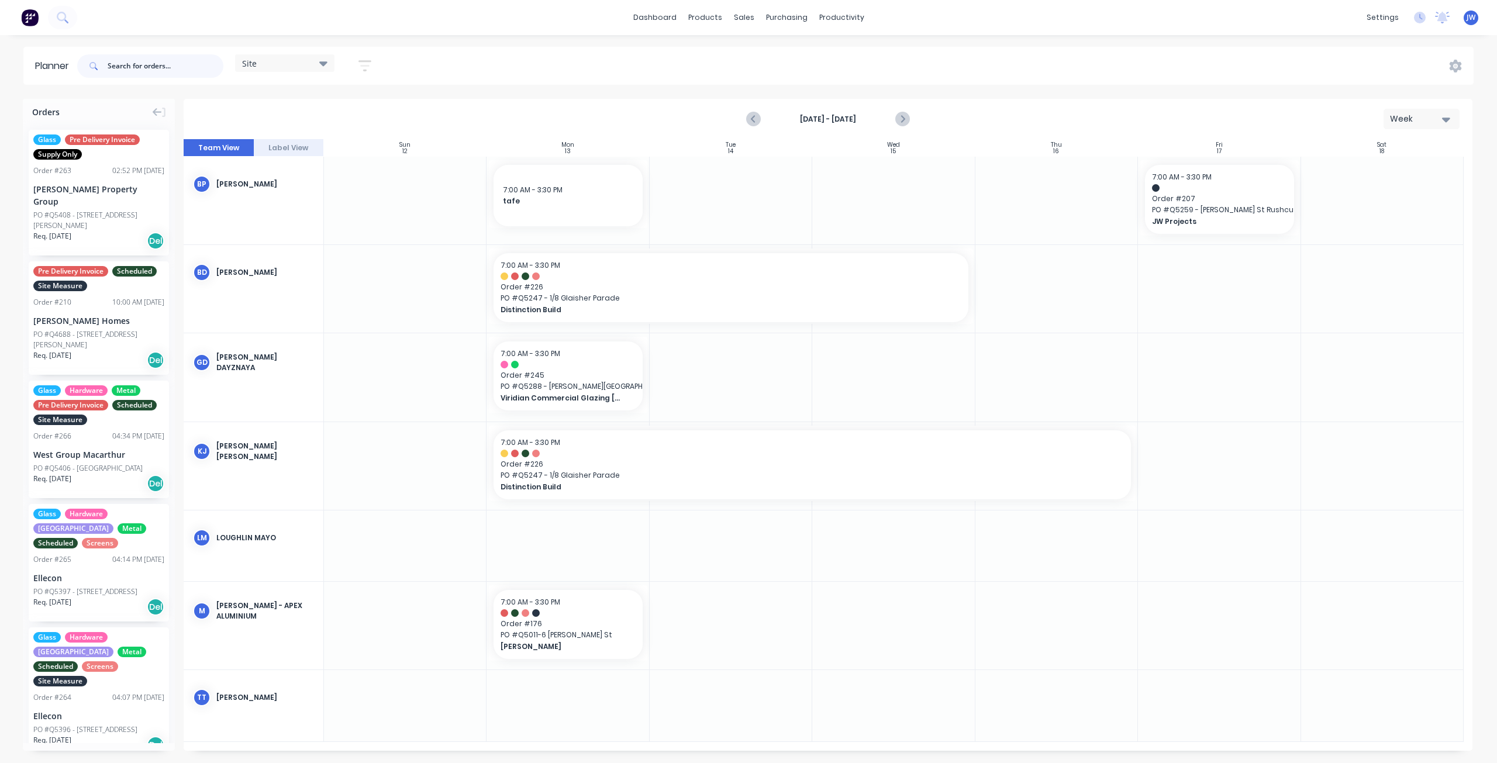
click at [186, 65] on input "text" at bounding box center [166, 65] width 116 height 23
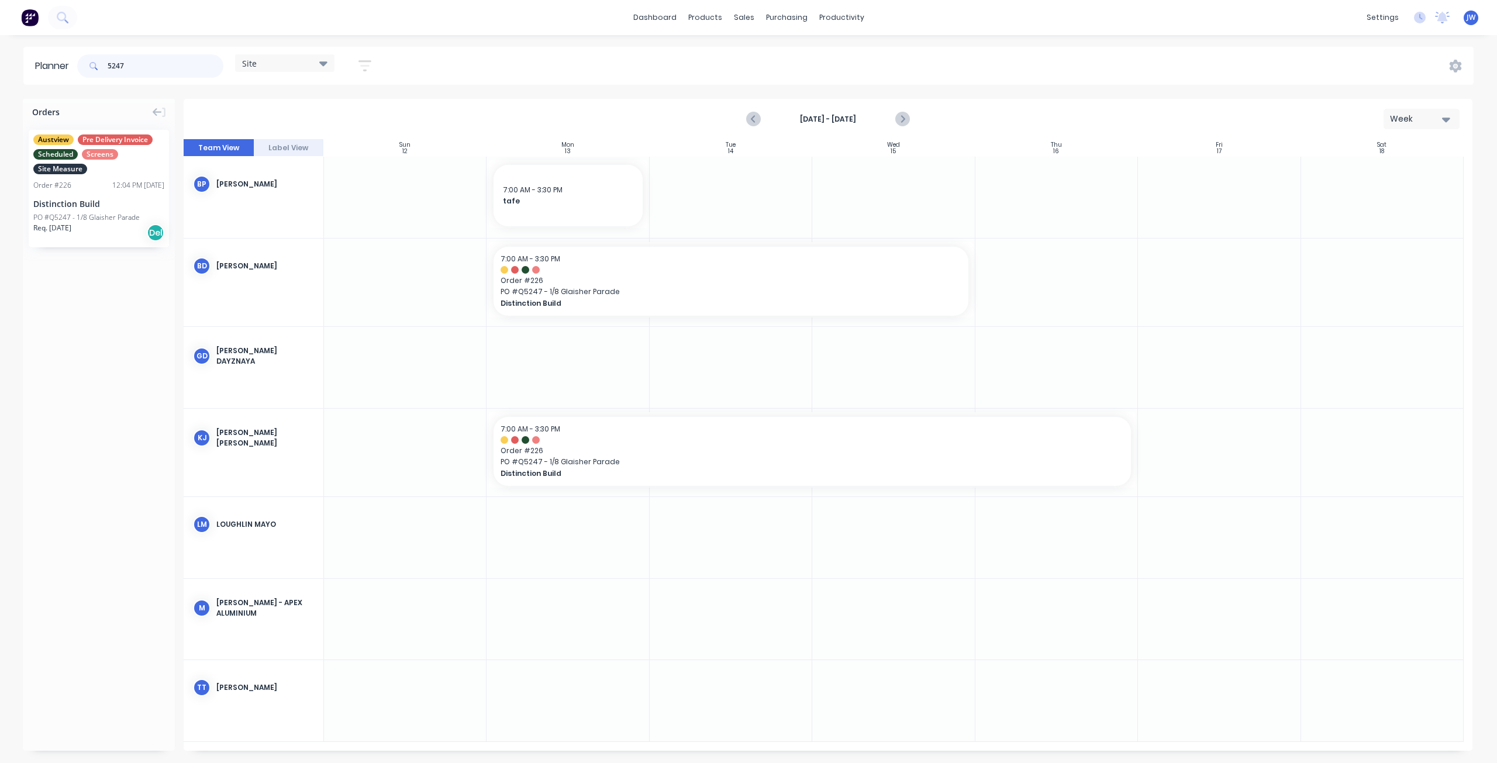
type input "5247"
drag, startPoint x: 96, startPoint y: 204, endPoint x: 736, endPoint y: 204, distance: 639.8
drag, startPoint x: 835, startPoint y: 199, endPoint x: 894, endPoint y: 201, distance: 59.7
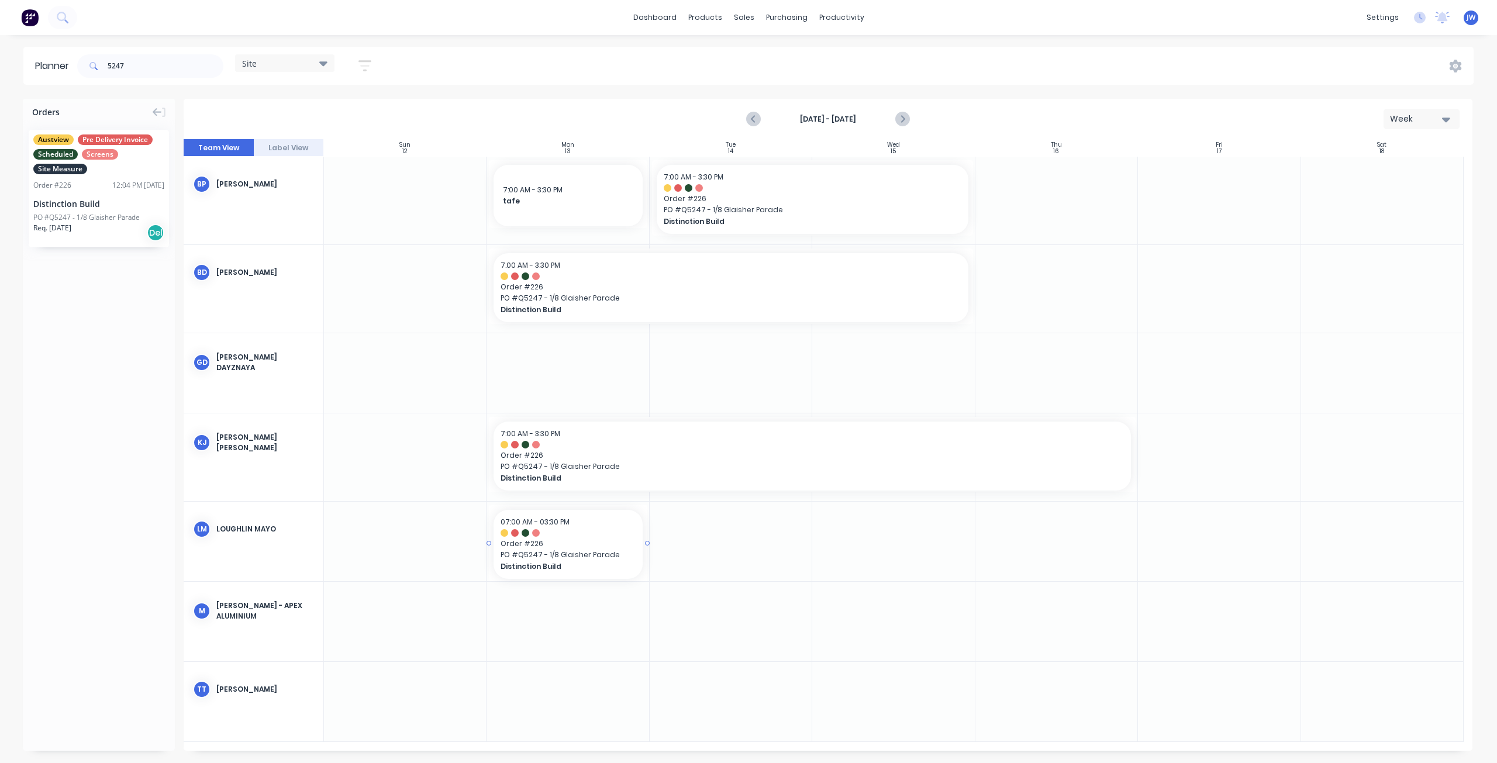
drag, startPoint x: 68, startPoint y: 197, endPoint x: 577, endPoint y: 554, distance: 622.2
drag, startPoint x: 647, startPoint y: 542, endPoint x: 856, endPoint y: 554, distance: 209.7
drag, startPoint x: 106, startPoint y: 64, endPoint x: 73, endPoint y: 64, distance: 33.9
click at [73, 64] on header "Planner 5247 Site Save new view None (Default) edit Factory edit Office edit Si…" at bounding box center [748, 66] width 1450 height 38
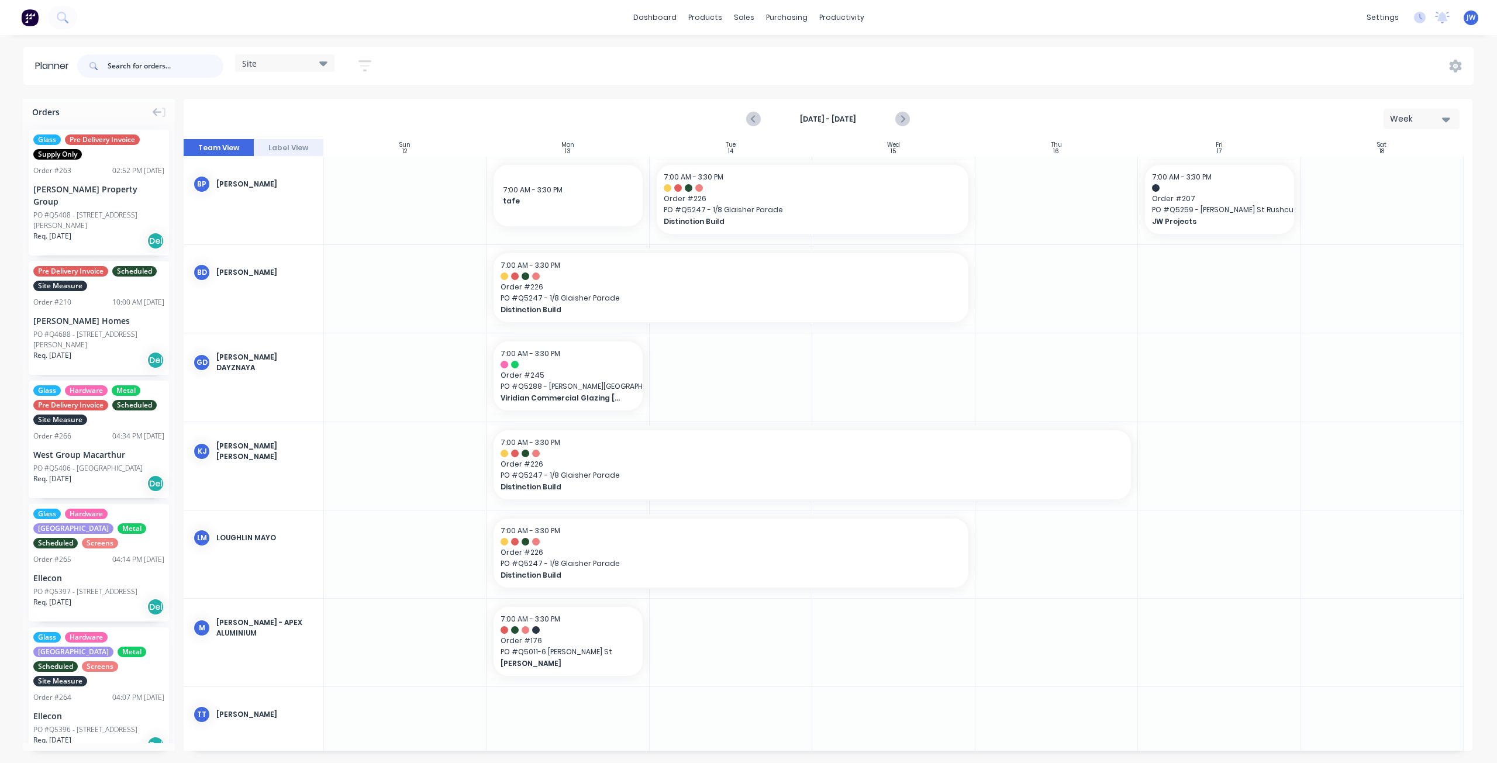
click at [151, 71] on input "text" at bounding box center [166, 65] width 116 height 23
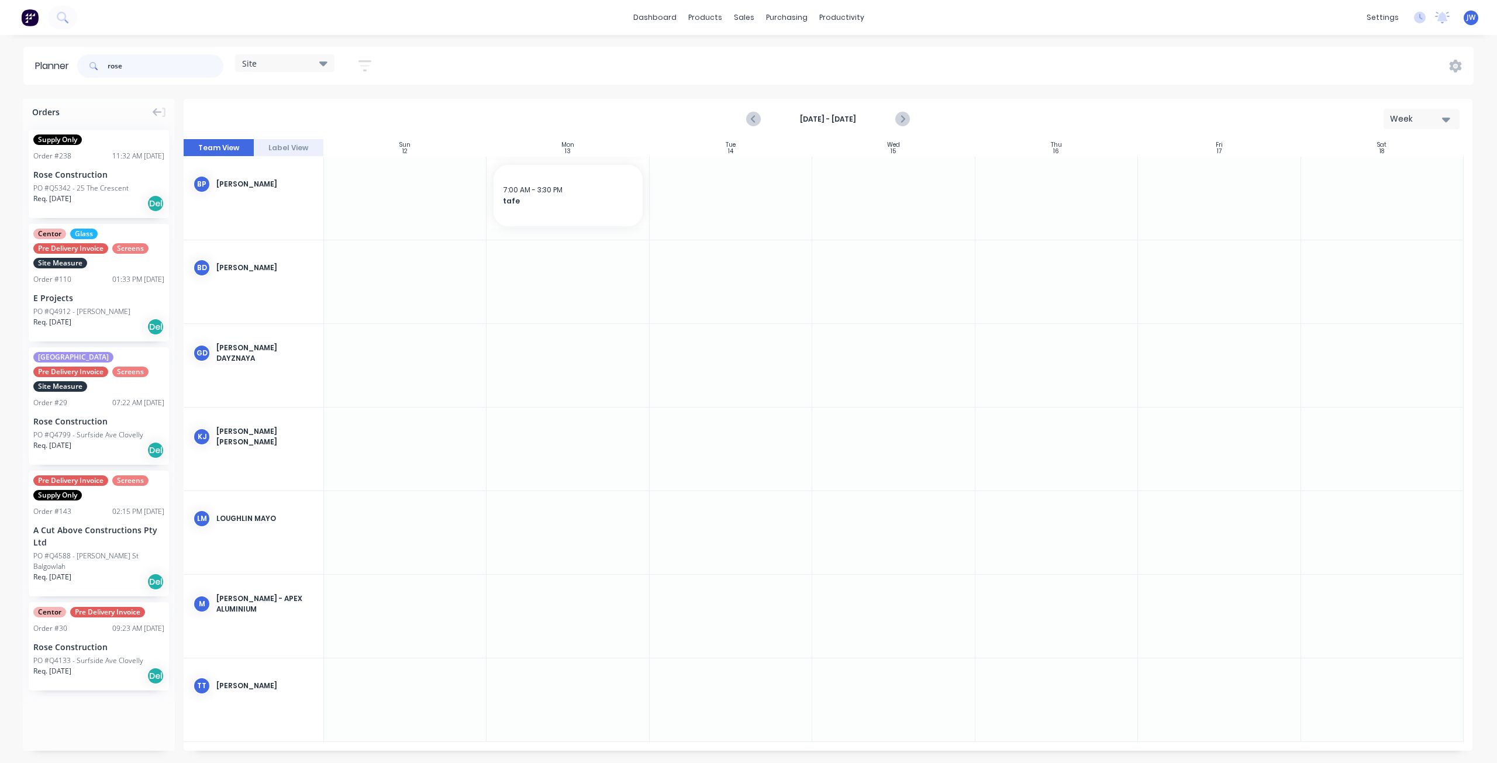
type input "rose"
drag, startPoint x: 103, startPoint y: 407, endPoint x: 623, endPoint y: 718, distance: 606.1
drag, startPoint x: 649, startPoint y: 696, endPoint x: 1277, endPoint y: 726, distance: 628.8
drag, startPoint x: 95, startPoint y: 631, endPoint x: 606, endPoint y: 391, distance: 564.6
drag, startPoint x: 647, startPoint y: 364, endPoint x: 1208, endPoint y: 358, distance: 560.3
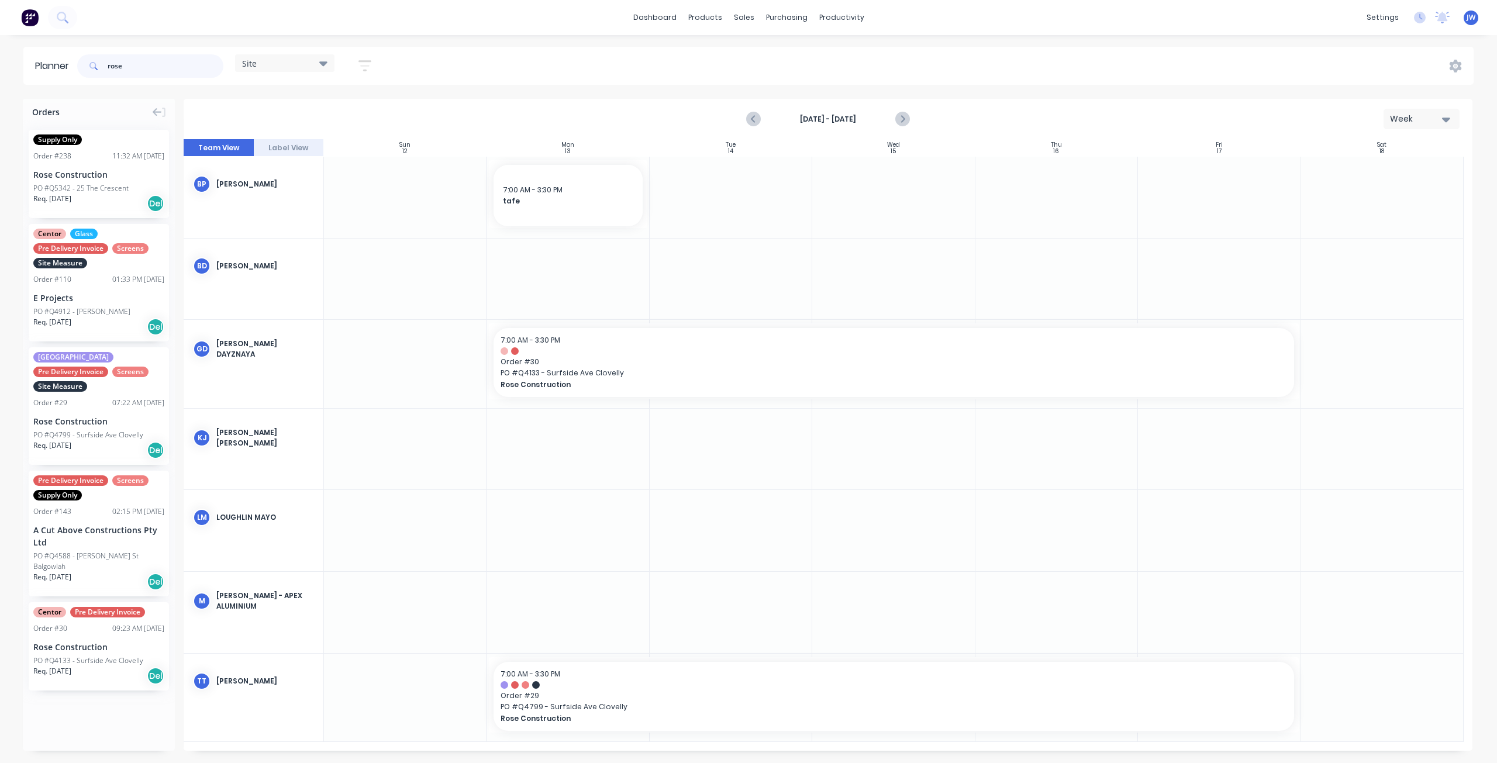
drag, startPoint x: 95, startPoint y: 61, endPoint x: 18, endPoint y: 58, distance: 76.7
click at [19, 58] on div "Planner rose Site Save new view None (Default) edit Factory edit Office edit Si…" at bounding box center [748, 66] width 1497 height 38
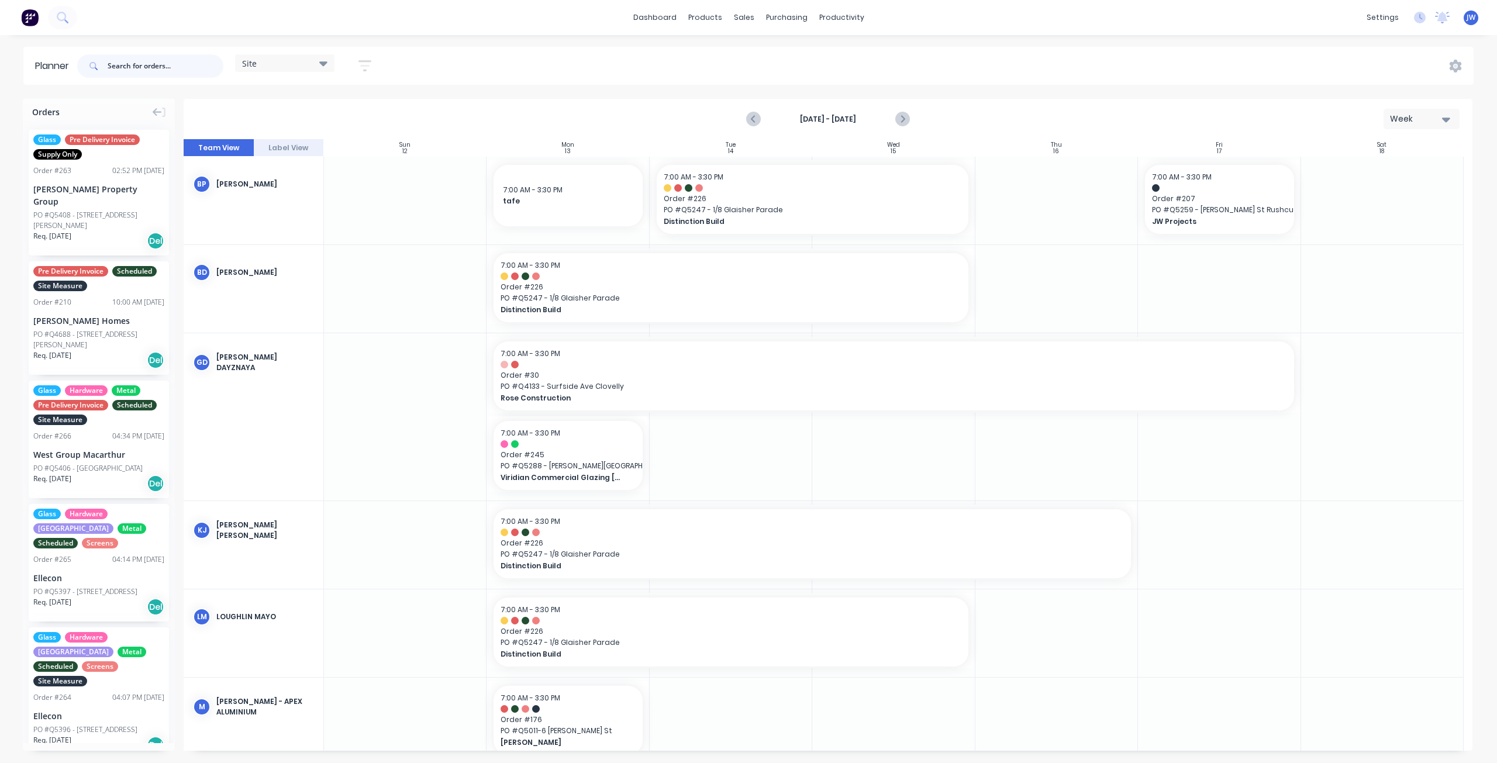
click at [181, 61] on input "text" at bounding box center [166, 65] width 116 height 23
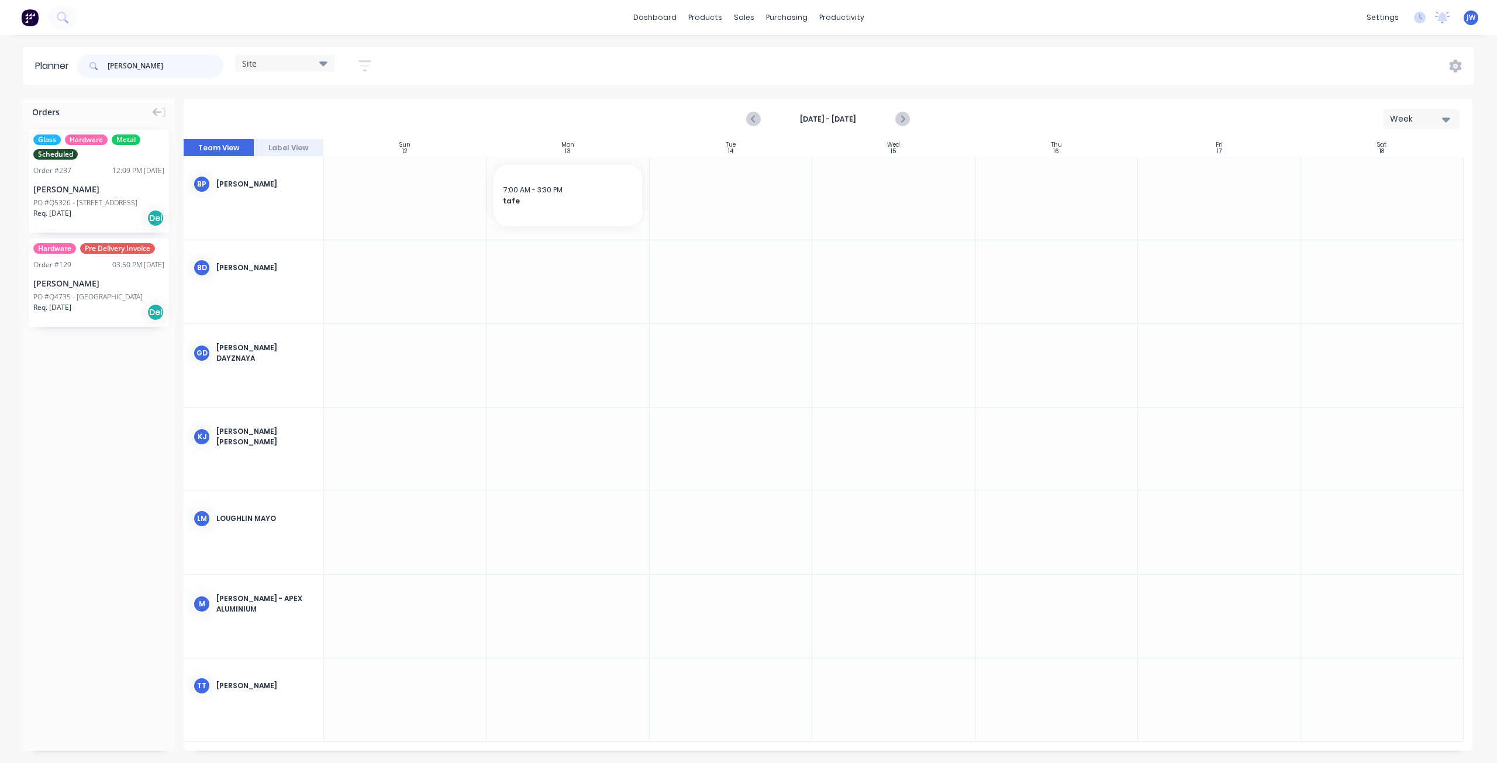
type input "[PERSON_NAME]"
drag, startPoint x: 106, startPoint y: 202, endPoint x: 1037, endPoint y: 197, distance: 931.6
drag, startPoint x: 1137, startPoint y: 199, endPoint x: 1154, endPoint y: 199, distance: 17.5
drag, startPoint x: 115, startPoint y: 201, endPoint x: 1069, endPoint y: 310, distance: 960.7
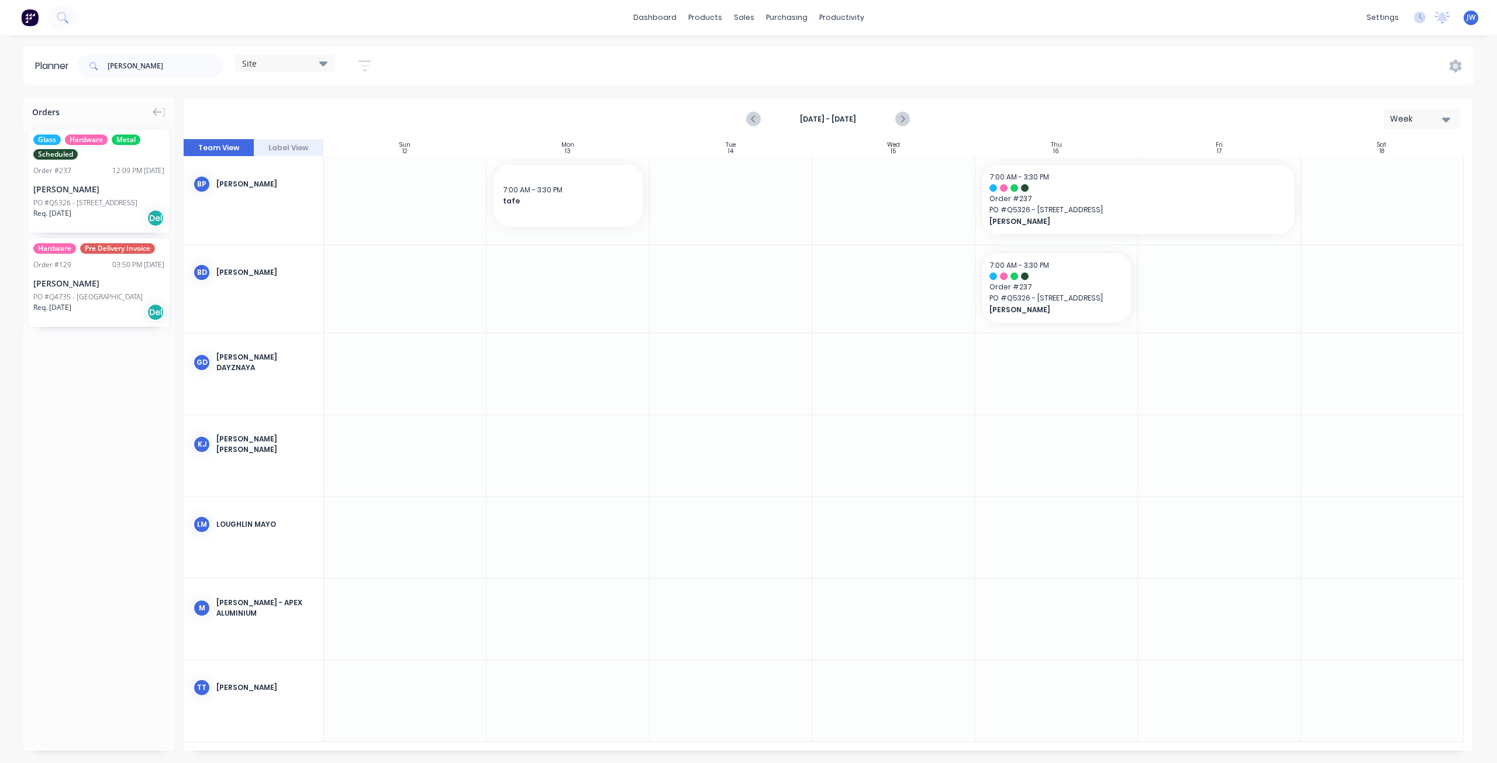
click at [1139, 285] on div at bounding box center [1219, 289] width 163 height 88
drag, startPoint x: 1135, startPoint y: 288, endPoint x: 1166, endPoint y: 288, distance: 31.6
drag, startPoint x: 68, startPoint y: 181, endPoint x: 1077, endPoint y: 444, distance: 1042.7
drag, startPoint x: 38, startPoint y: 64, endPoint x: 21, endPoint y: 64, distance: 17.0
click at [21, 64] on div "Planner [PERSON_NAME] Site Save new view None (Default) edit Factory edit Offic…" at bounding box center [748, 66] width 1497 height 38
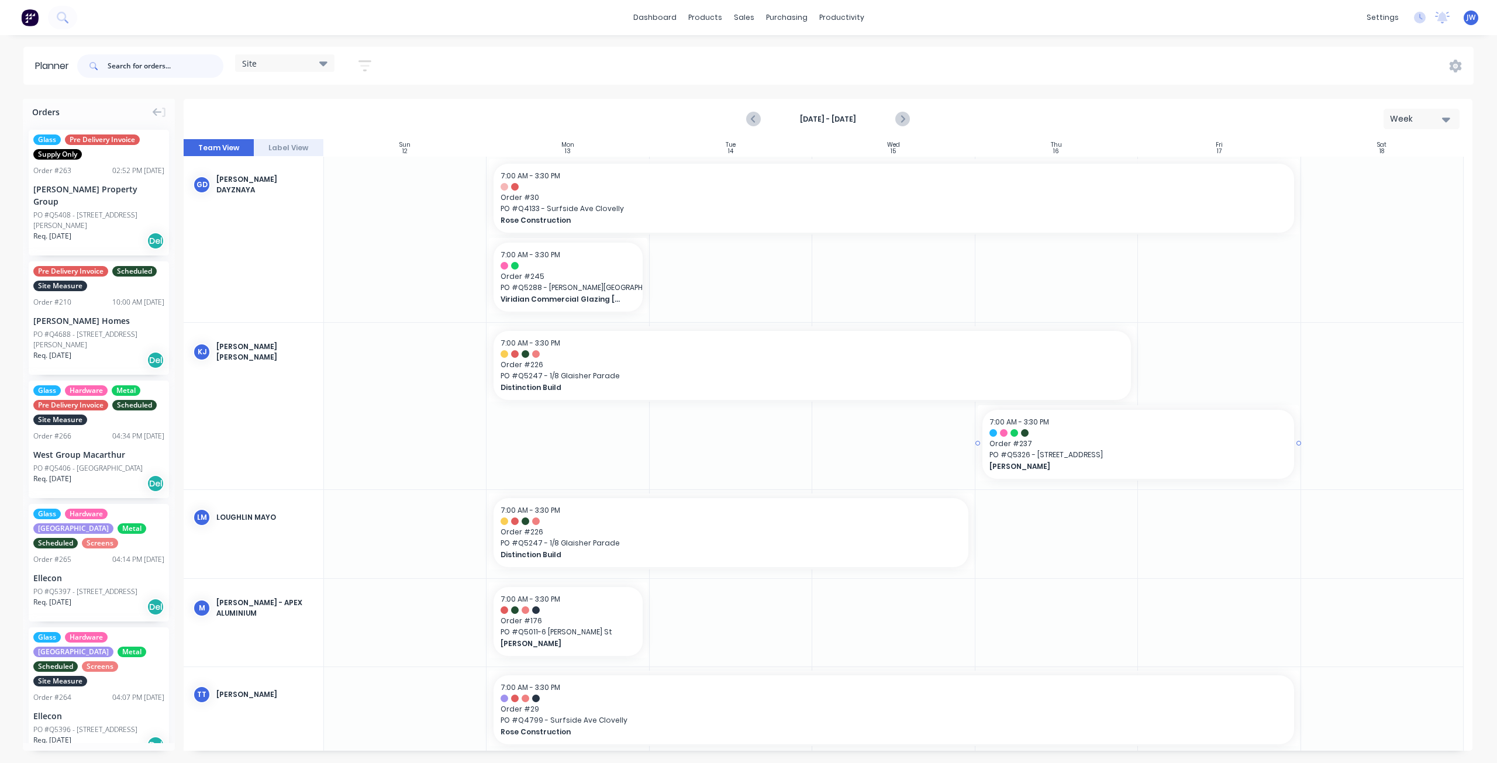
scroll to position [270, 0]
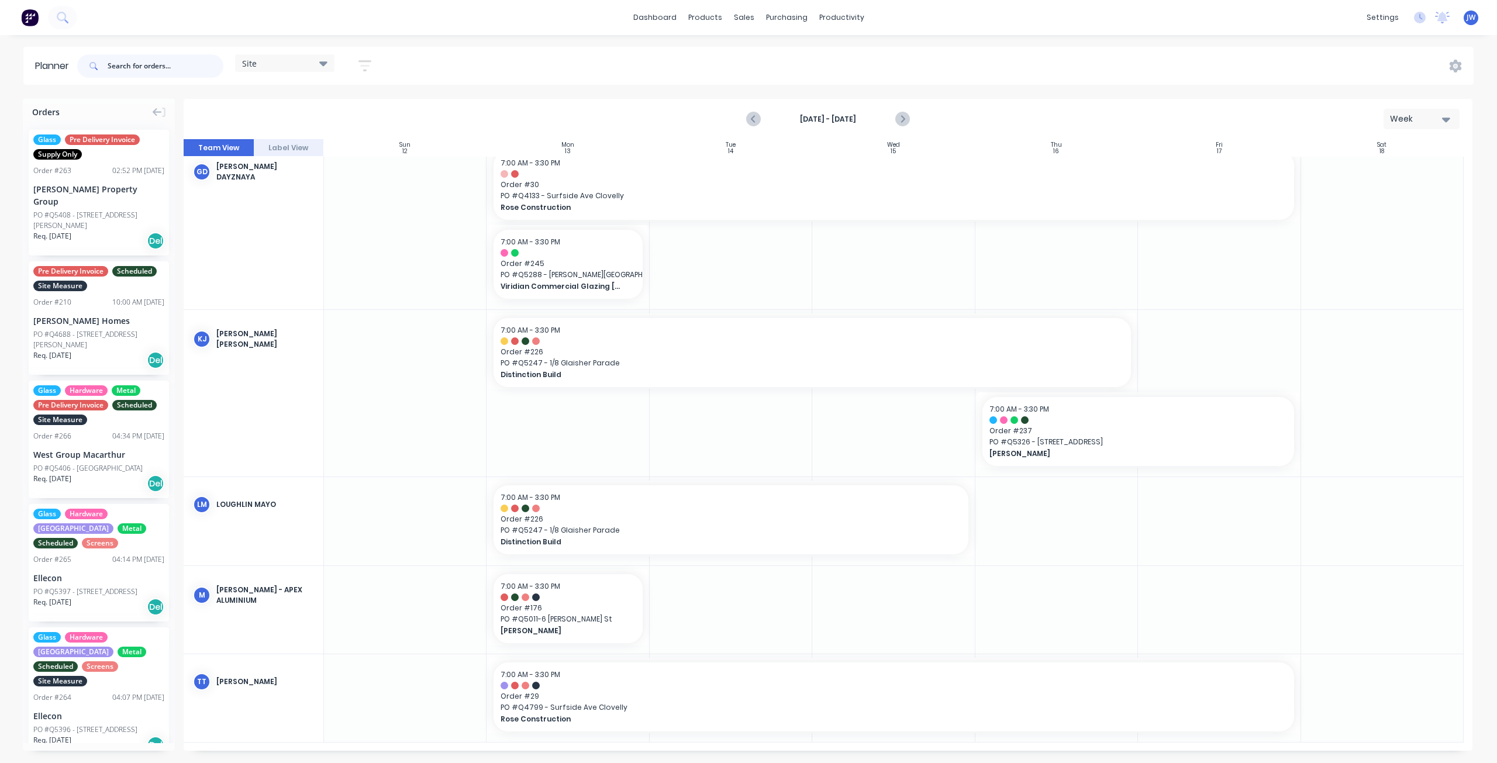
click at [116, 61] on input "text" at bounding box center [166, 65] width 116 height 23
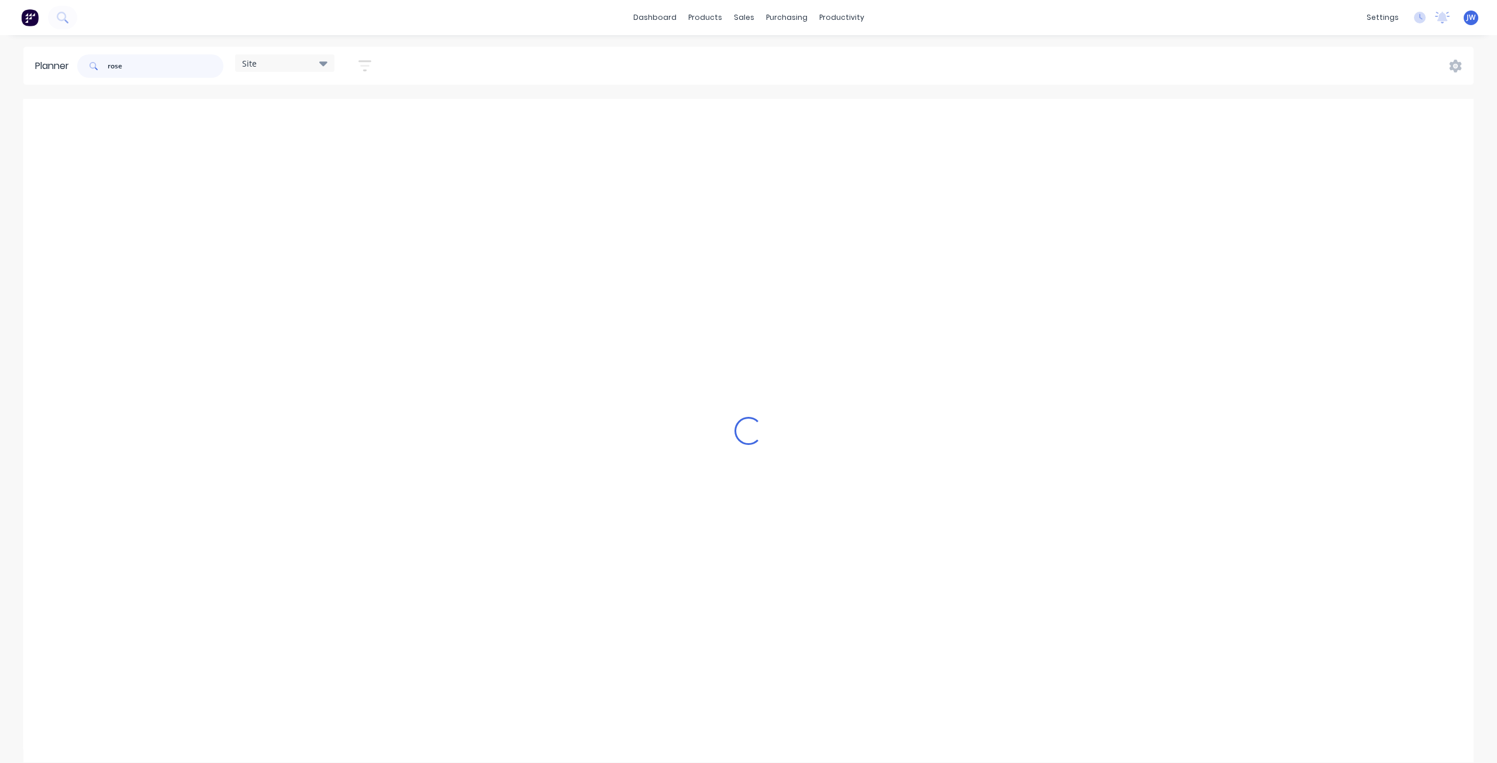
scroll to position [0, 0]
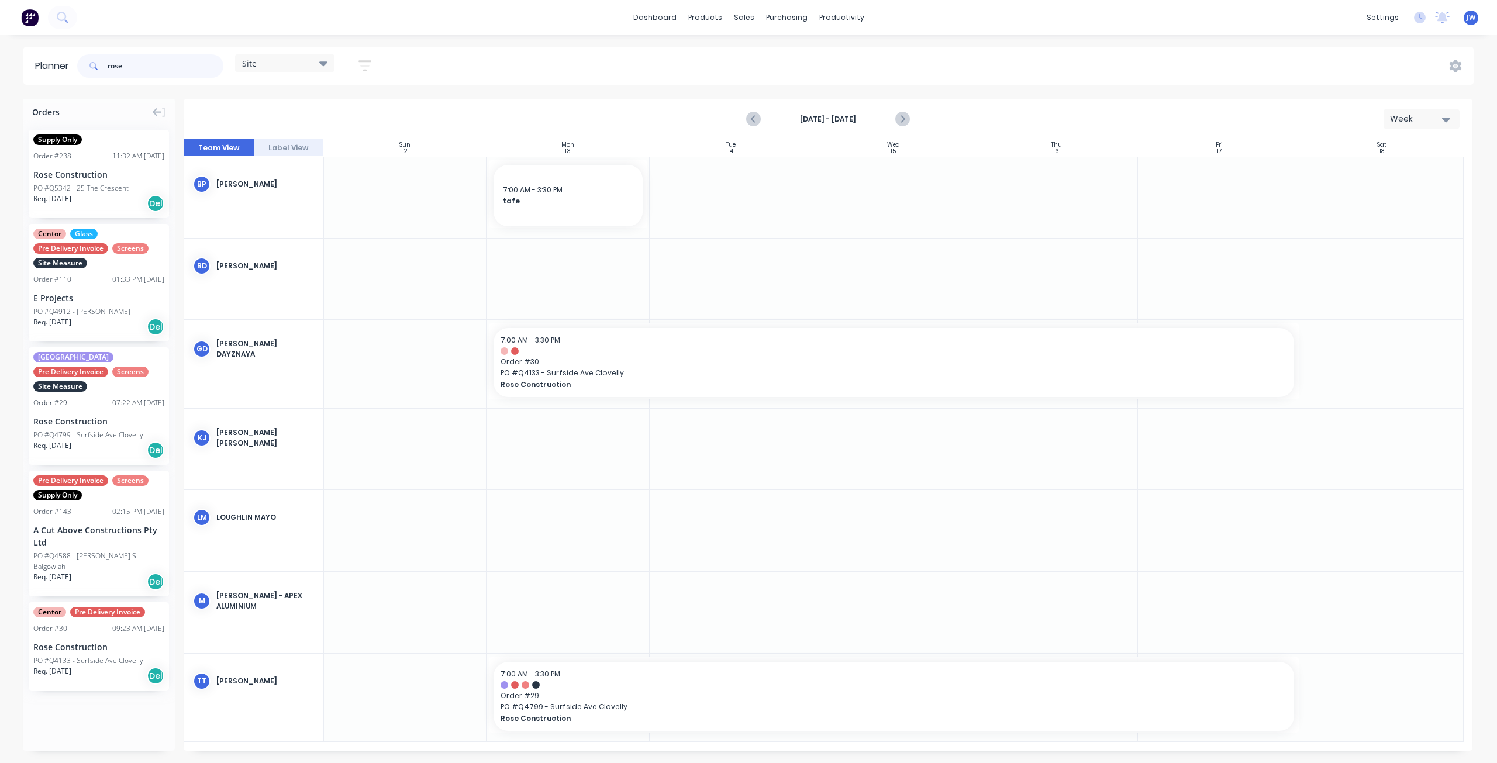
type input "rose"
drag, startPoint x: 80, startPoint y: 420, endPoint x: 1050, endPoint y: 532, distance: 976.6
drag, startPoint x: 1137, startPoint y: 528, endPoint x: 1198, endPoint y: 528, distance: 60.2
drag, startPoint x: 77, startPoint y: 65, endPoint x: 14, endPoint y: 62, distance: 63.2
click at [14, 62] on div "Planner rose Site Save new view None (Default) edit Factory edit Office edit Si…" at bounding box center [748, 66] width 1497 height 38
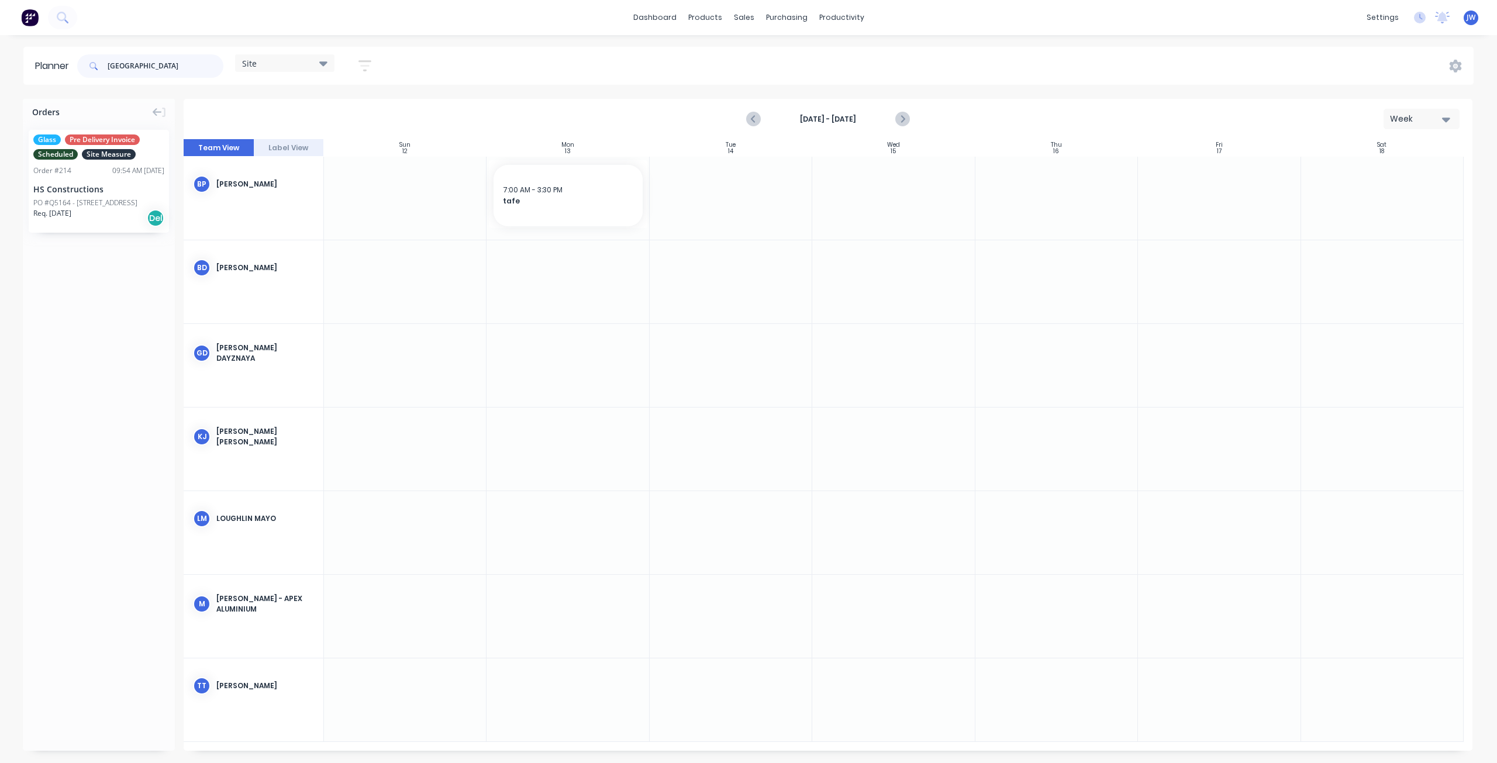
type input "[GEOGRAPHIC_DATA]"
drag, startPoint x: 101, startPoint y: 201, endPoint x: 781, endPoint y: 616, distance: 796.9
drag, startPoint x: 810, startPoint y: 613, endPoint x: 1215, endPoint y: 649, distance: 406.2
drag, startPoint x: 111, startPoint y: 65, endPoint x: 105, endPoint y: 64, distance: 5.9
click at [105, 64] on div "[GEOGRAPHIC_DATA]" at bounding box center [150, 65] width 146 height 23
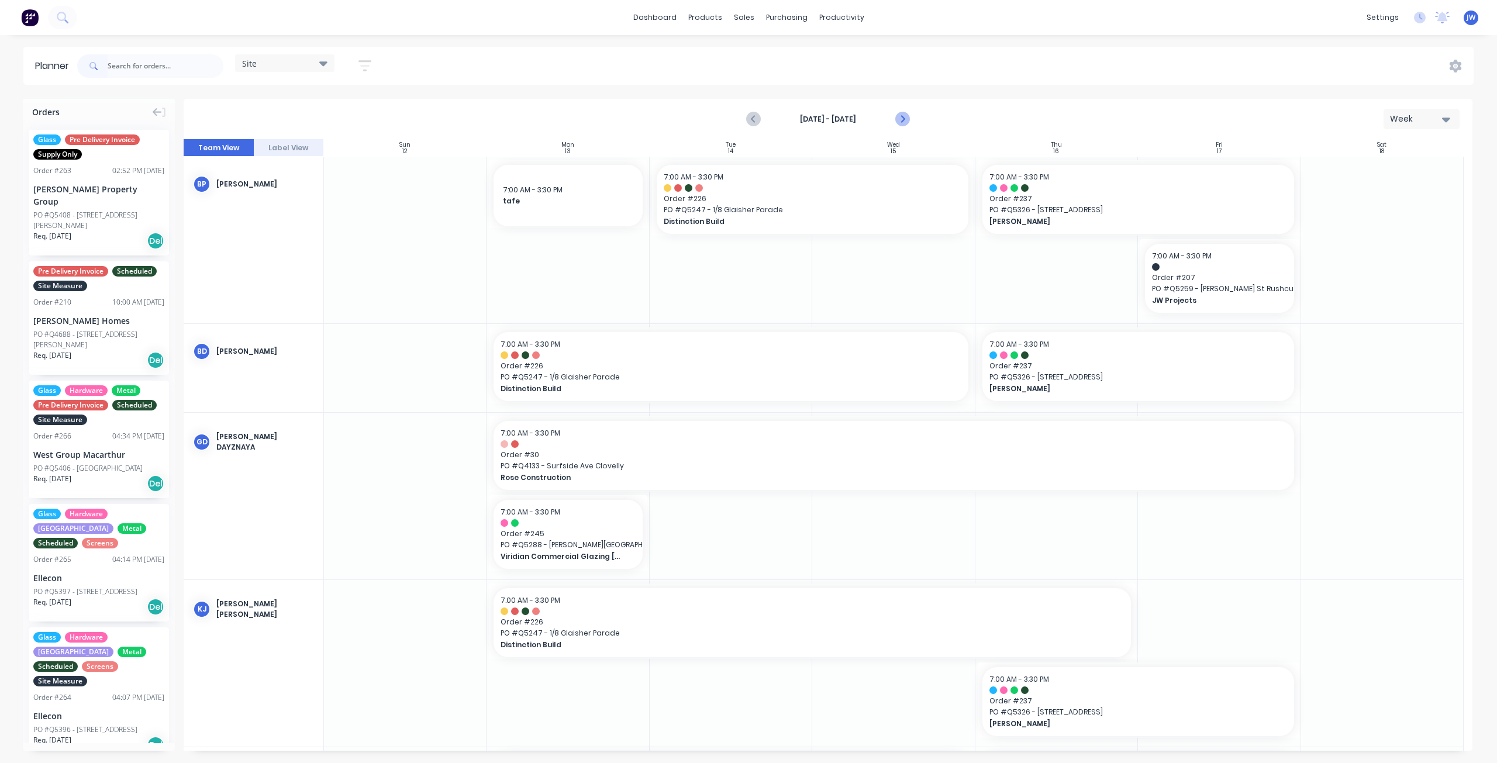
click at [903, 123] on icon "Next page" at bounding box center [902, 119] width 14 height 14
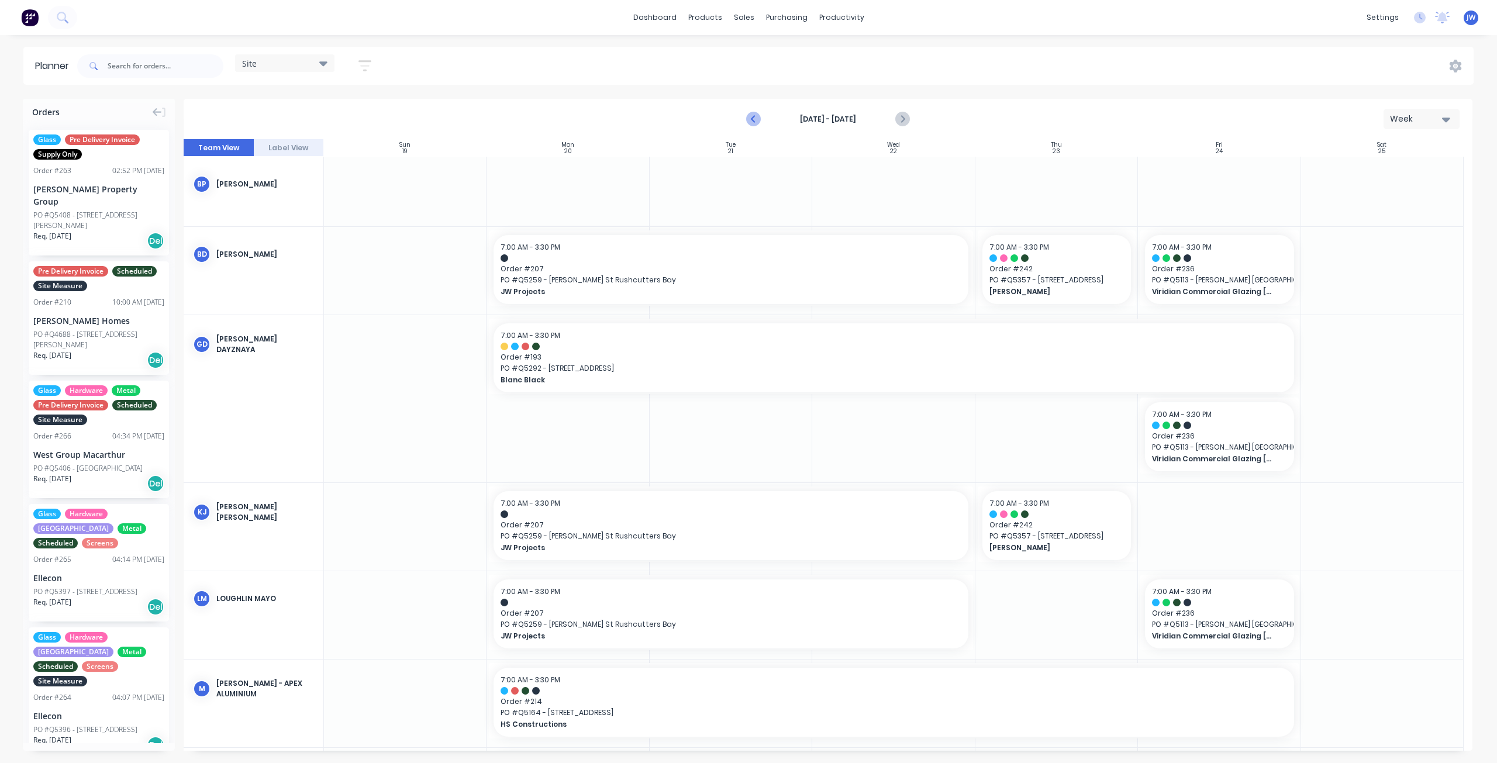
click at [753, 122] on icon "Previous page" at bounding box center [754, 119] width 14 height 14
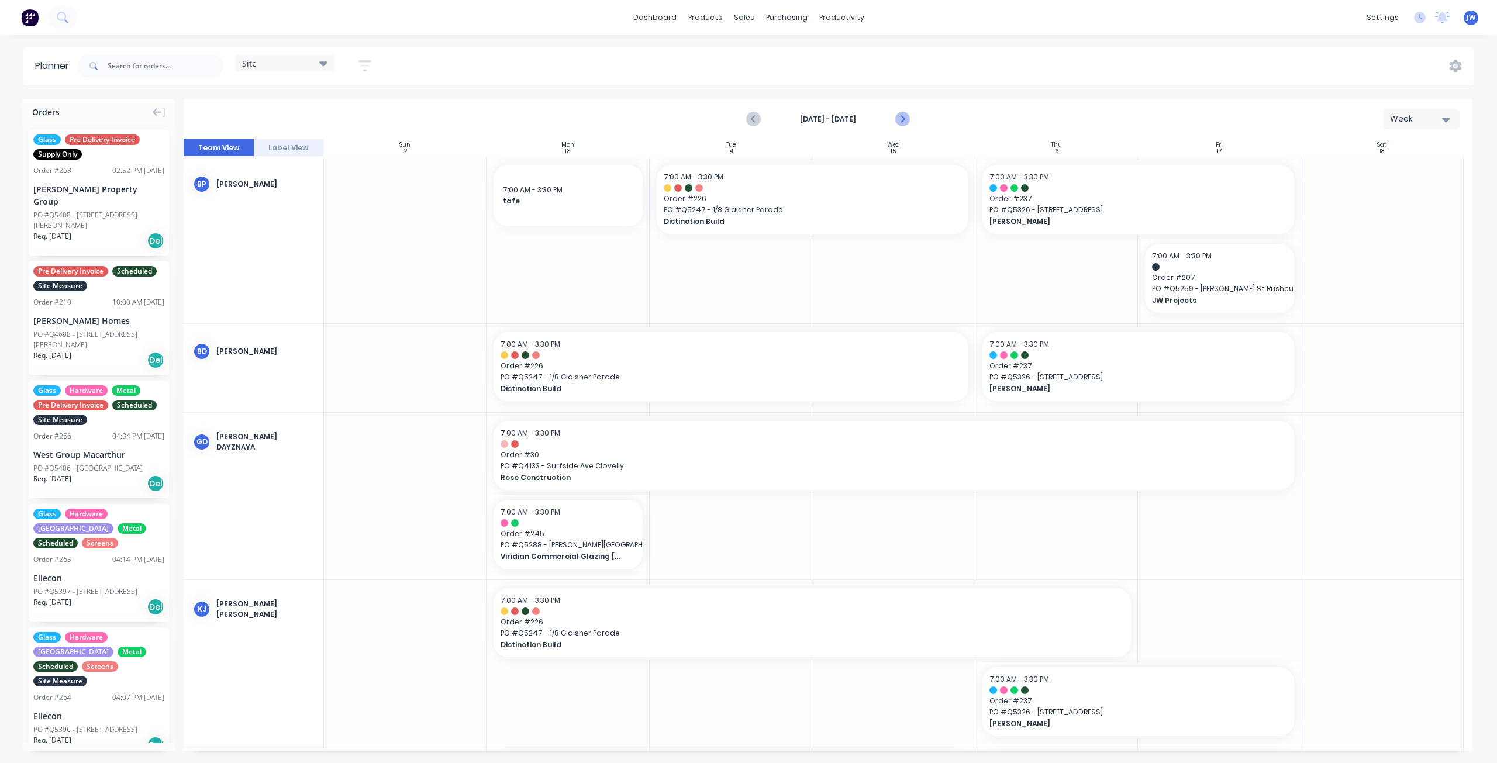
click at [905, 120] on icon "Next page" at bounding box center [902, 119] width 14 height 14
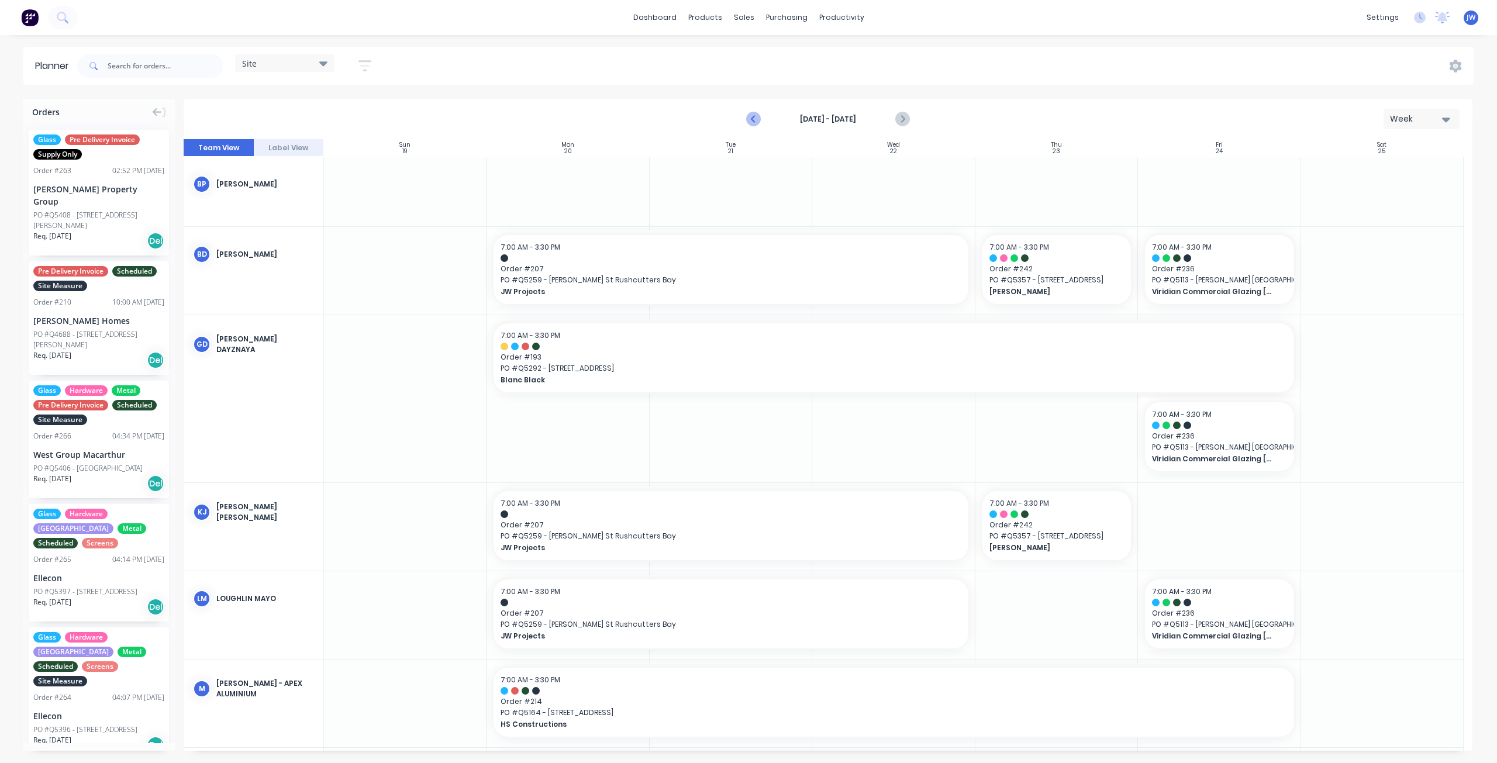
click at [750, 120] on icon "Previous page" at bounding box center [754, 119] width 14 height 14
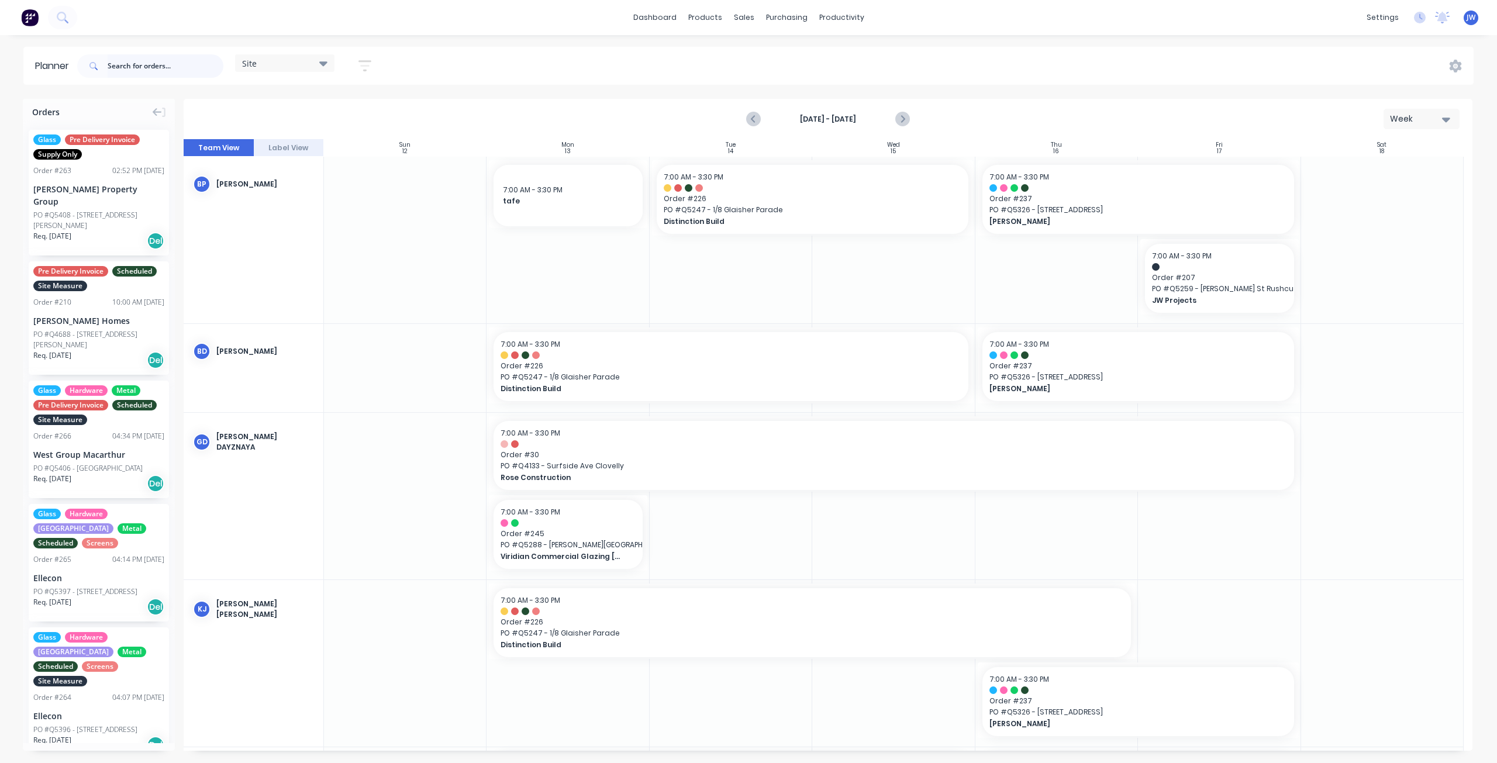
click at [132, 60] on input "text" at bounding box center [166, 65] width 116 height 23
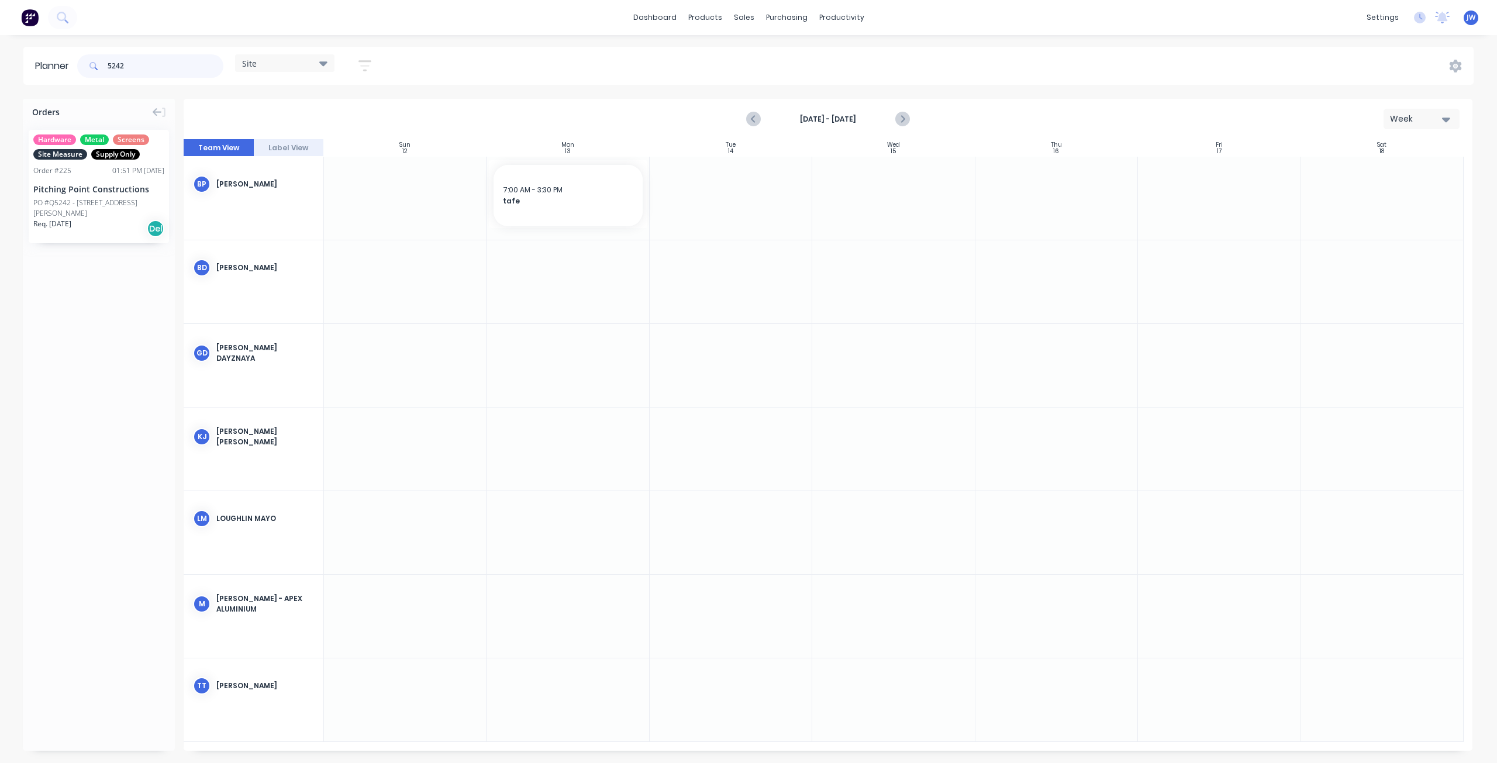
click at [113, 73] on input "5242" at bounding box center [166, 65] width 116 height 23
drag, startPoint x: 135, startPoint y: 67, endPoint x: 85, endPoint y: 67, distance: 49.1
click at [85, 67] on div "5242" at bounding box center [150, 65] width 146 height 23
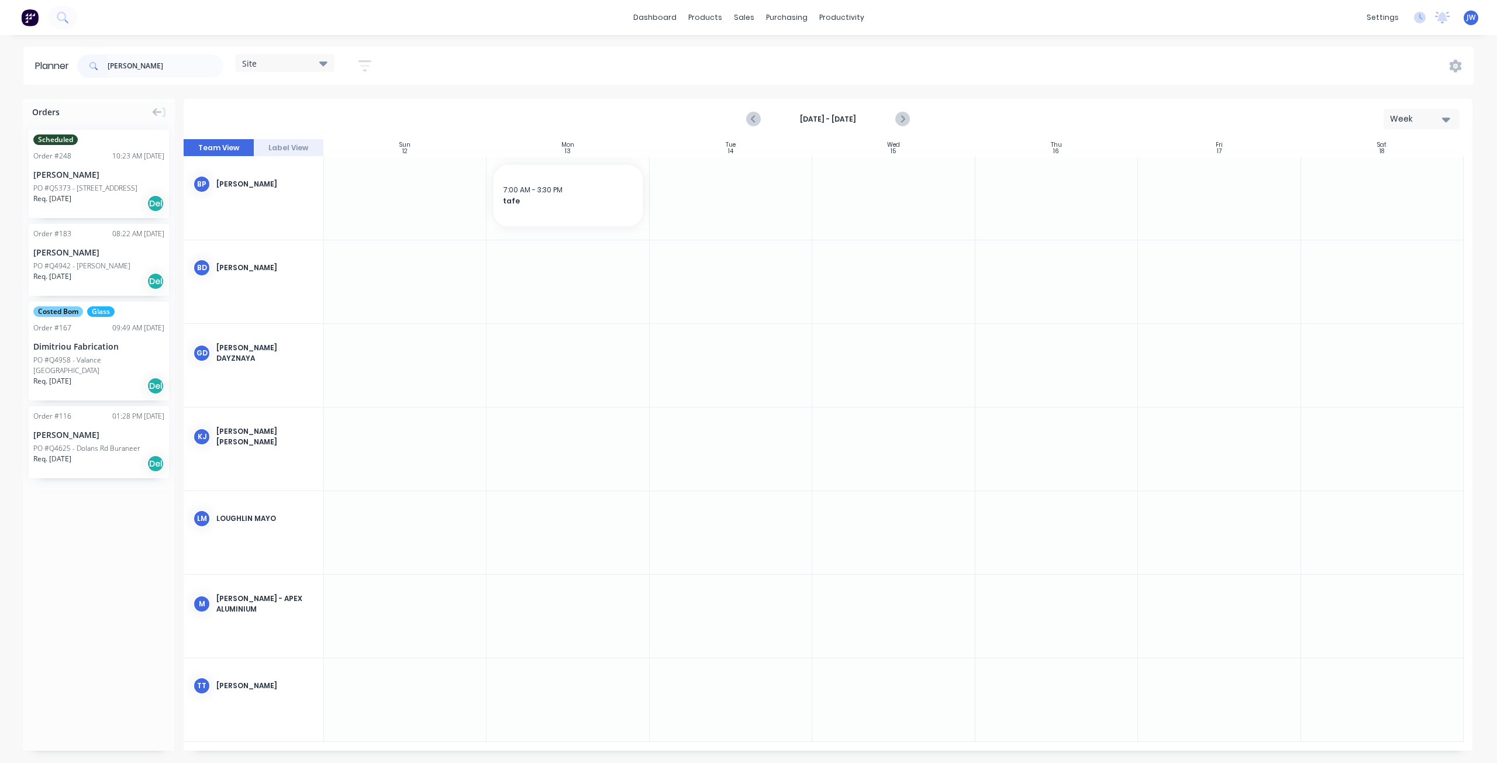
click at [103, 189] on div "PO #Q5373 - [STREET_ADDRESS]" at bounding box center [85, 188] width 104 height 11
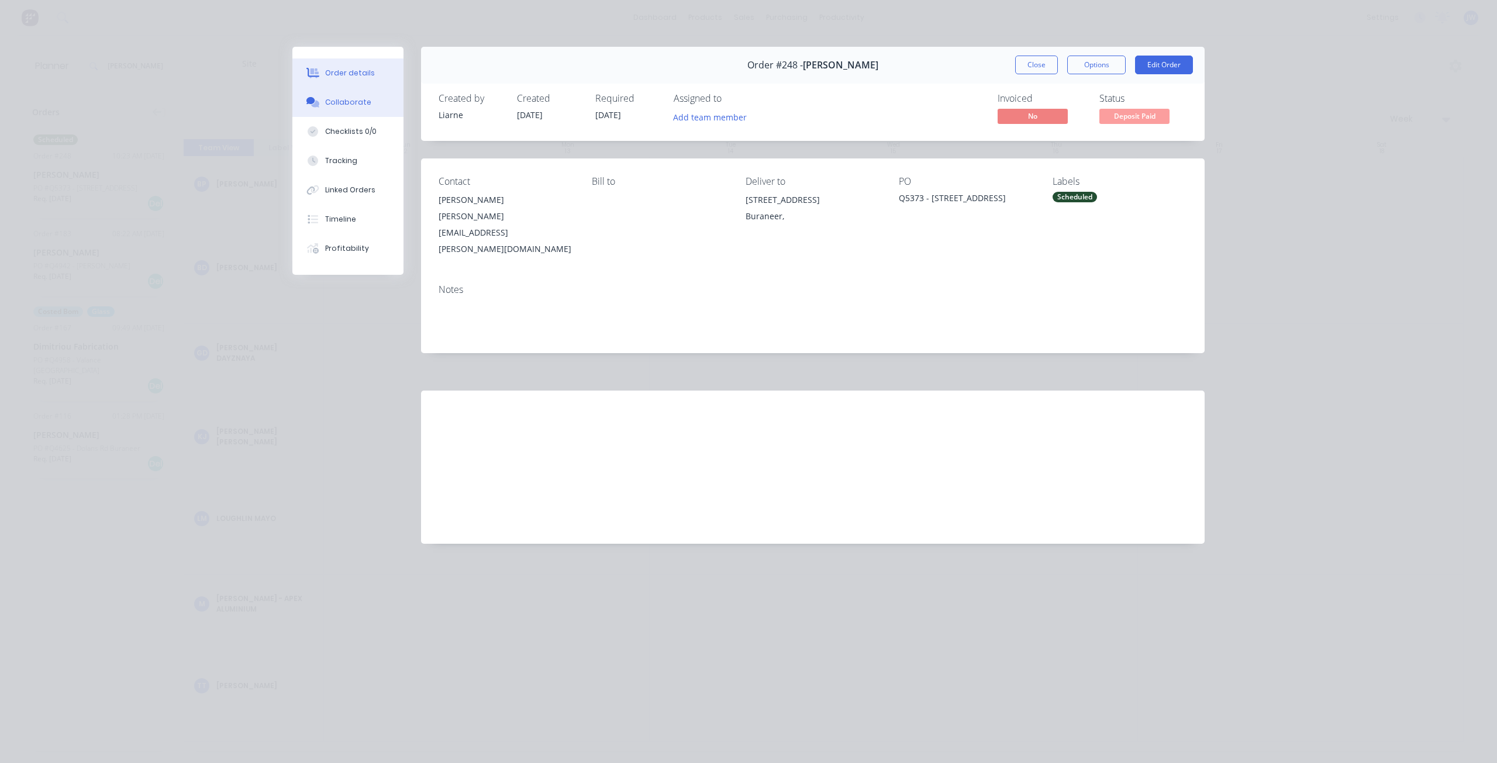
click at [350, 98] on div "Collaborate" at bounding box center [348, 102] width 46 height 11
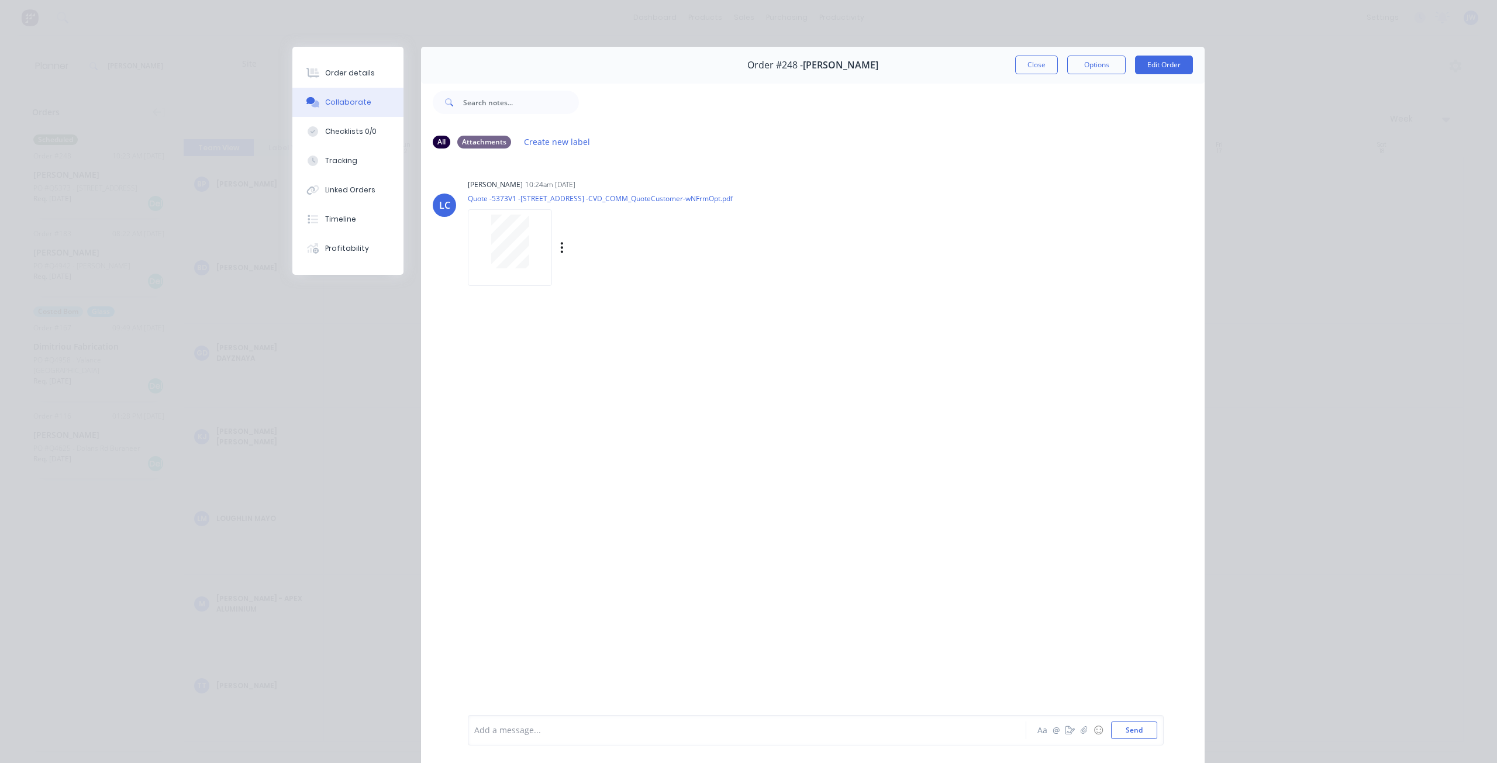
click at [530, 263] on div at bounding box center [510, 242] width 74 height 54
click at [1042, 65] on button "Close" at bounding box center [1036, 65] width 43 height 19
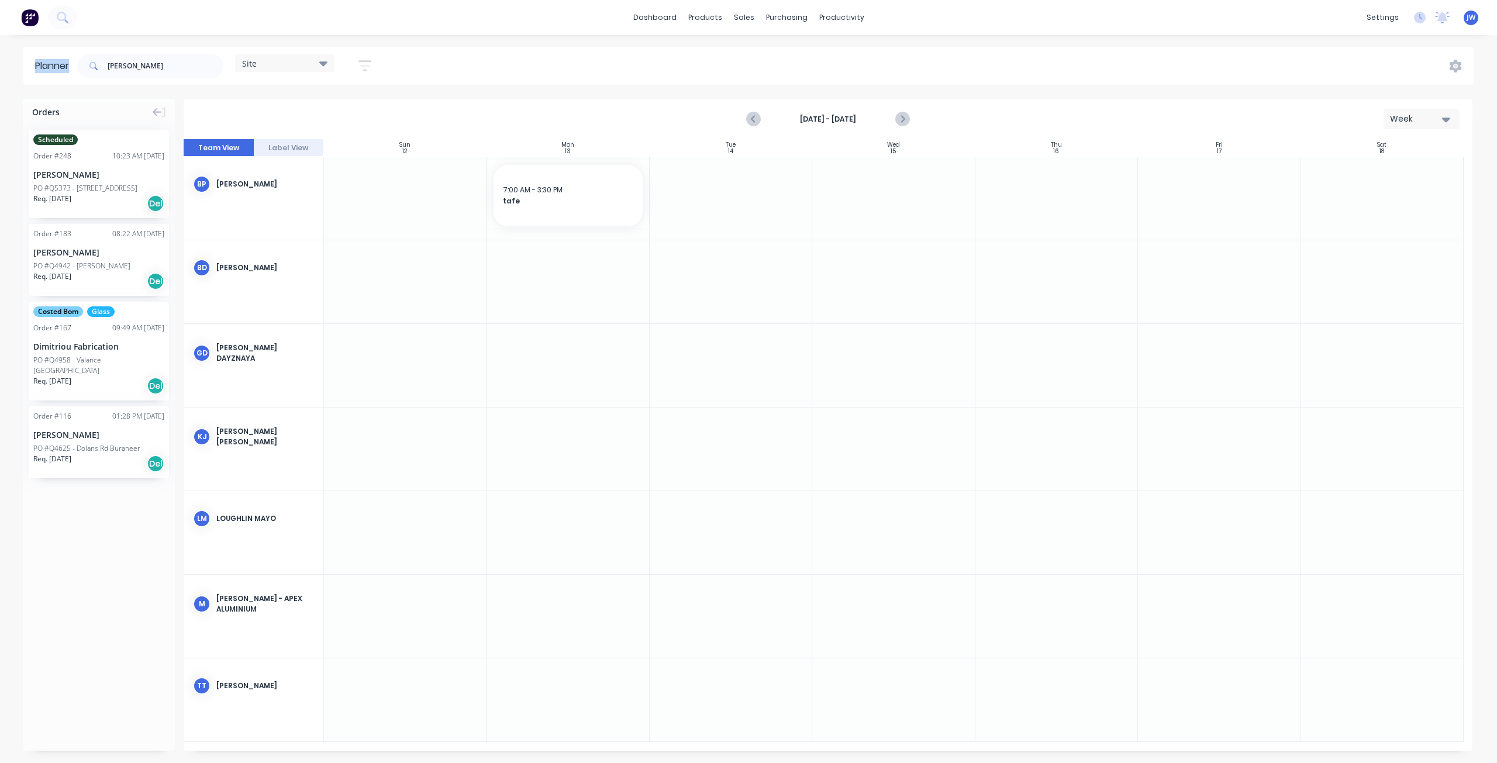
drag, startPoint x: 150, startPoint y: 78, endPoint x: 23, endPoint y: 70, distance: 126.6
click at [19, 73] on div "Planner [PERSON_NAME] Site Save new view None (Default) edit Factory edit Offic…" at bounding box center [748, 66] width 1497 height 38
drag, startPoint x: 141, startPoint y: 70, endPoint x: 35, endPoint y: 65, distance: 106.0
click at [35, 65] on header "Planner [PERSON_NAME] Site Save new view None (Default) edit Factory edit Offic…" at bounding box center [748, 66] width 1450 height 38
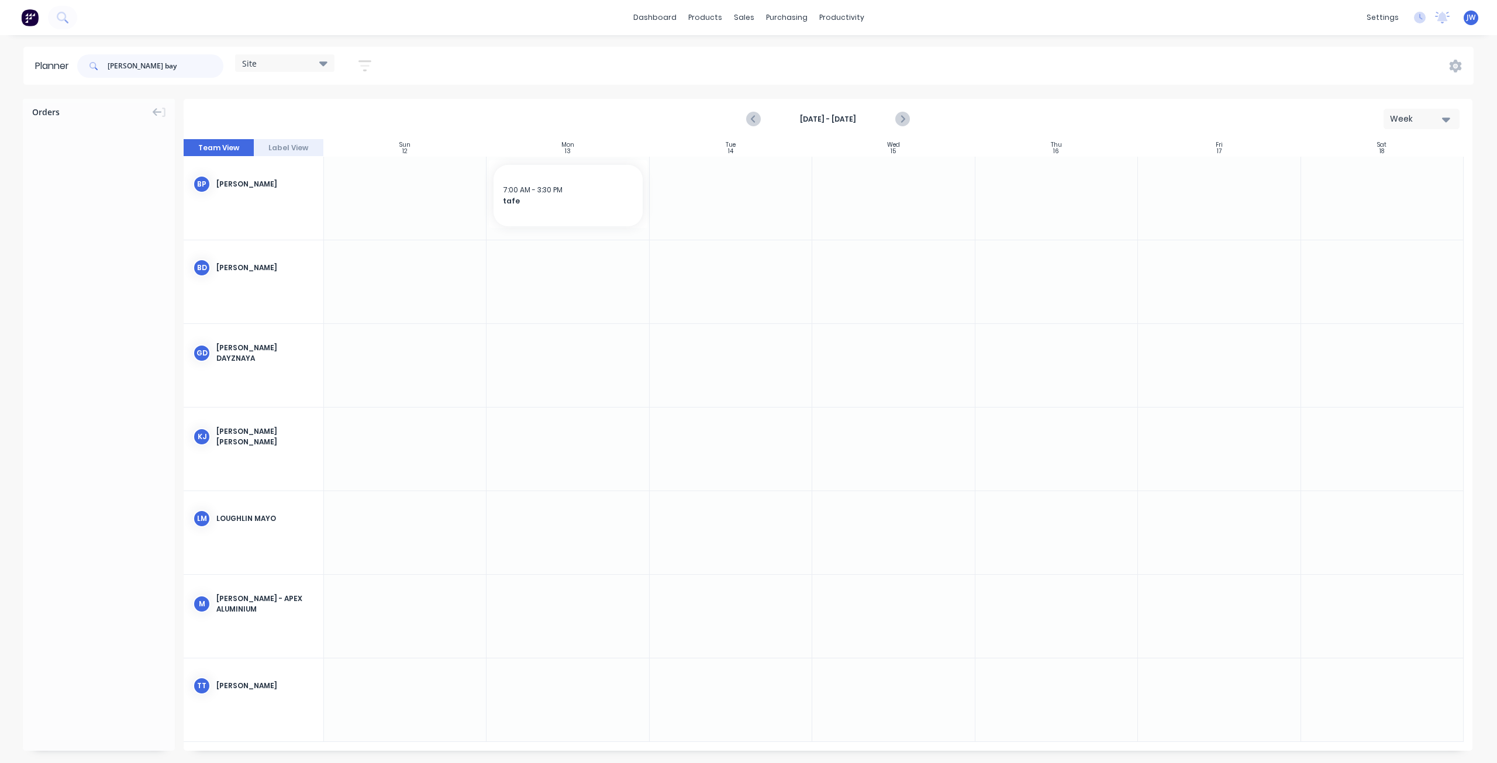
drag, startPoint x: 148, startPoint y: 70, endPoint x: 34, endPoint y: 63, distance: 114.3
click at [34, 63] on header "Planner [PERSON_NAME] bay Site Save new view None (Default) edit Factory edit O…" at bounding box center [748, 66] width 1450 height 38
type input "jw"
